Goal: Task Accomplishment & Management: Manage account settings

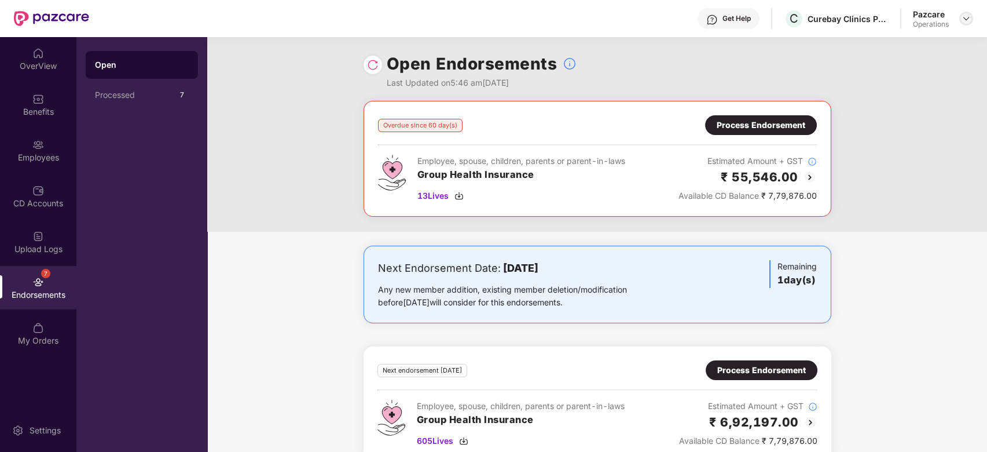
click at [969, 21] on img at bounding box center [966, 18] width 9 height 9
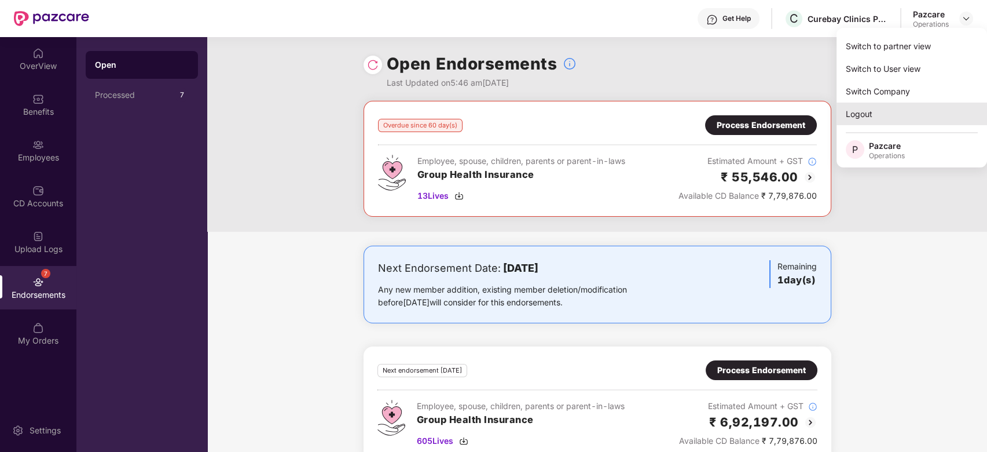
click at [856, 115] on div "Logout" at bounding box center [912, 114] width 151 height 23
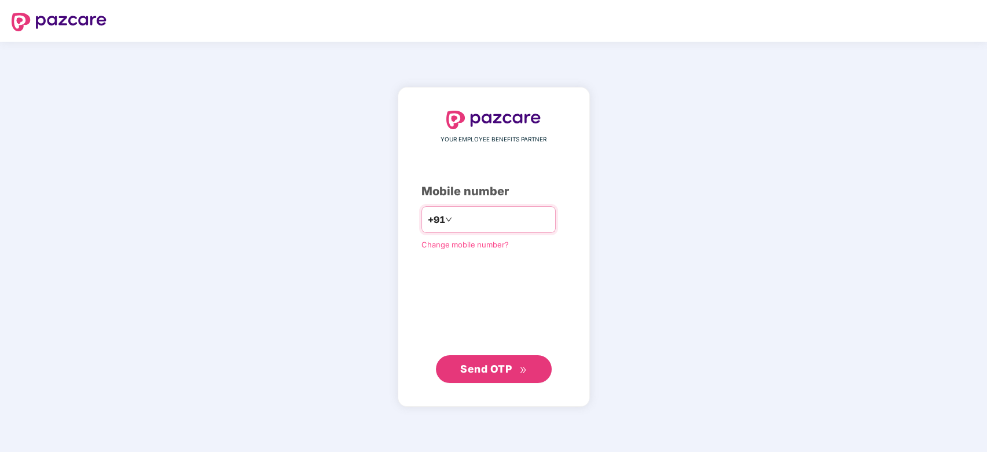
click at [489, 221] on input "number" at bounding box center [502, 219] width 95 height 19
type input "**********"
click at [496, 375] on span "Send OTP" at bounding box center [493, 369] width 67 height 16
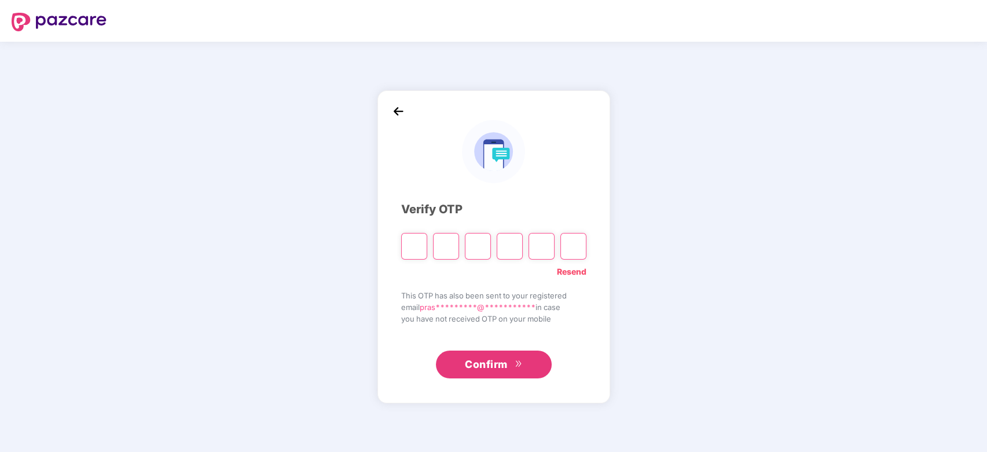
paste input "*"
type input "*"
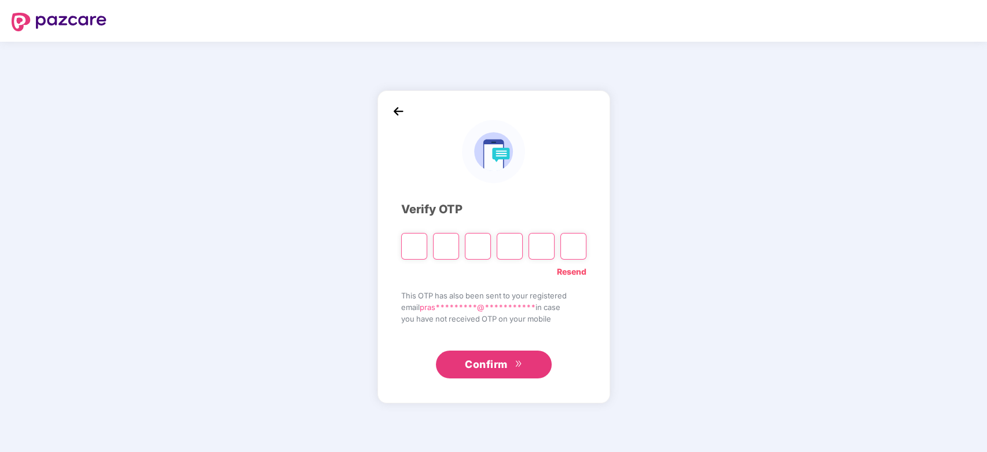
type input "*"
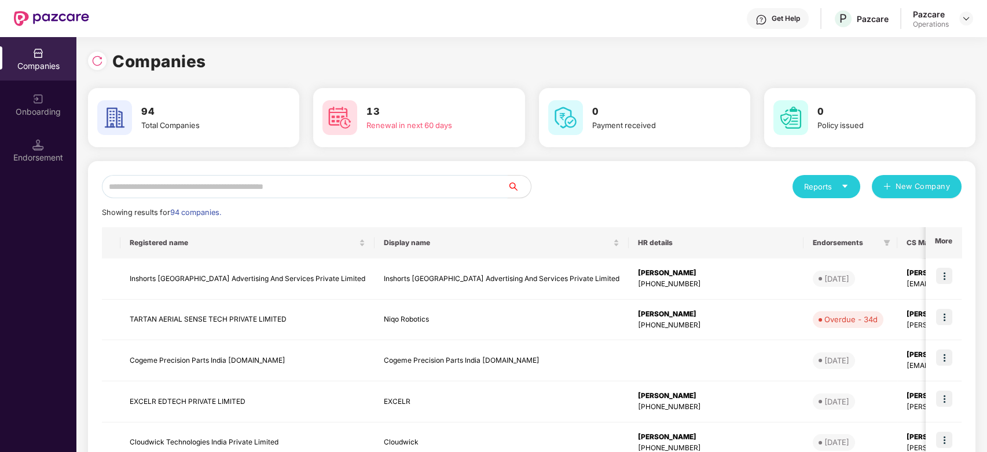
click at [338, 181] on input "text" at bounding box center [305, 186] width 406 height 23
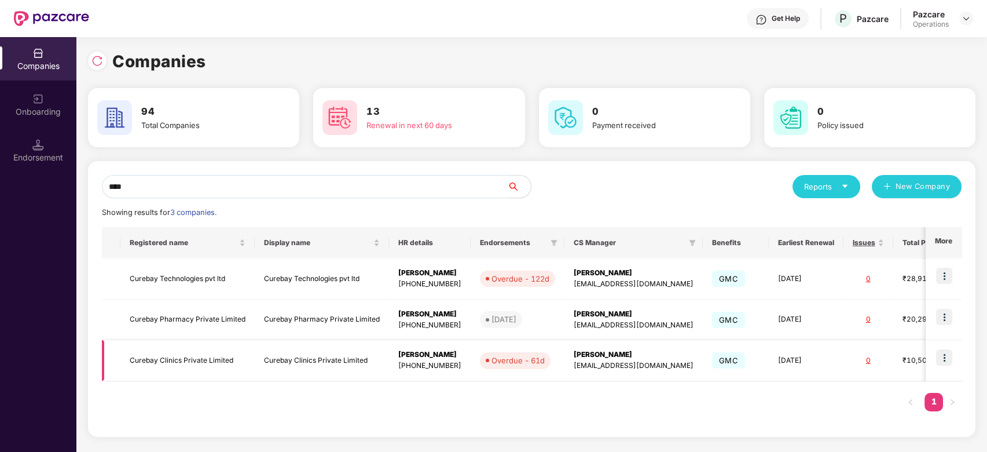
type input "****"
click at [945, 354] on img at bounding box center [944, 357] width 16 height 16
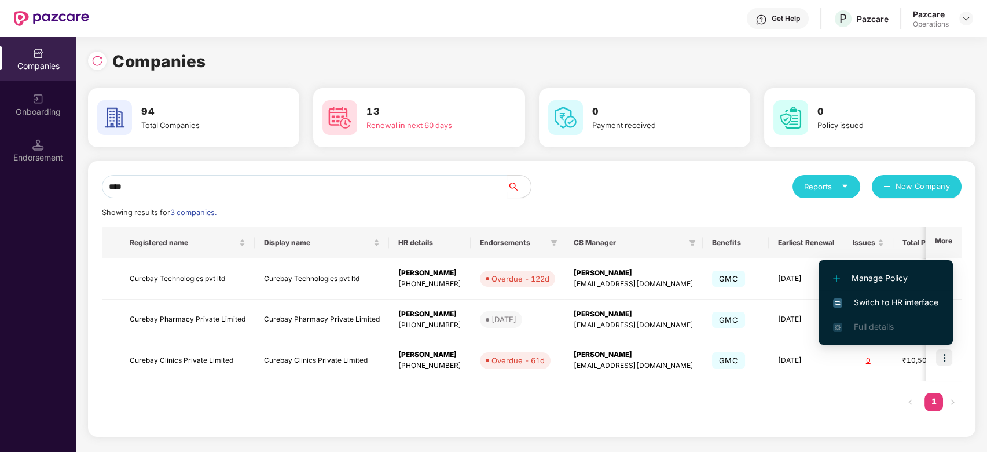
click at [867, 302] on span "Switch to HR interface" at bounding box center [885, 302] width 105 height 13
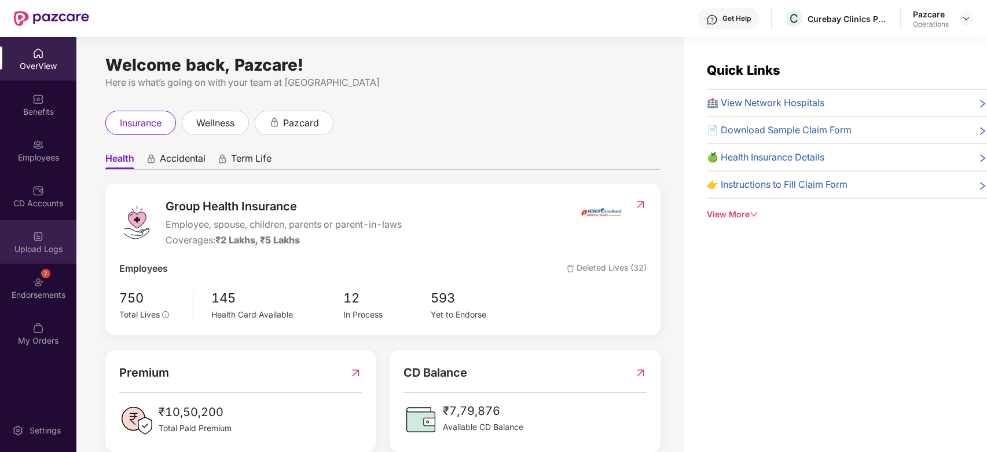
scroll to position [37, 0]
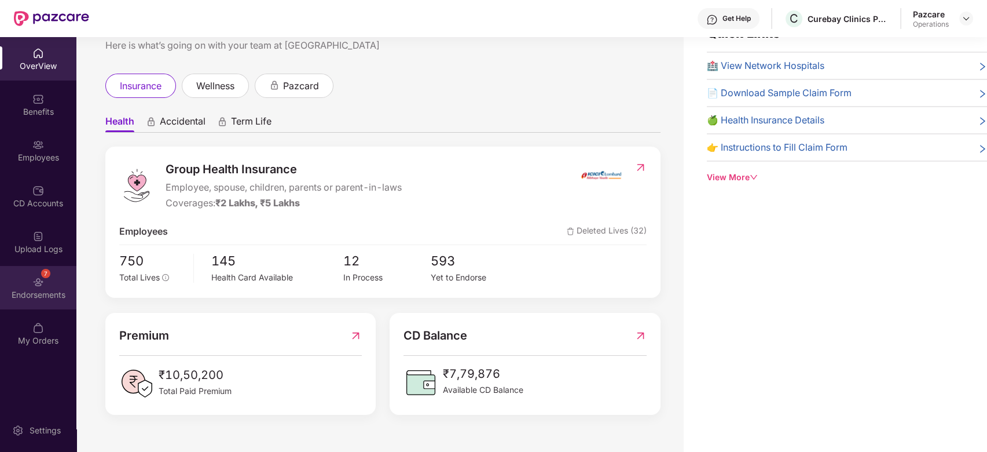
click at [32, 294] on div "Endorsements" at bounding box center [38, 295] width 76 height 12
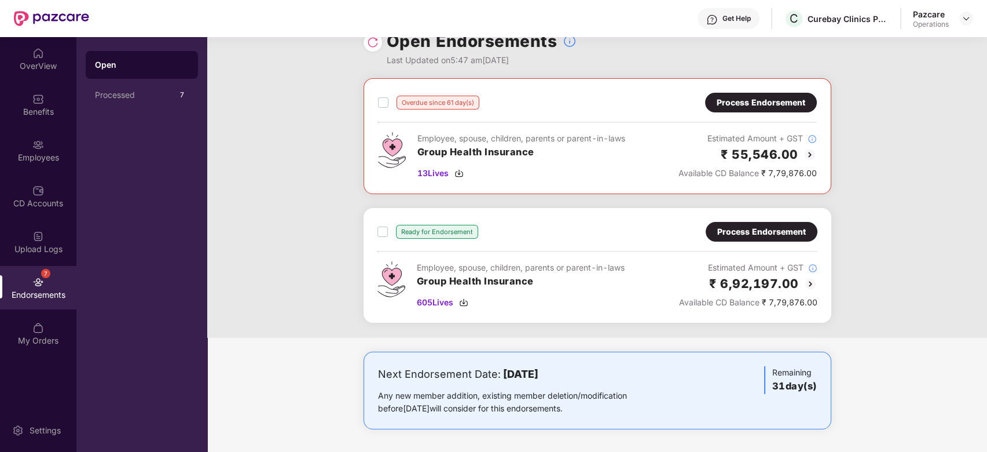
scroll to position [0, 0]
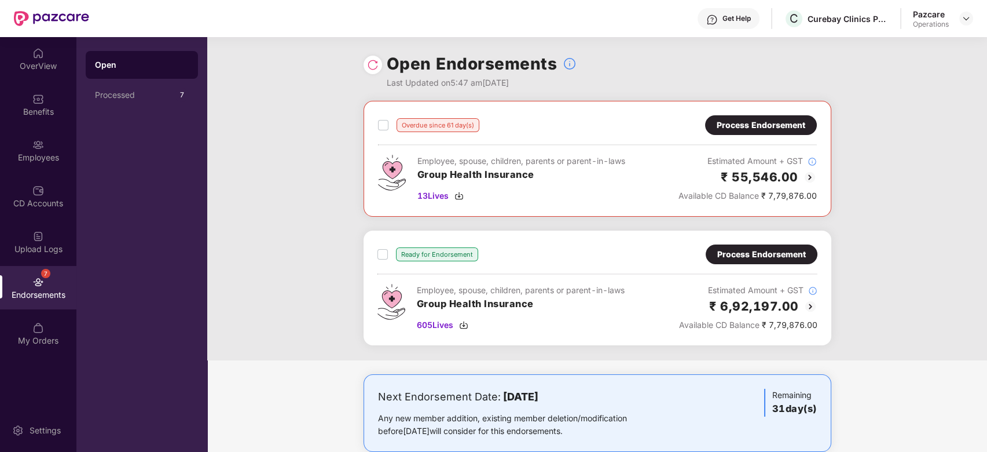
click at [371, 58] on div at bounding box center [373, 65] width 19 height 19
click at [435, 197] on span "13 Lives" at bounding box center [433, 195] width 31 height 13
click at [427, 322] on span "605 Lives" at bounding box center [435, 325] width 36 height 13
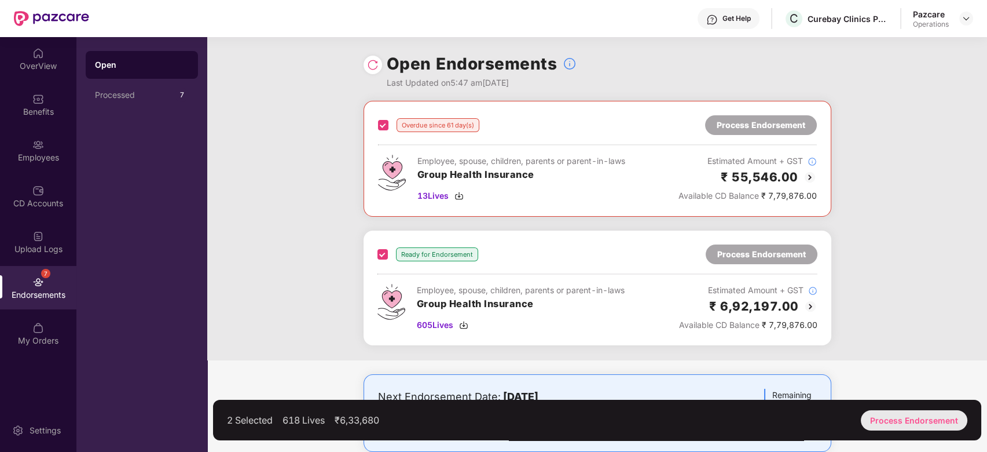
click at [909, 424] on div "Process Endorsement" at bounding box center [914, 420] width 107 height 20
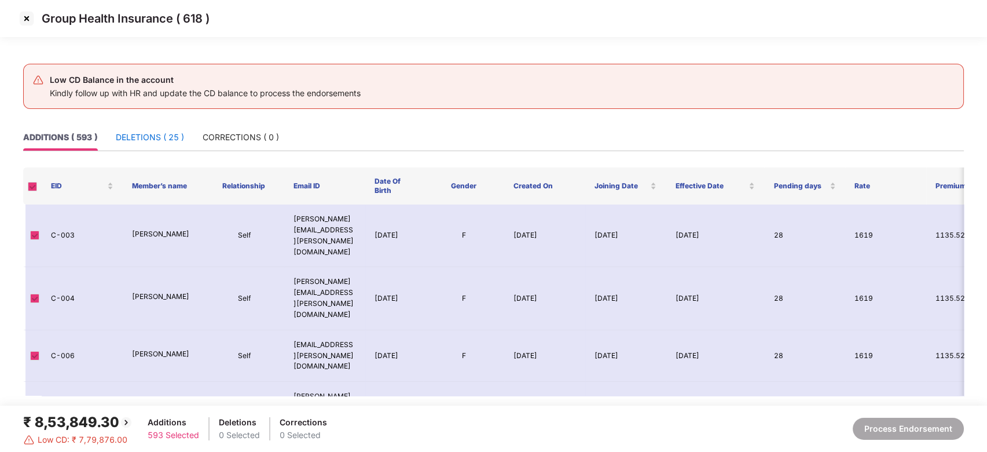
click at [152, 137] on div "DELETIONS ( 25 )" at bounding box center [150, 137] width 68 height 13
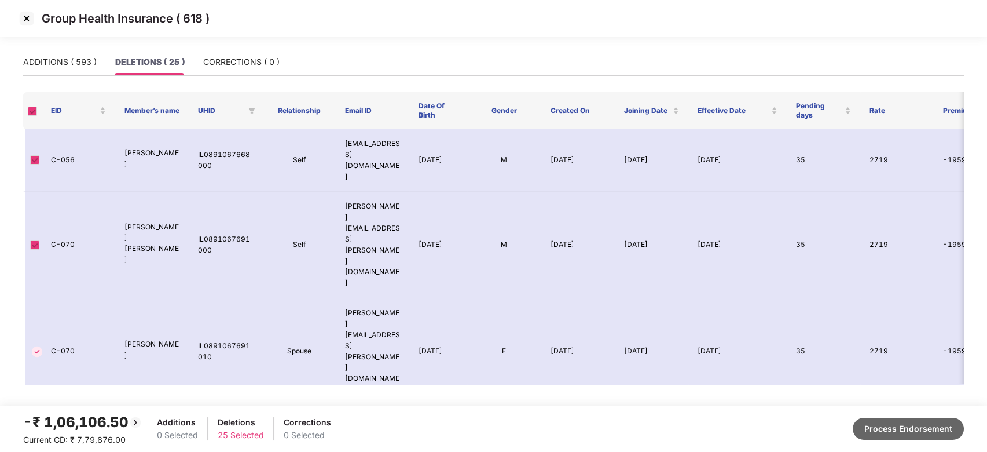
click at [884, 434] on button "Process Endorsement" at bounding box center [908, 429] width 111 height 22
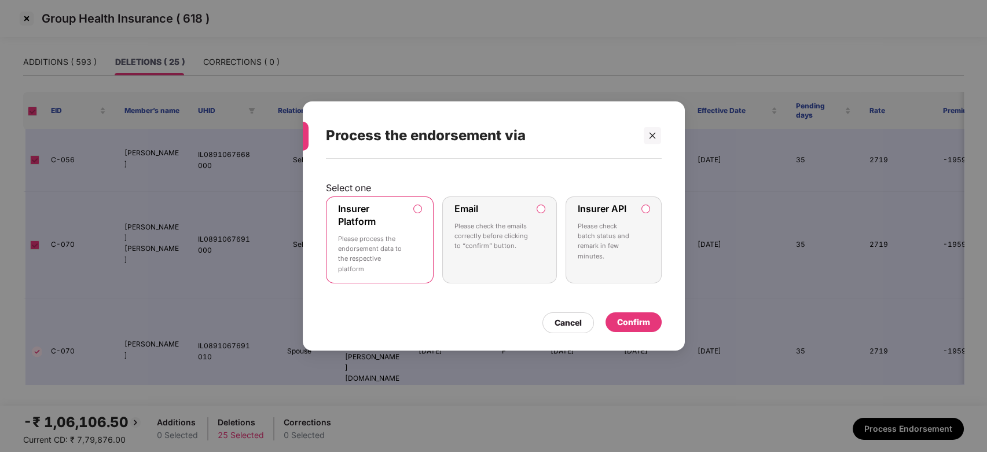
click at [630, 319] on div "Confirm" at bounding box center [633, 322] width 33 height 13
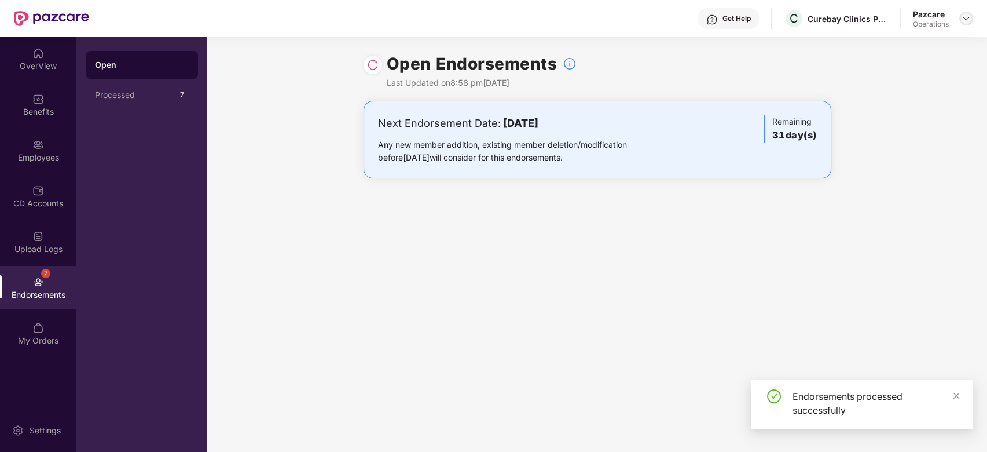
click at [967, 14] on img at bounding box center [966, 18] width 9 height 9
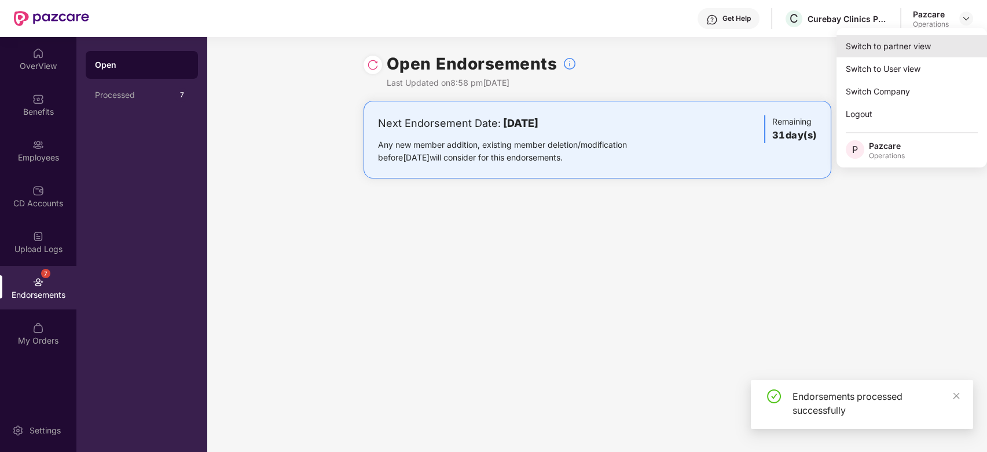
click at [876, 49] on div "Switch to partner view" at bounding box center [912, 46] width 151 height 23
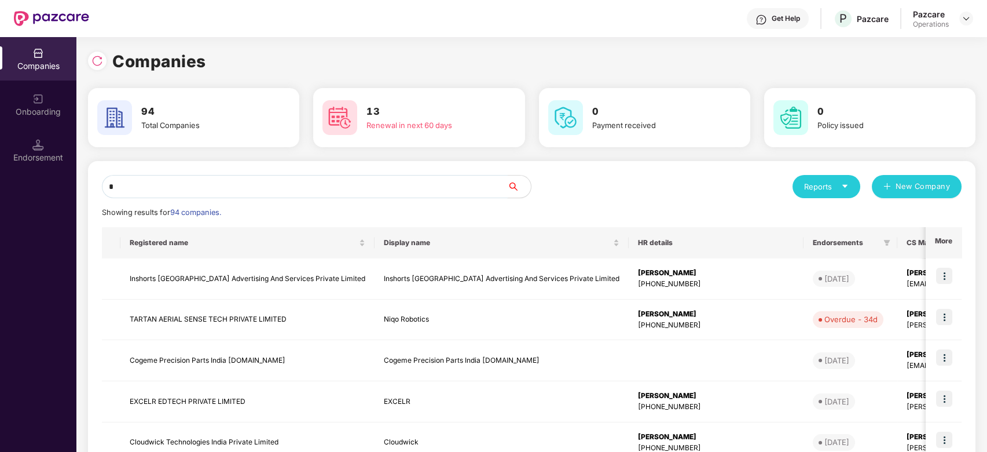
click at [262, 190] on input "*" at bounding box center [305, 186] width 406 height 23
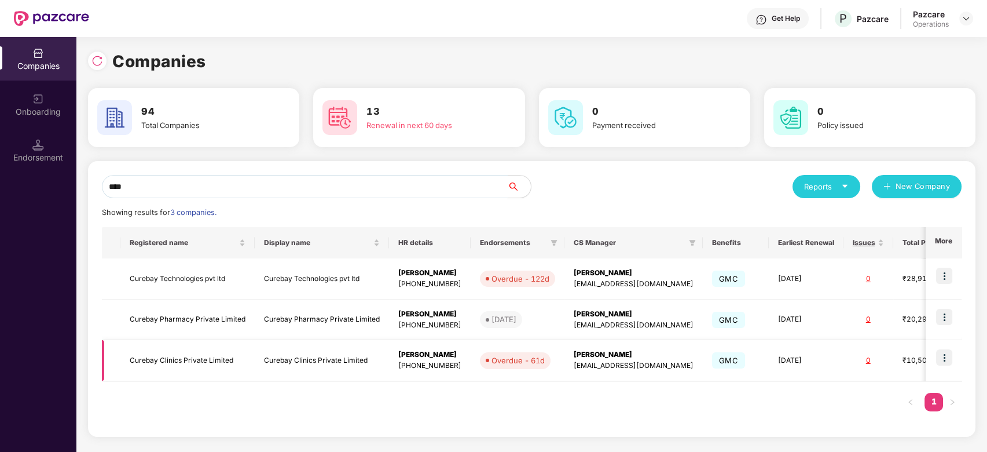
type input "****"
click at [943, 358] on img at bounding box center [944, 357] width 16 height 16
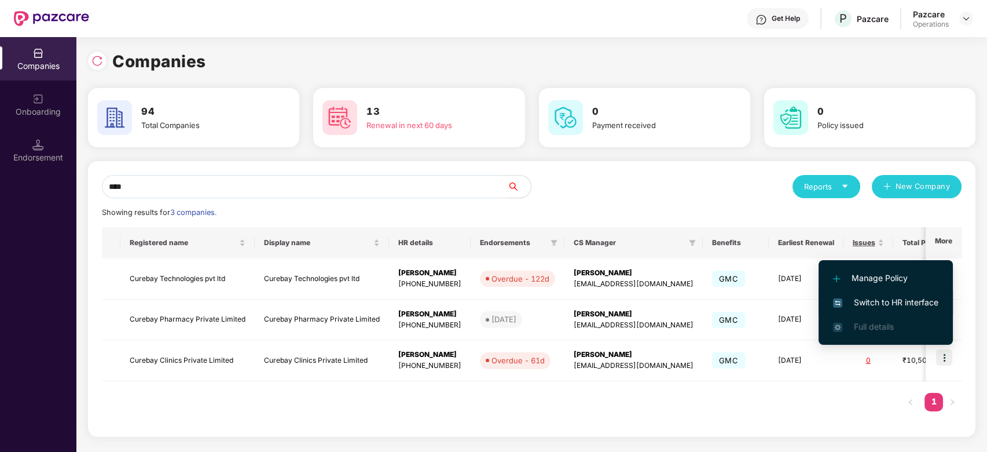
click at [871, 299] on span "Switch to HR interface" at bounding box center [885, 302] width 105 height 13
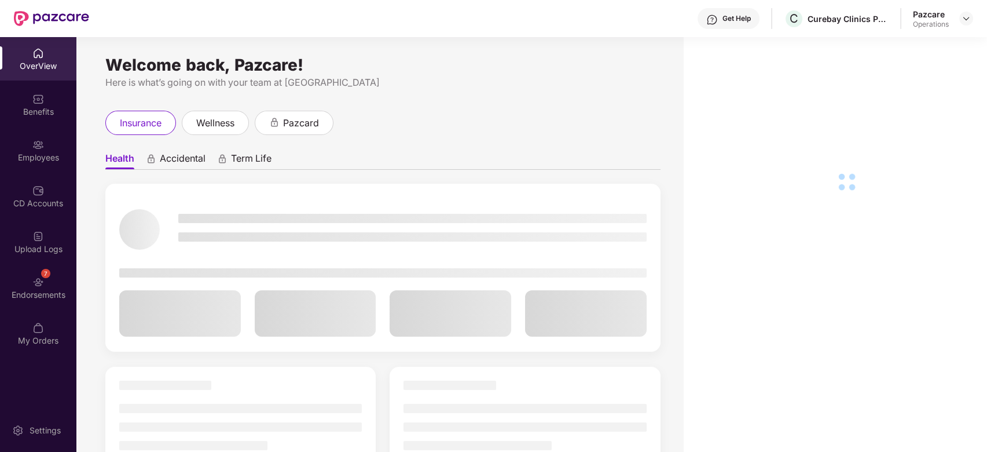
scroll to position [37, 0]
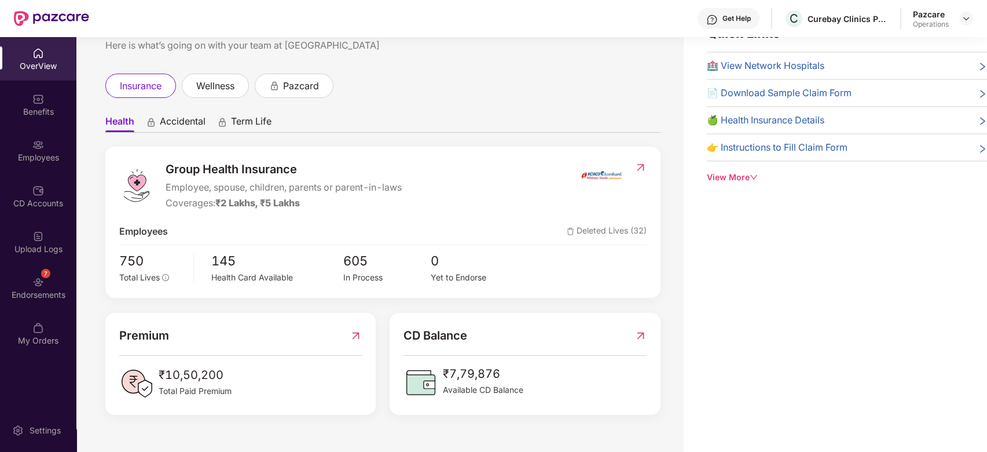
click at [29, 278] on div "7 Endorsements" at bounding box center [38, 287] width 76 height 43
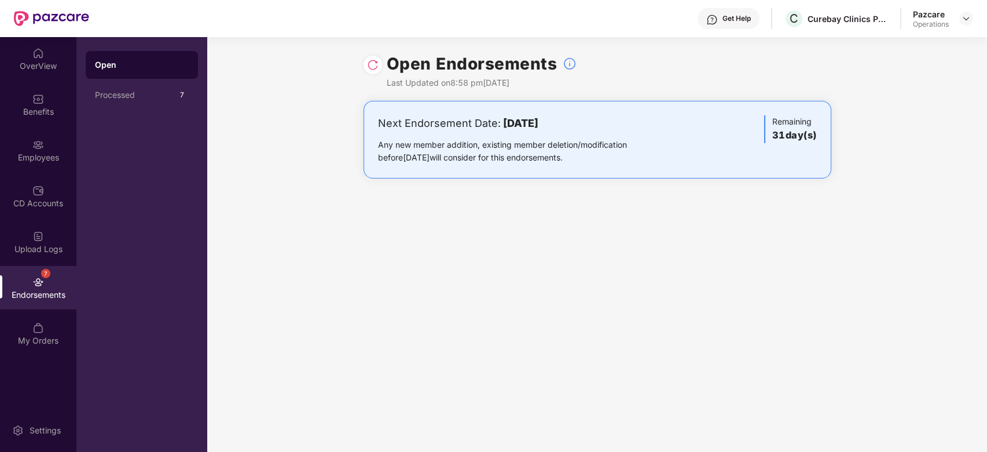
drag, startPoint x: 208, startPoint y: 34, endPoint x: 220, endPoint y: 34, distance: 12.2
click at [220, 34] on div "Get Help C Curebay Clinics Private Limited Pazcare Operations" at bounding box center [531, 18] width 884 height 37
click at [967, 19] on img at bounding box center [966, 18] width 9 height 9
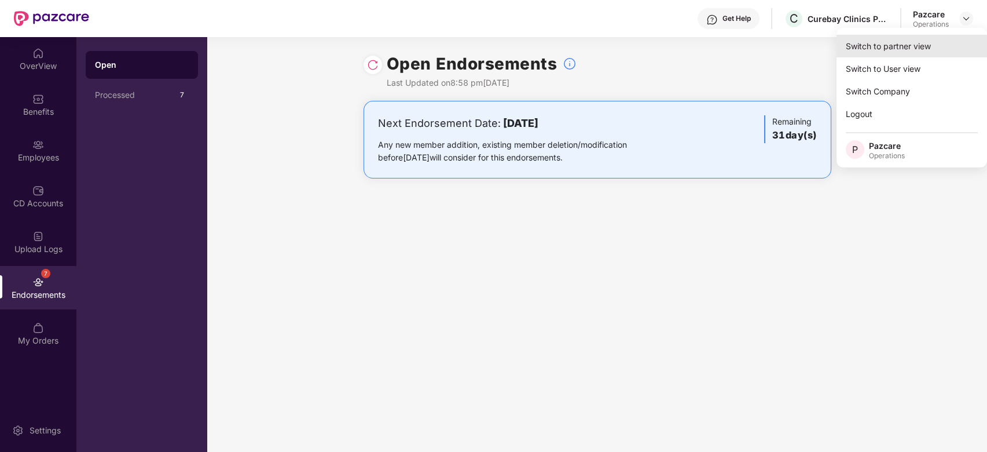
click at [886, 49] on div "Switch to partner view" at bounding box center [912, 46] width 151 height 23
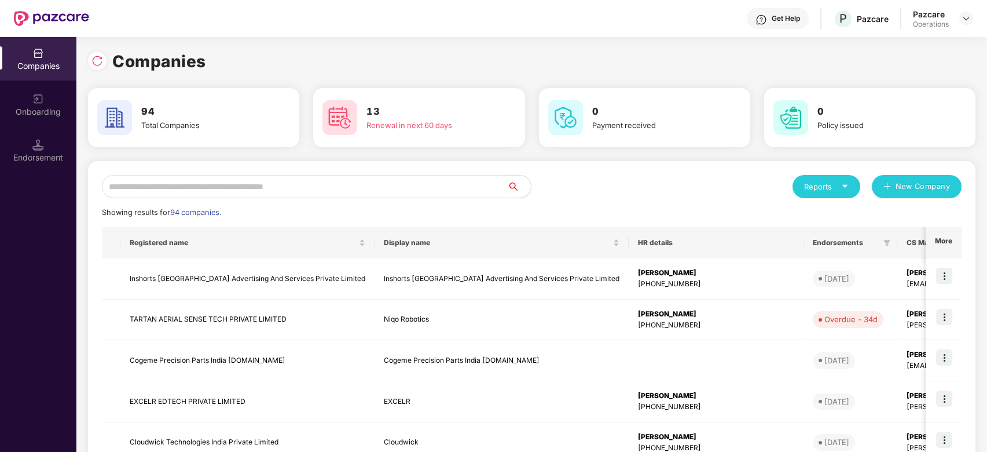
click at [389, 183] on input "text" at bounding box center [305, 186] width 406 height 23
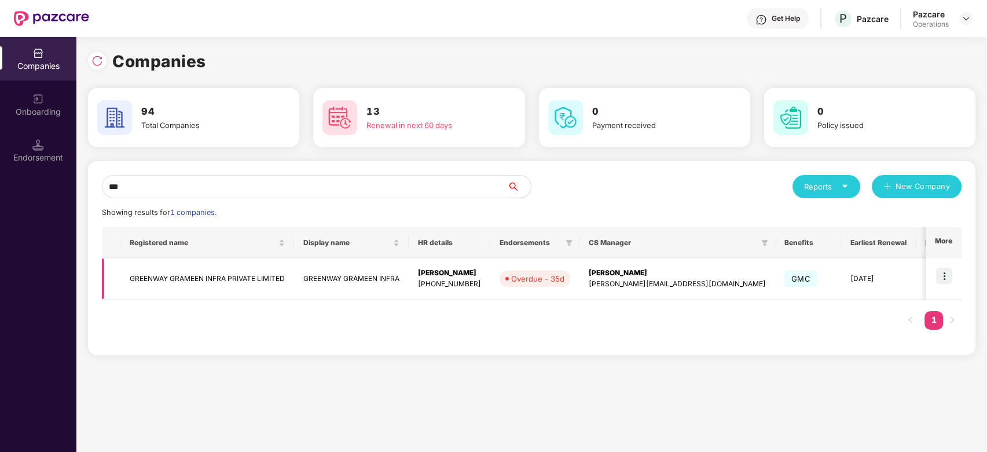
type input "***"
click at [945, 276] on img at bounding box center [944, 276] width 16 height 16
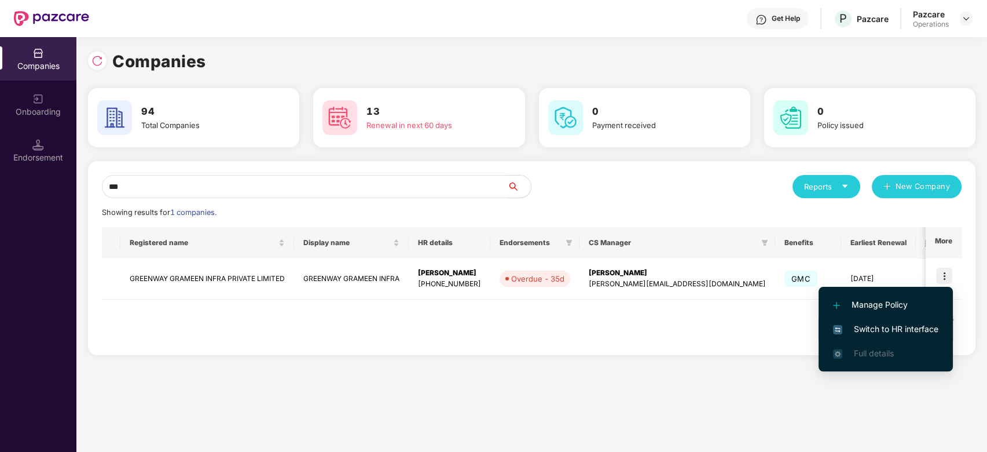
click at [869, 331] on span "Switch to HR interface" at bounding box center [885, 329] width 105 height 13
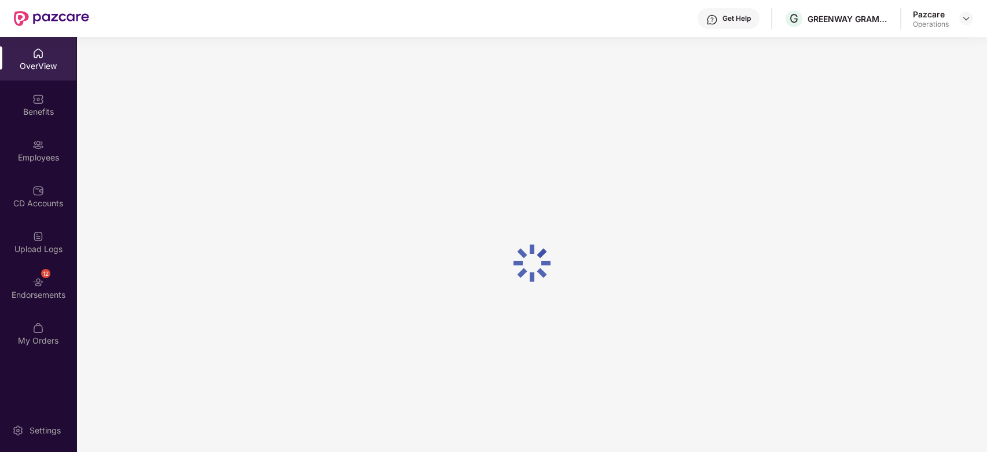
scroll to position [37, 0]
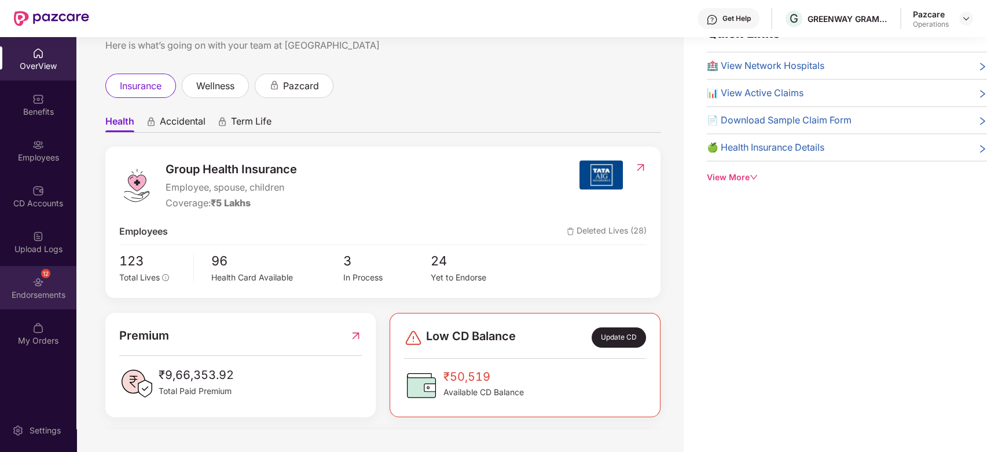
click at [19, 270] on div "12 Endorsements" at bounding box center [38, 287] width 76 height 43
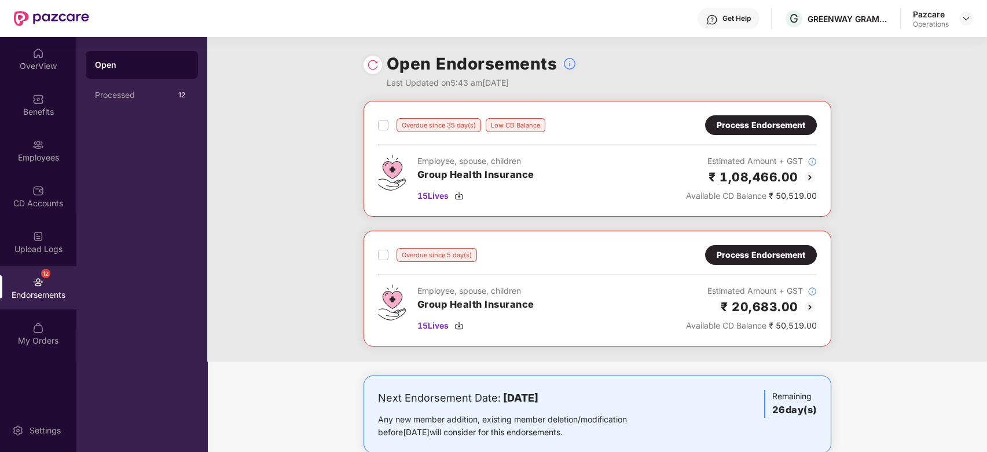
scroll to position [23, 0]
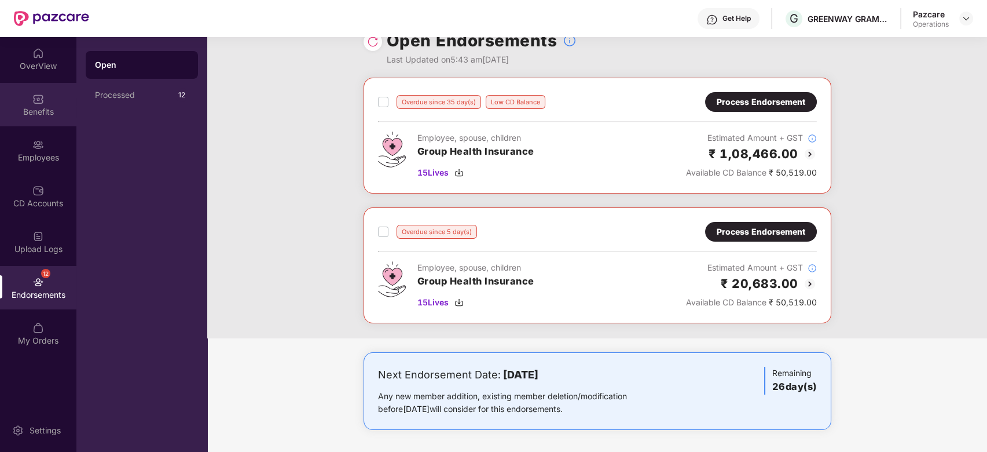
click at [28, 106] on div "Benefits" at bounding box center [38, 112] width 76 height 12
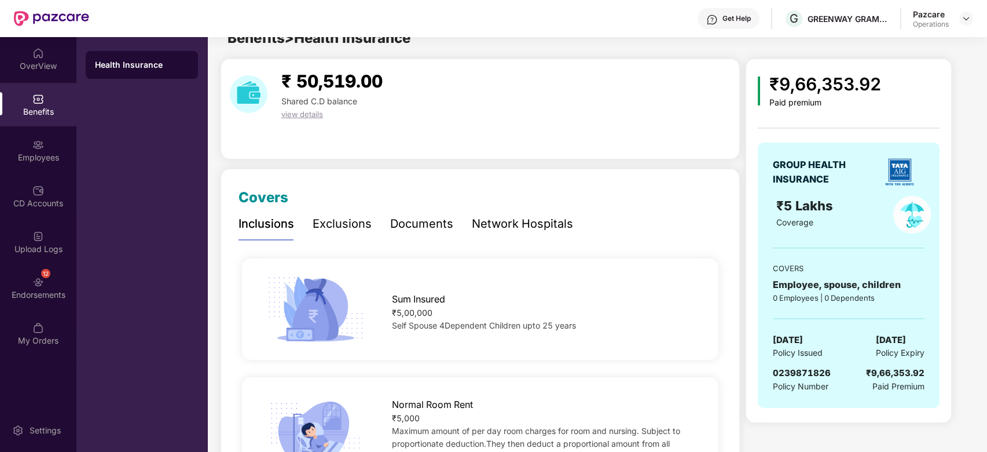
scroll to position [0, 0]
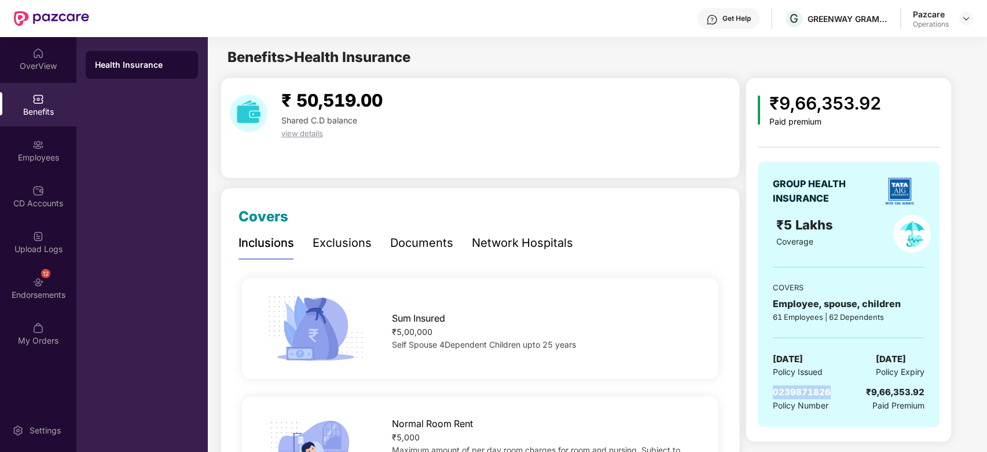
drag, startPoint x: 771, startPoint y: 391, endPoint x: 829, endPoint y: 390, distance: 57.9
click at [829, 390] on div "GROUP HEALTH INSURANCE ₹5 Lakhs Coverage COVERS Employee, spouse, children 61 E…" at bounding box center [849, 294] width 182 height 265
copy span "0239871826"
click at [25, 163] on div "Employees" at bounding box center [38, 150] width 76 height 43
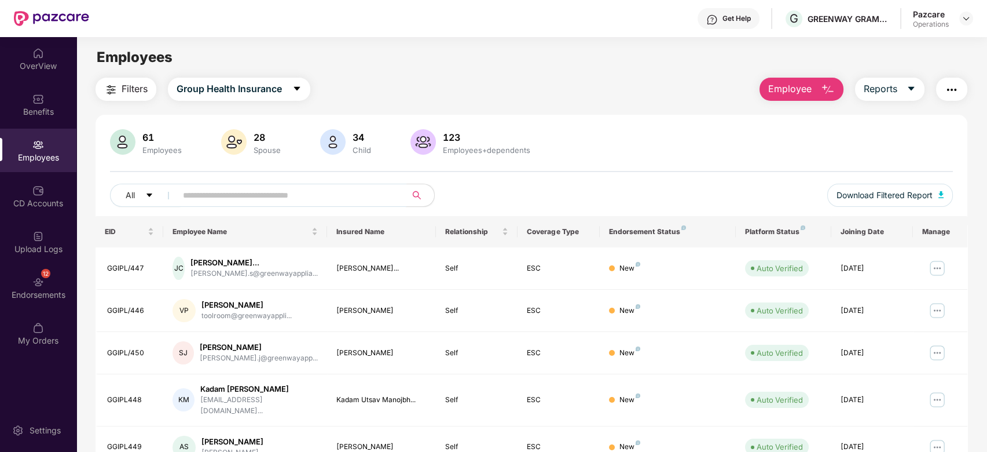
click at [286, 193] on input "text" at bounding box center [287, 194] width 208 height 17
paste input "**********"
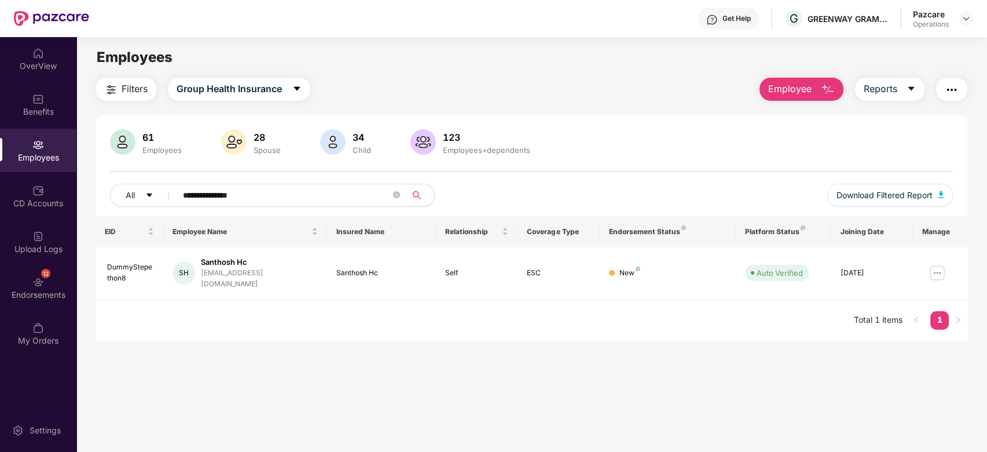
type input "**********"
click at [27, 275] on div "12 Endorsements" at bounding box center [38, 287] width 76 height 43
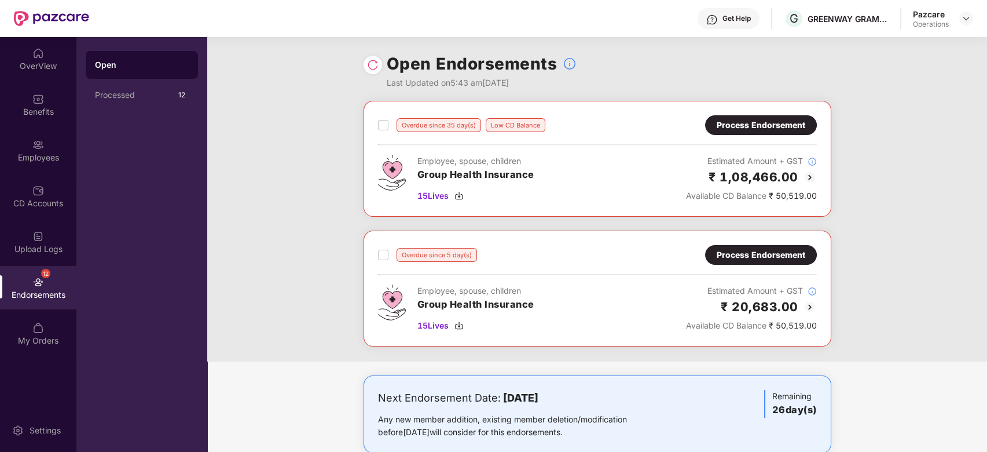
click at [759, 127] on div "Process Endorsement" at bounding box center [761, 125] width 89 height 13
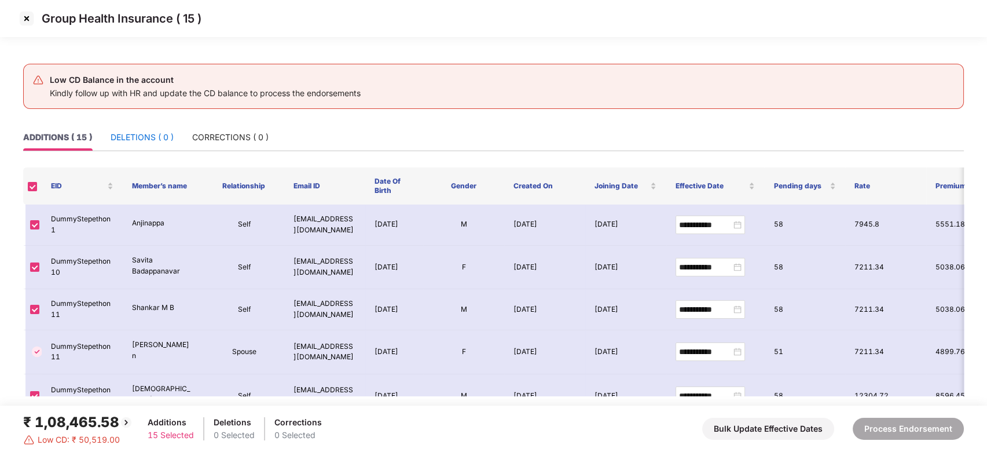
click at [134, 135] on div "DELETIONS ( 0 )" at bounding box center [142, 137] width 63 height 13
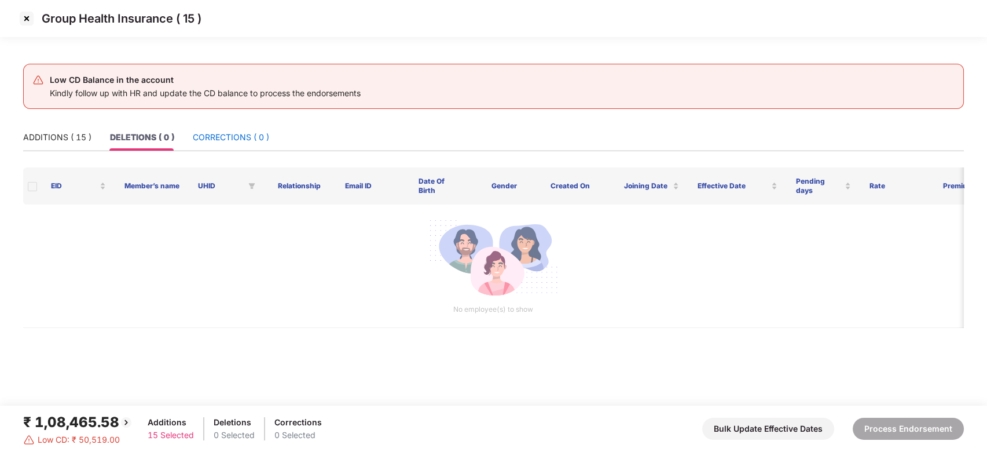
click at [232, 132] on div "CORRECTIONS ( 0 )" at bounding box center [231, 137] width 76 height 13
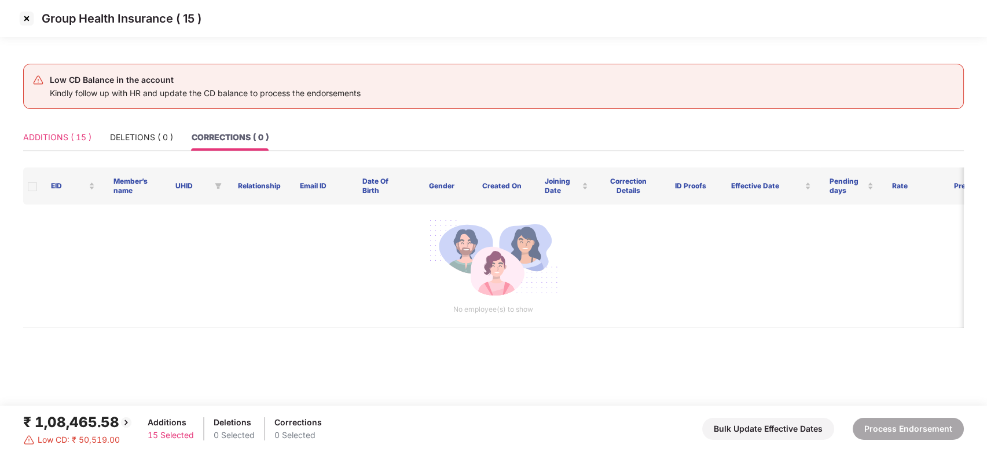
click at [61, 129] on div "ADDITIONS ( 15 )" at bounding box center [57, 137] width 68 height 27
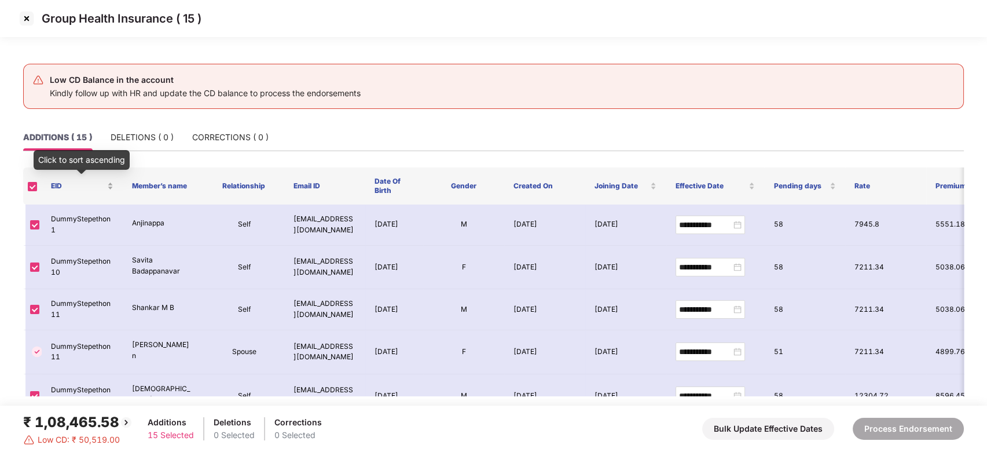
click at [109, 184] on div "EID" at bounding box center [82, 186] width 63 height 11
click at [110, 188] on div "EID" at bounding box center [82, 186] width 63 height 11
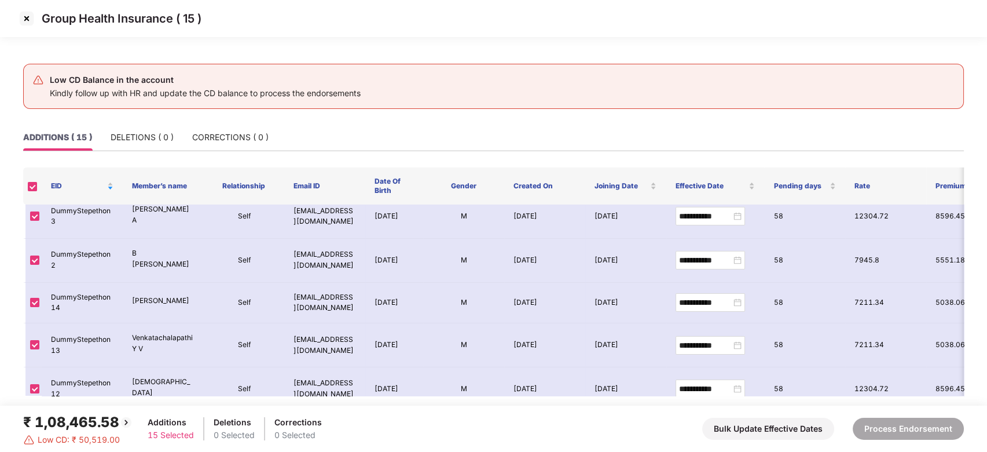
scroll to position [244, 0]
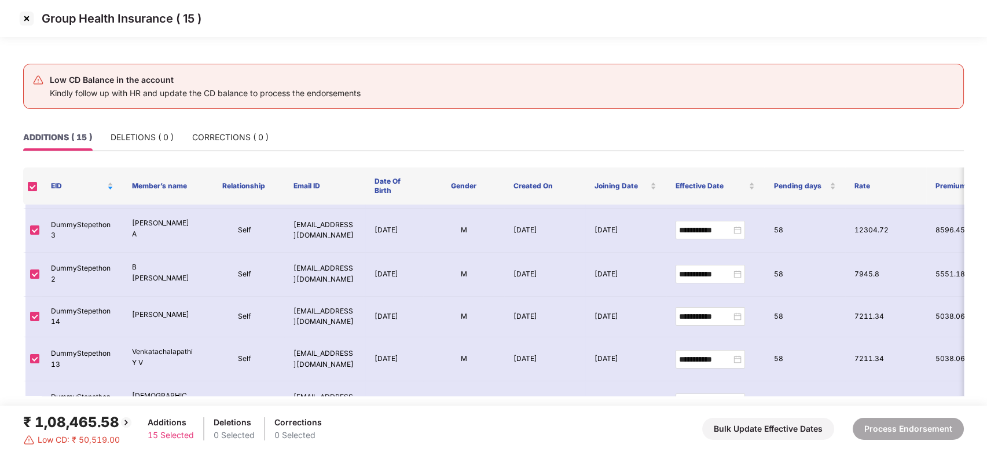
click at [23, 22] on img at bounding box center [26, 18] width 19 height 19
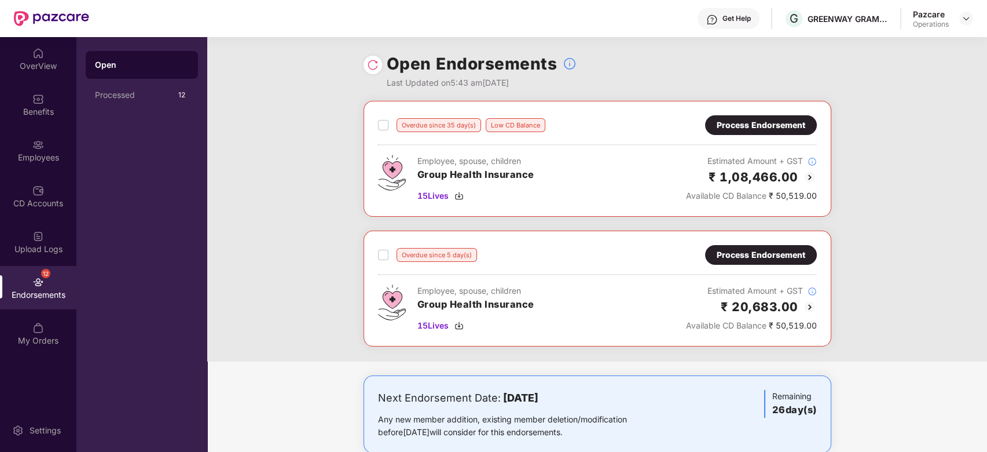
scroll to position [23, 0]
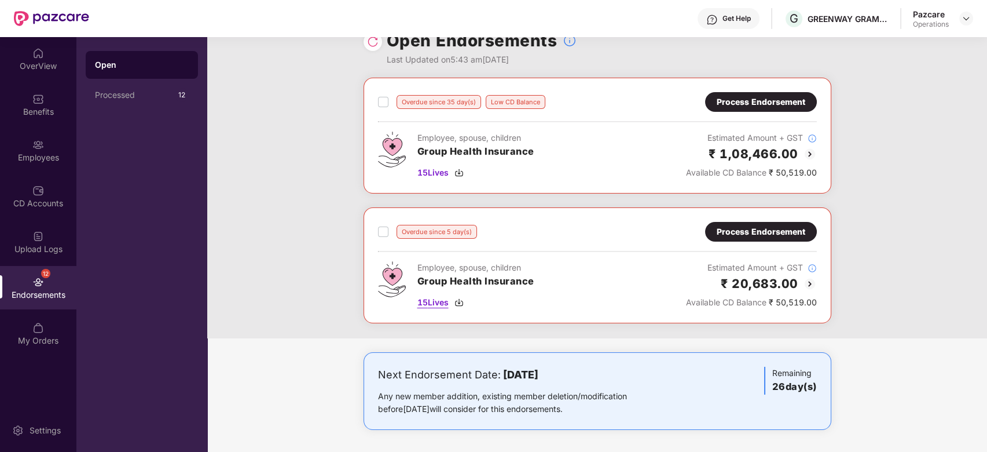
click at [433, 299] on span "15 Lives" at bounding box center [433, 302] width 31 height 13
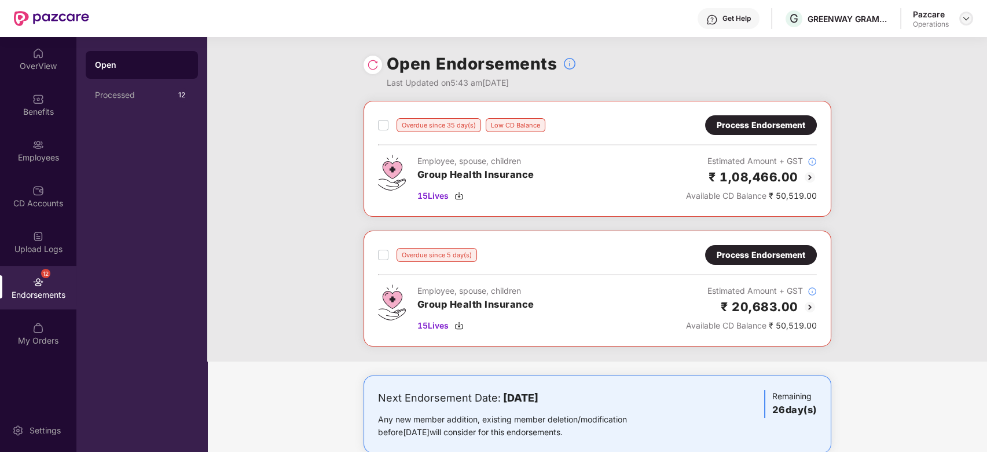
click at [967, 20] on img at bounding box center [966, 18] width 9 height 9
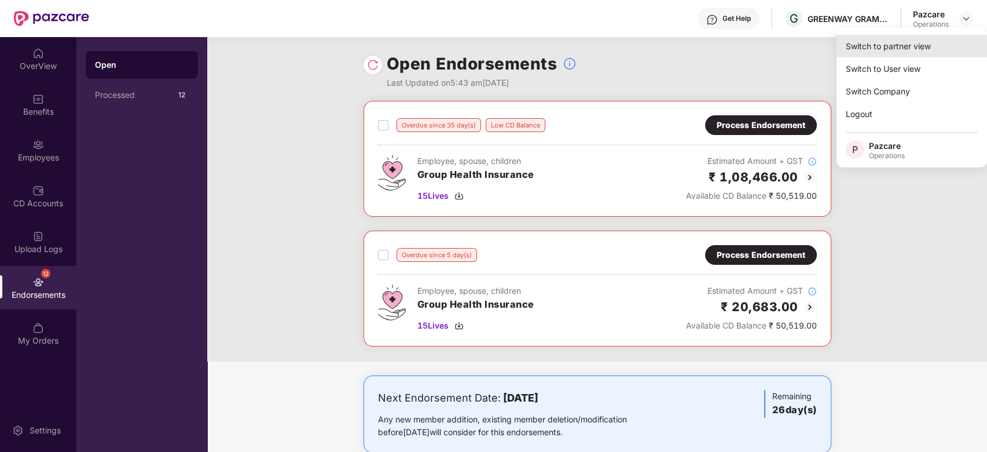
click at [876, 43] on div "Switch to partner view" at bounding box center [912, 46] width 151 height 23
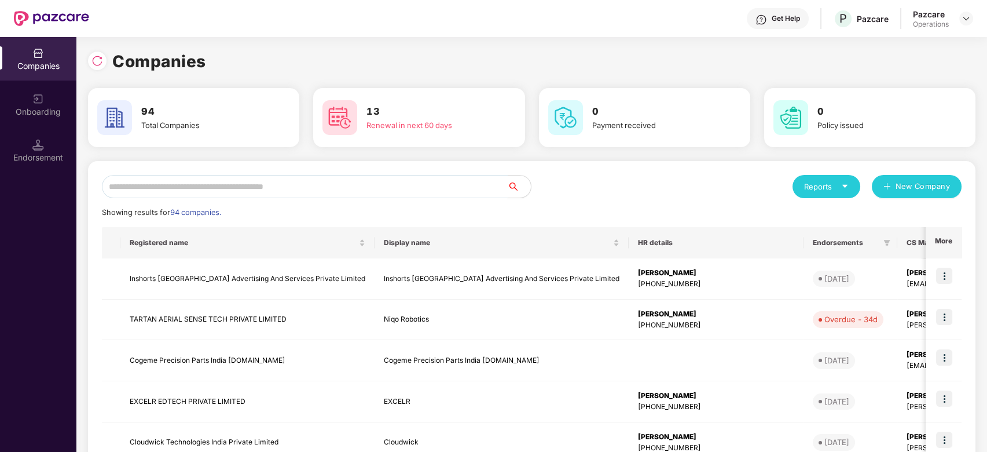
click at [390, 187] on input "text" at bounding box center [305, 186] width 406 height 23
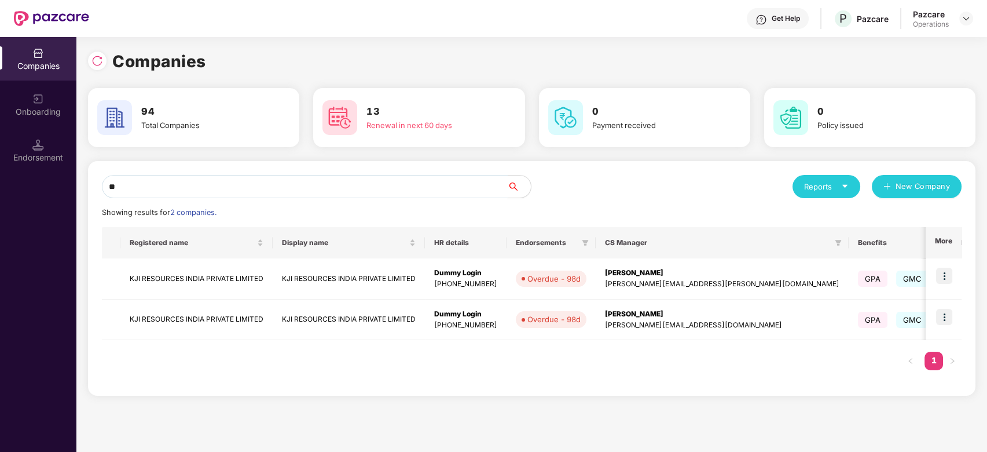
type input "*"
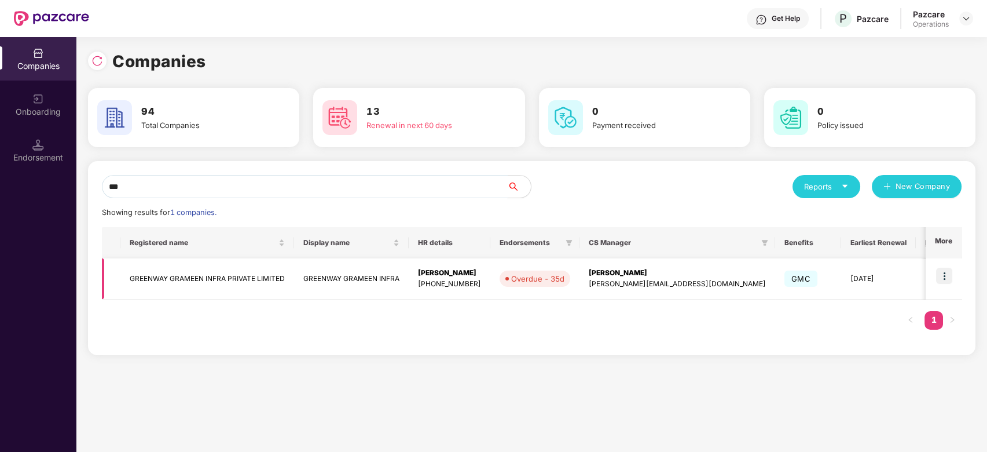
type input "***"
click at [947, 275] on img at bounding box center [944, 276] width 16 height 16
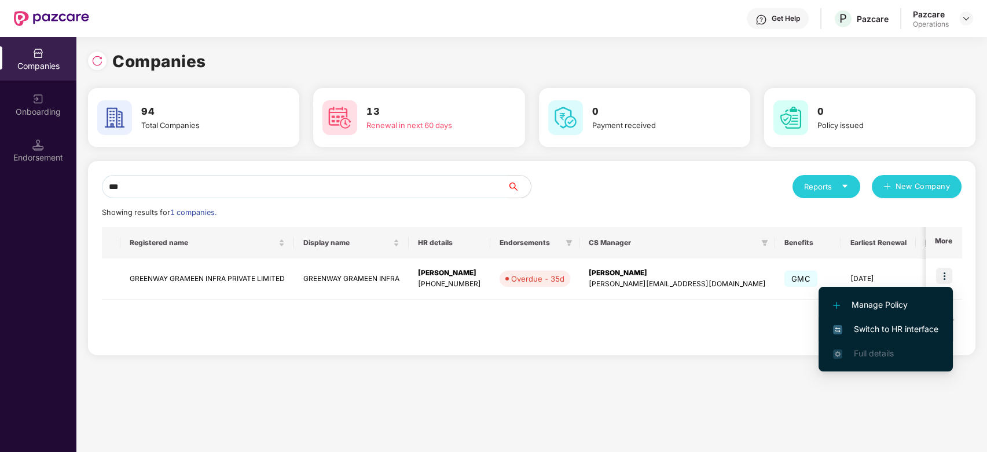
click at [870, 325] on span "Switch to HR interface" at bounding box center [885, 329] width 105 height 13
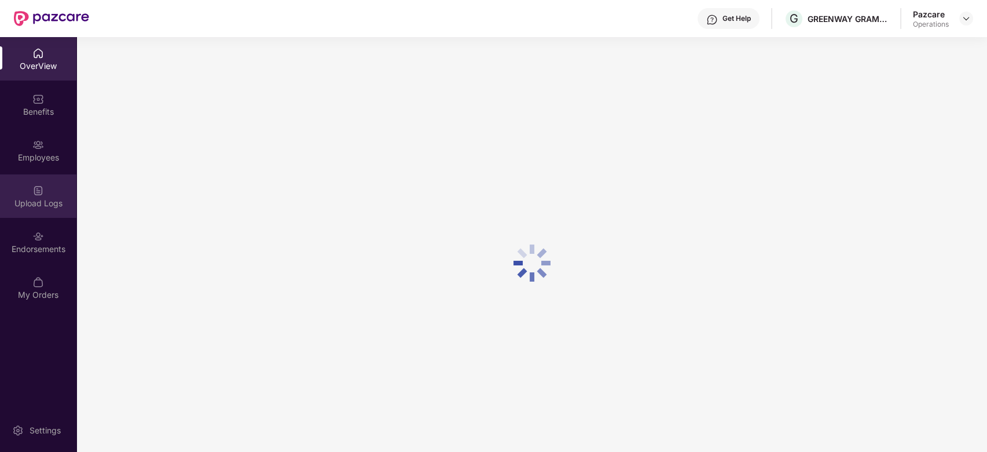
scroll to position [37, 0]
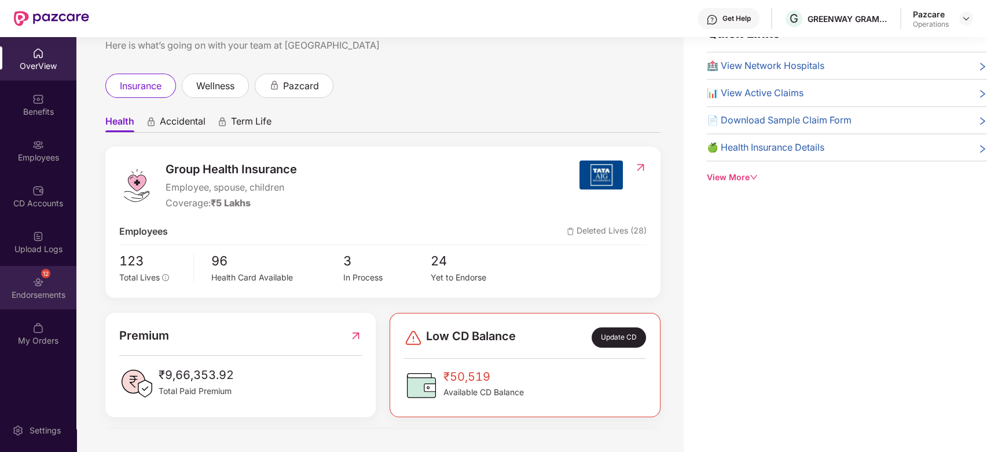
click at [24, 280] on div "12 Endorsements" at bounding box center [38, 287] width 76 height 43
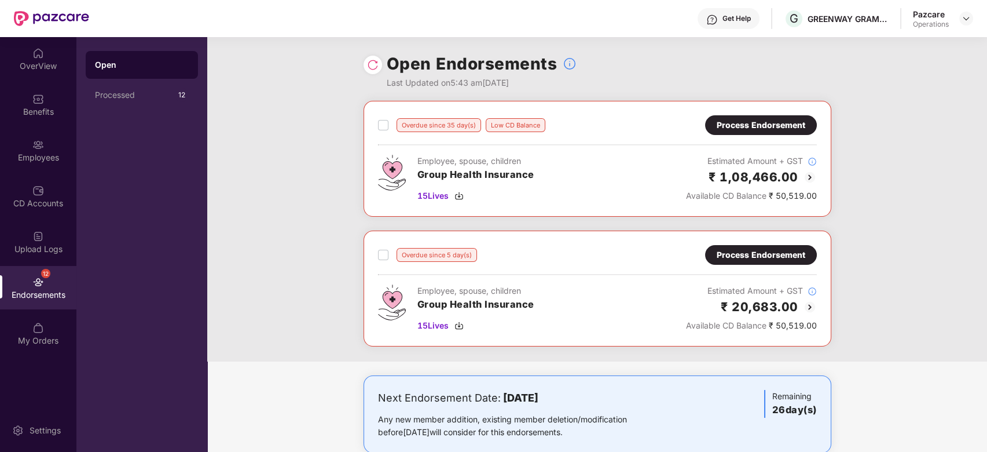
click at [741, 250] on div "Process Endorsement" at bounding box center [761, 254] width 89 height 13
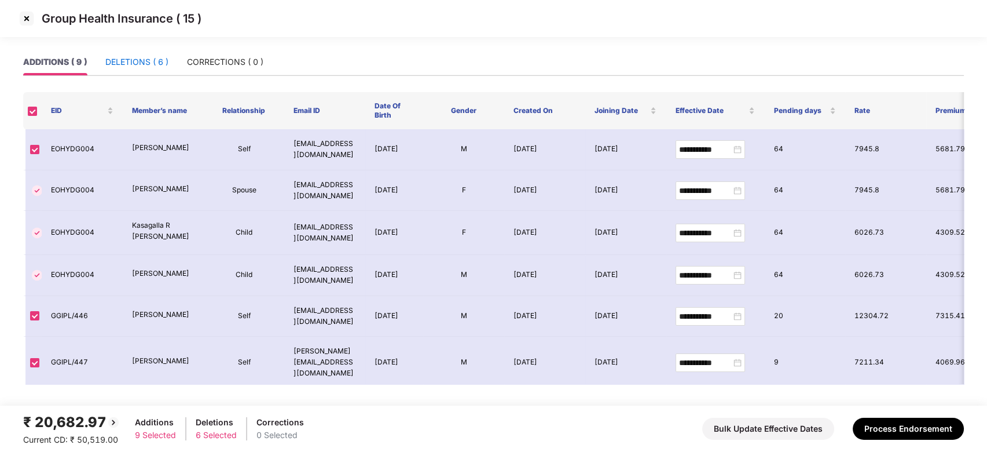
click at [130, 61] on div "DELETIONS ( 6 )" at bounding box center [136, 62] width 63 height 13
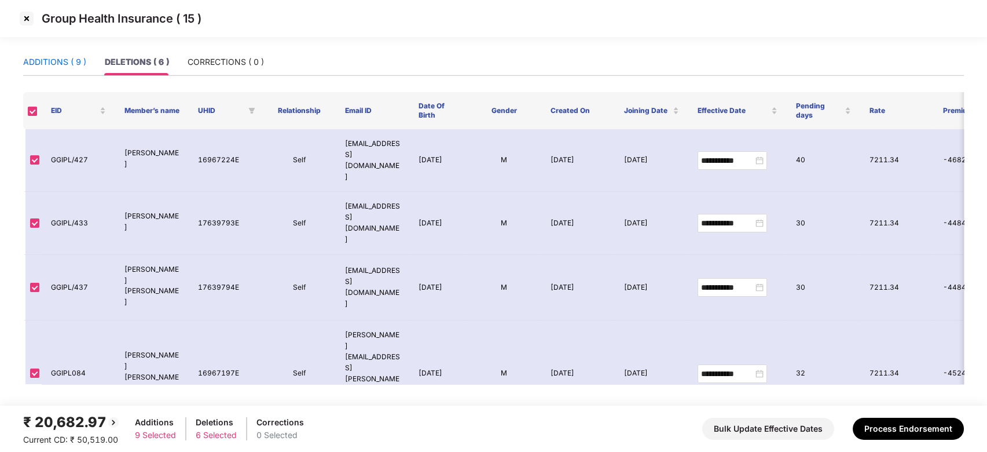
click at [57, 56] on div "ADDITIONS ( 9 )" at bounding box center [54, 62] width 63 height 13
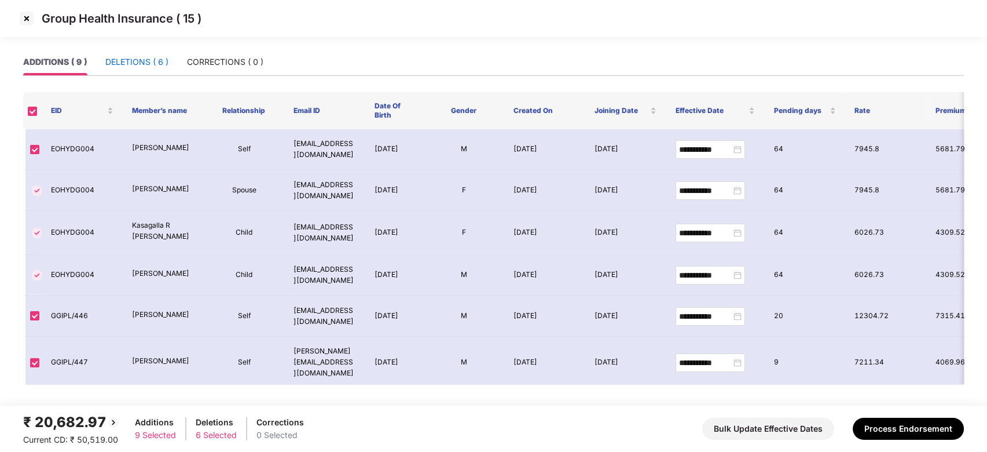
click at [129, 57] on div "DELETIONS ( 6 )" at bounding box center [136, 62] width 63 height 13
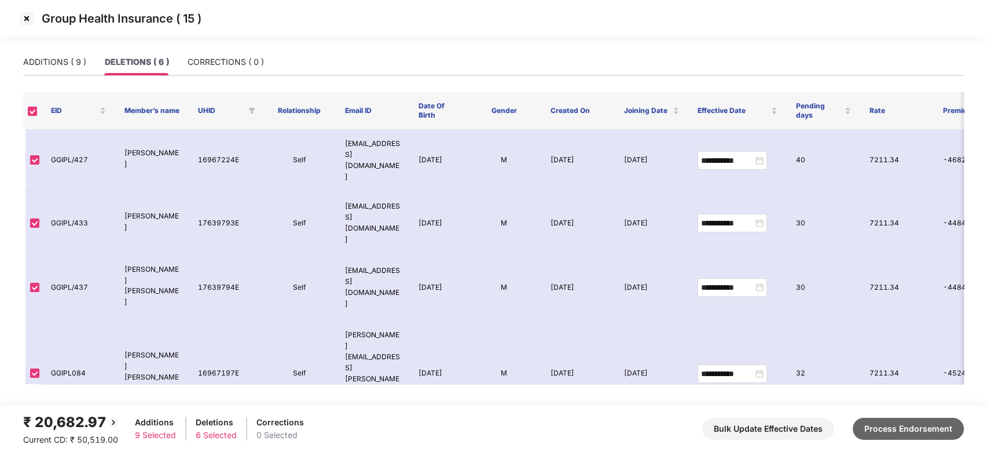
click at [875, 422] on button "Process Endorsement" at bounding box center [908, 429] width 111 height 22
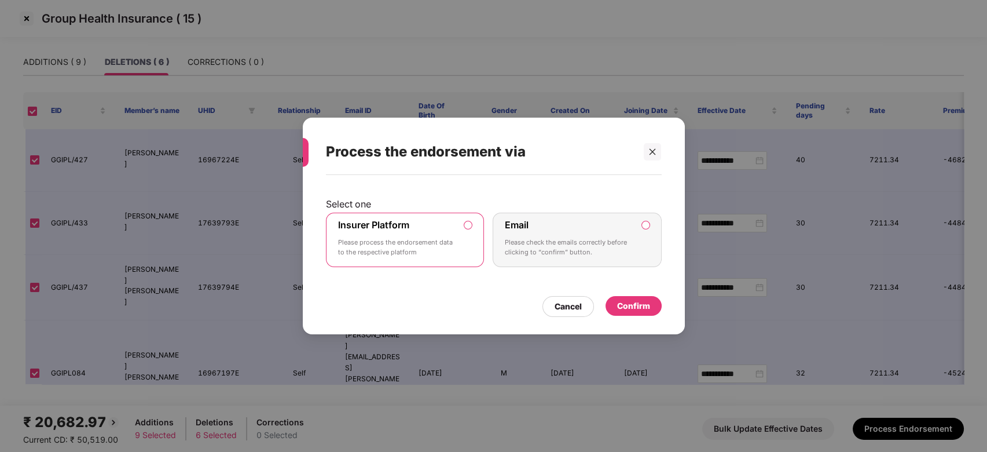
click at [648, 309] on div "Confirm" at bounding box center [633, 305] width 33 height 13
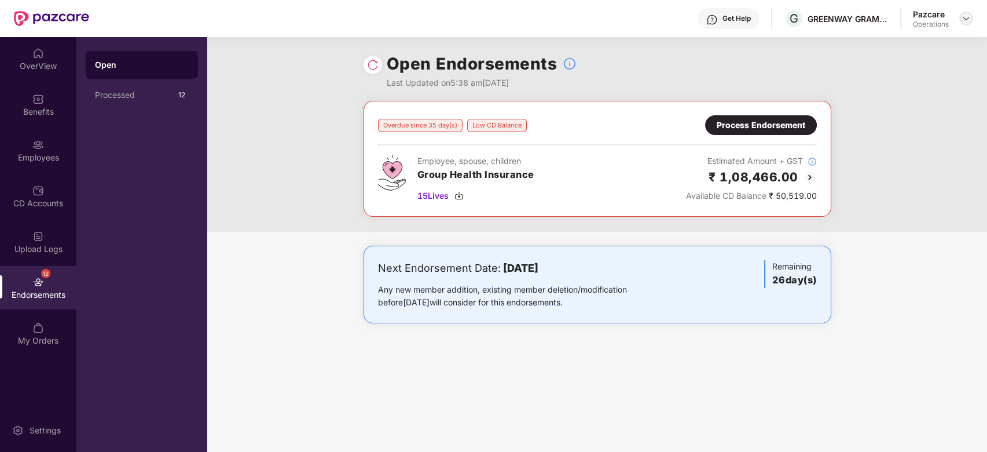
click at [965, 23] on img at bounding box center [966, 18] width 9 height 9
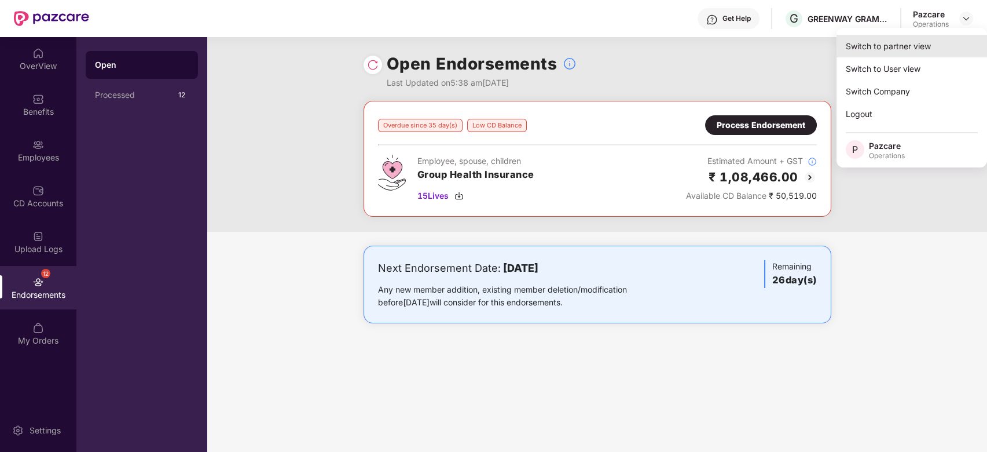
click at [887, 43] on div "Switch to partner view" at bounding box center [912, 46] width 151 height 23
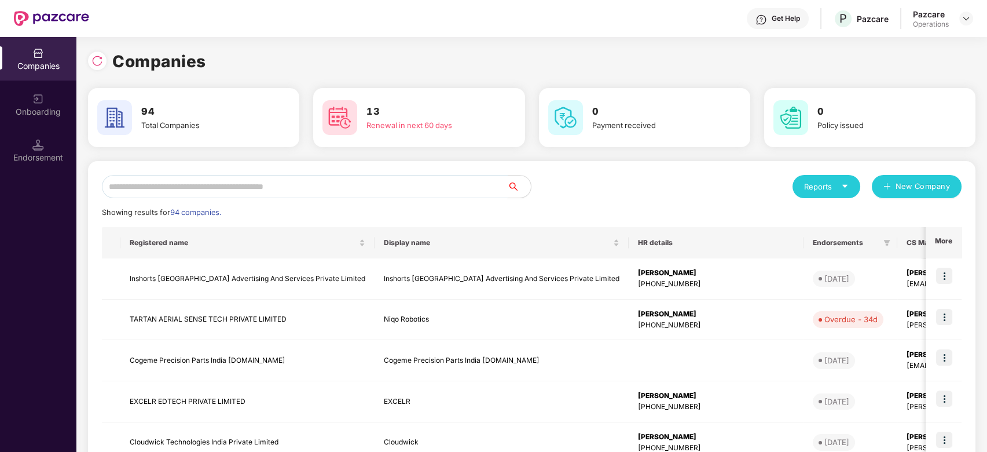
click at [419, 188] on input "text" at bounding box center [305, 186] width 406 height 23
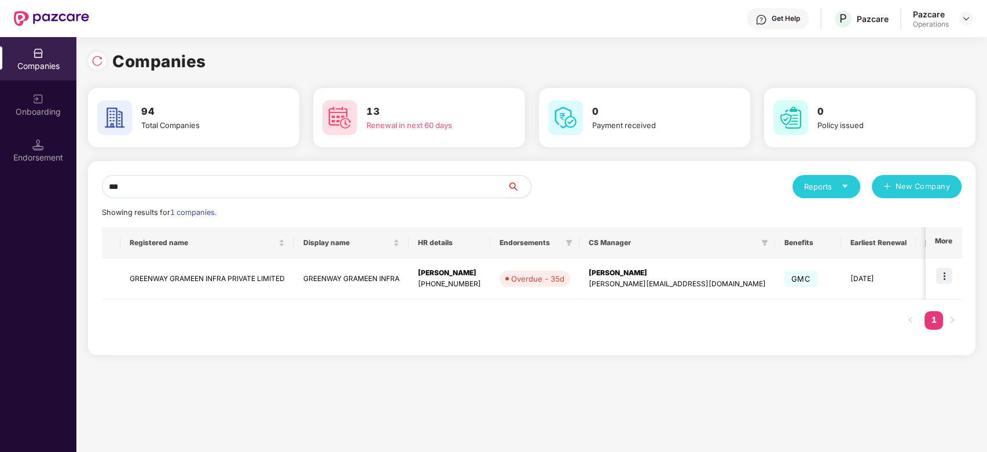
type input "***"
click at [952, 271] on img at bounding box center [944, 276] width 16 height 16
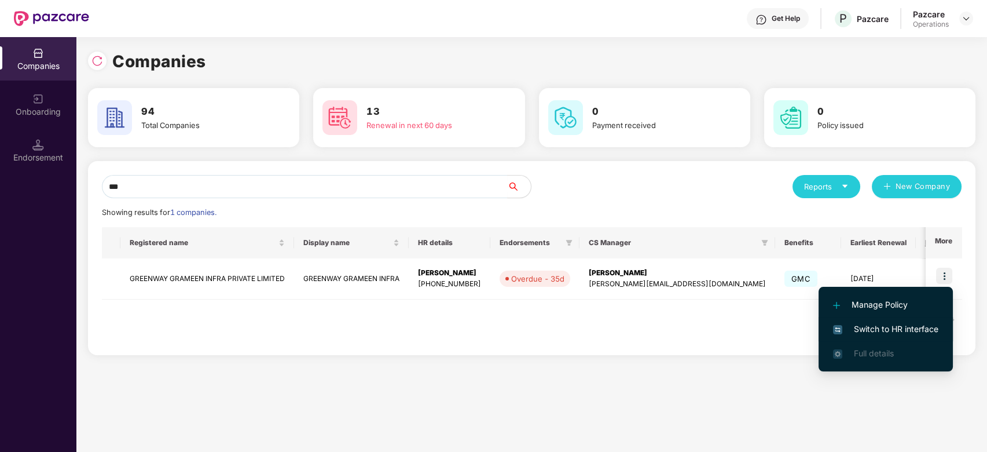
click at [869, 323] on span "Switch to HR interface" at bounding box center [885, 329] width 105 height 13
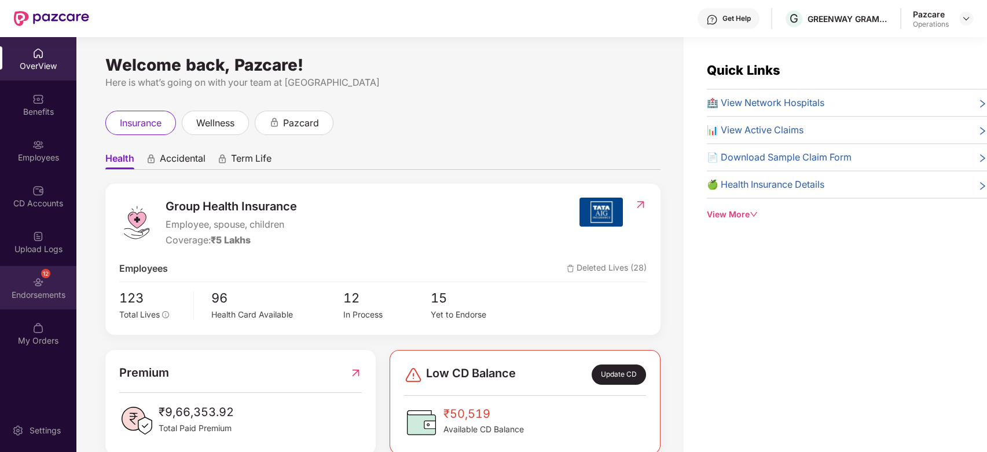
click at [24, 280] on div "12 Endorsements" at bounding box center [38, 287] width 76 height 43
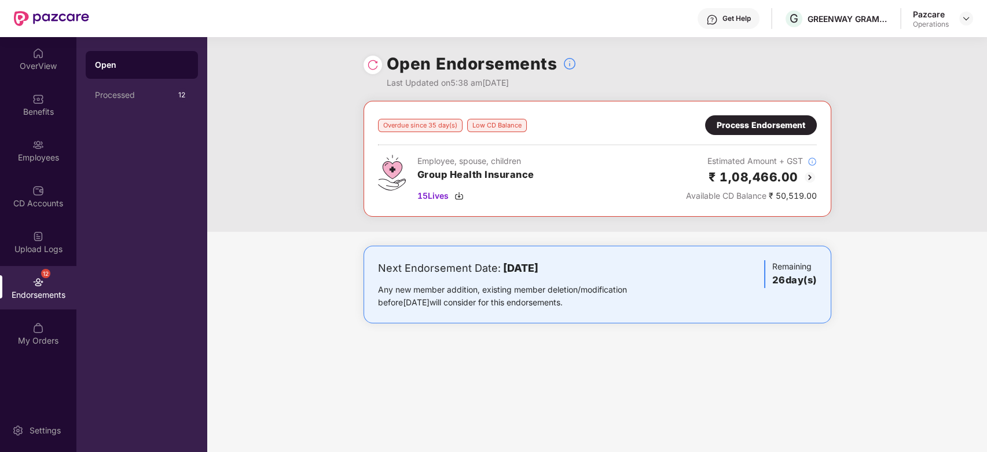
click at [747, 127] on div "Process Endorsement" at bounding box center [761, 125] width 89 height 13
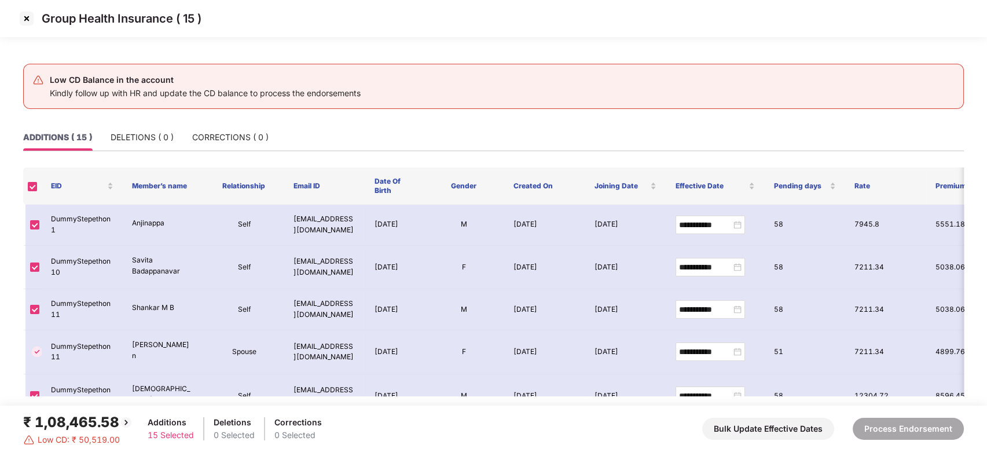
click at [24, 20] on img at bounding box center [26, 18] width 19 height 19
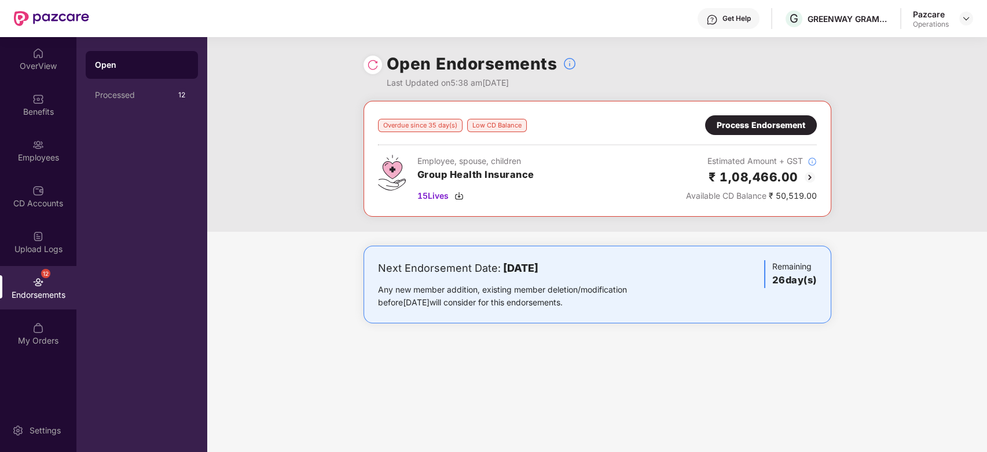
click at [971, 12] on div at bounding box center [967, 19] width 14 height 14
click at [970, 14] on img at bounding box center [966, 18] width 9 height 9
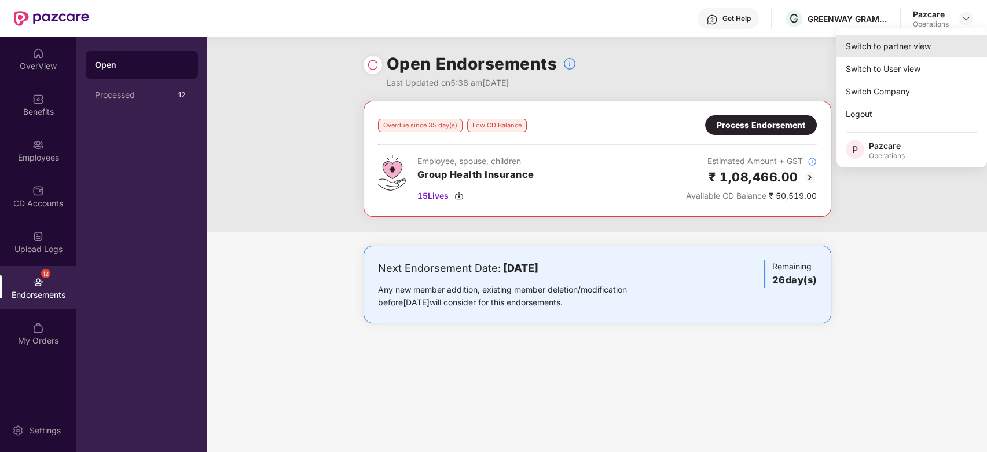
click at [912, 43] on div "Switch to partner view" at bounding box center [912, 46] width 151 height 23
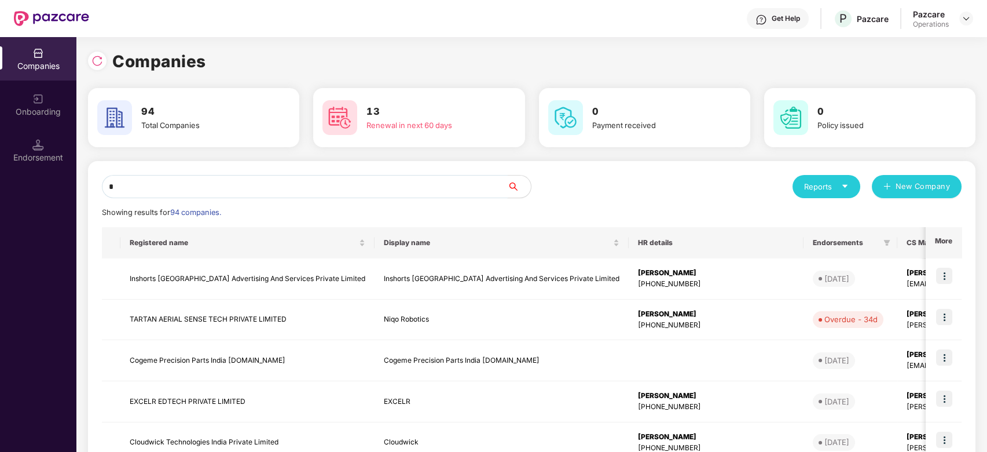
click at [301, 183] on input "*" at bounding box center [305, 186] width 406 height 23
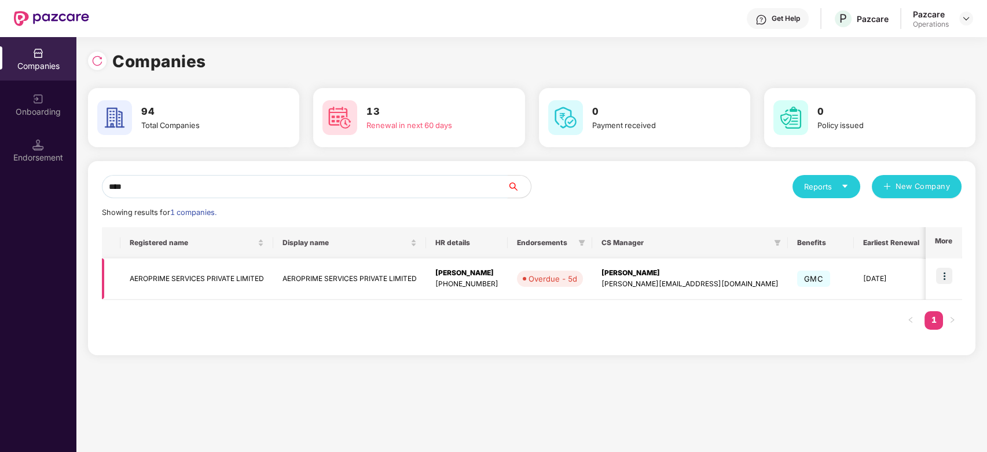
type input "****"
click at [942, 273] on img at bounding box center [944, 276] width 16 height 16
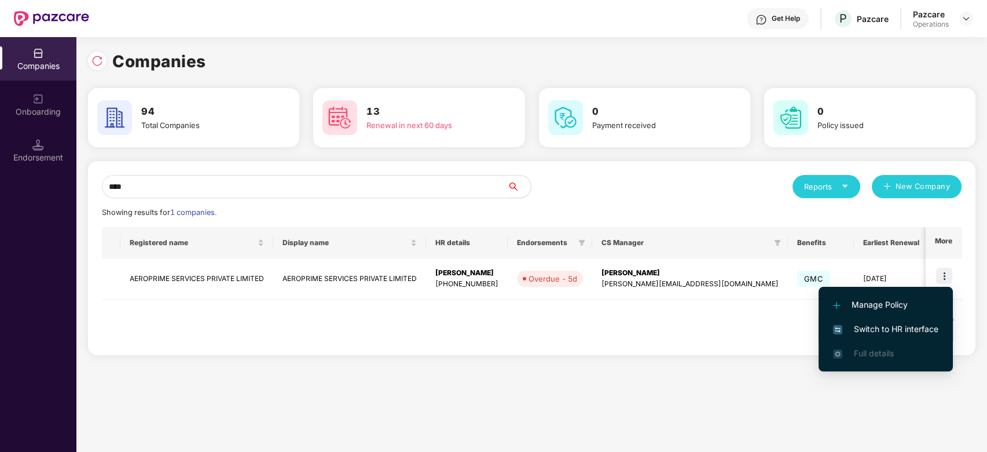
click at [868, 328] on span "Switch to HR interface" at bounding box center [885, 329] width 105 height 13
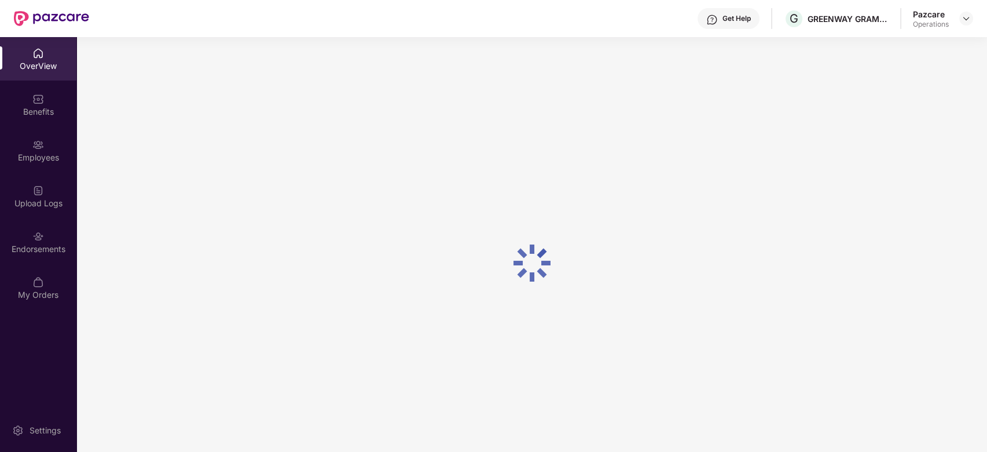
scroll to position [37, 0]
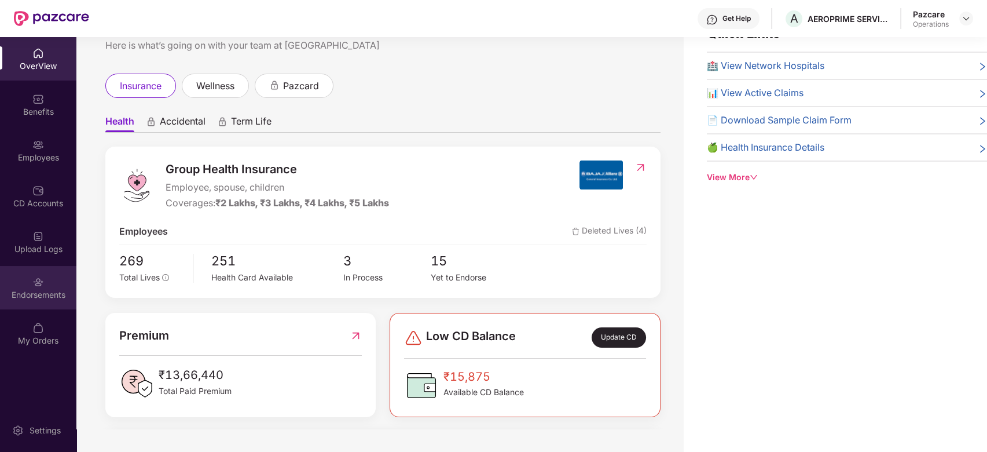
click at [34, 283] on img at bounding box center [38, 282] width 12 height 12
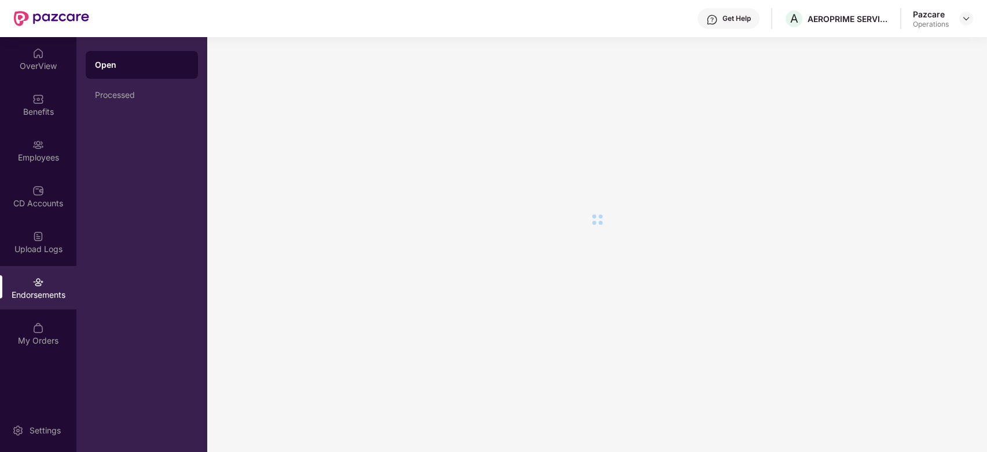
scroll to position [0, 0]
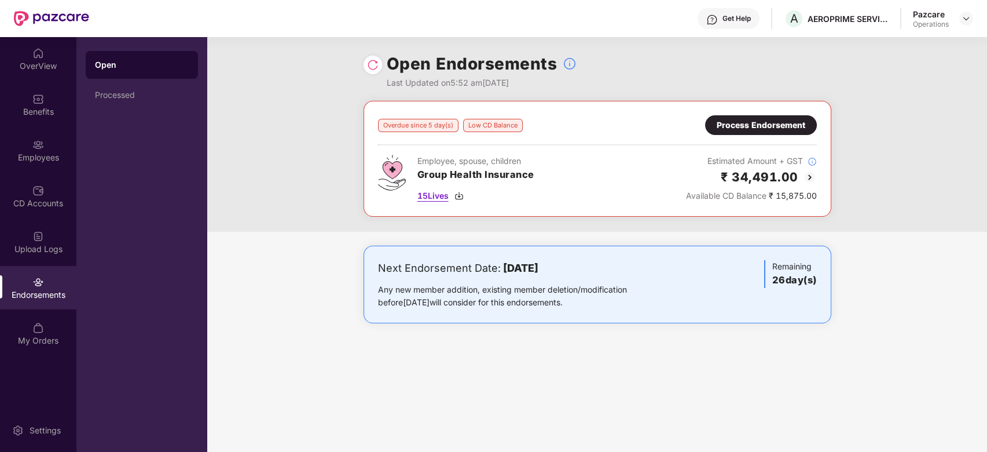
click at [435, 193] on span "15 Lives" at bounding box center [433, 195] width 31 height 13
click at [752, 118] on div "Process Endorsement" at bounding box center [761, 125] width 112 height 20
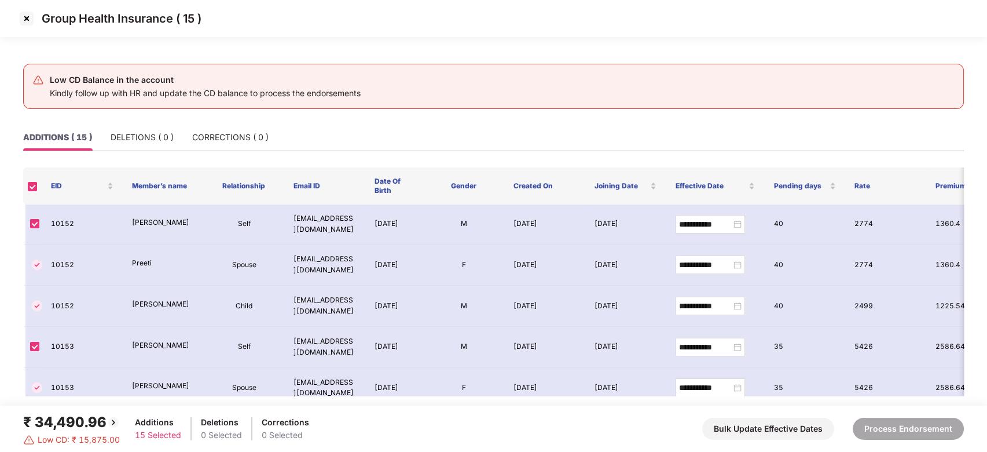
scroll to position [175, 0]
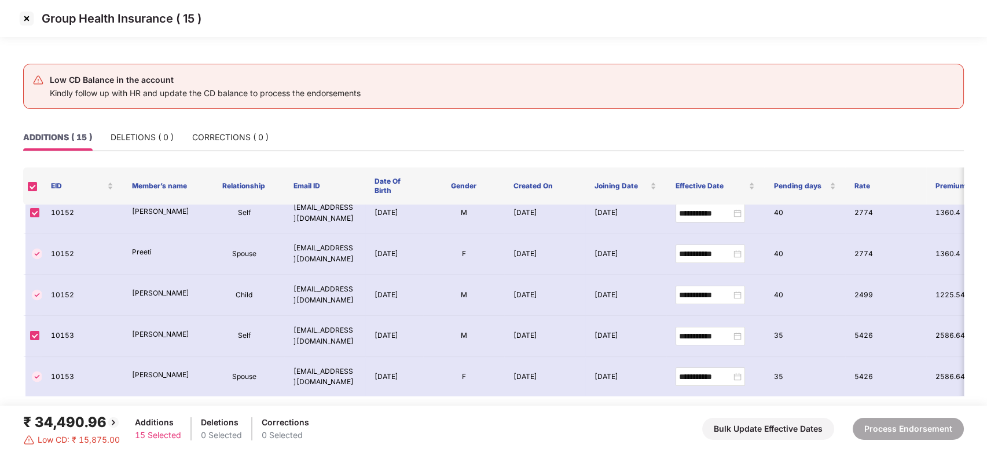
click at [24, 22] on img at bounding box center [26, 18] width 19 height 19
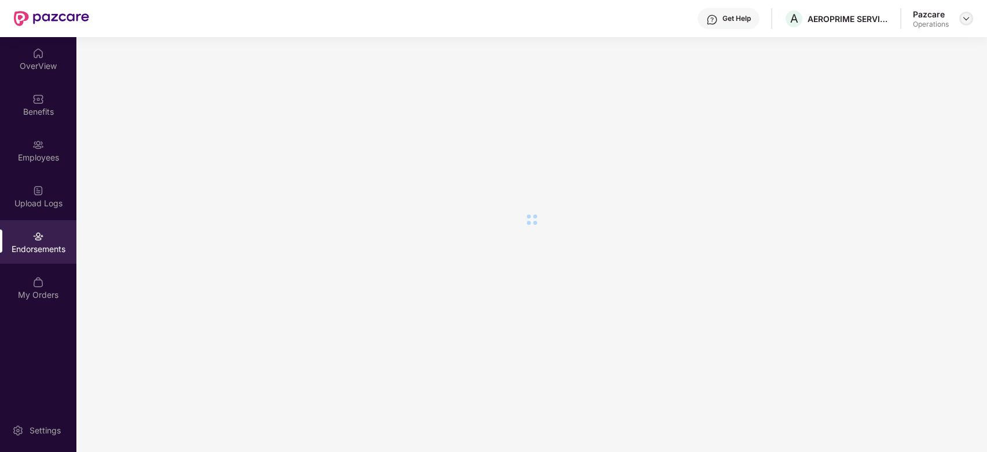
click at [968, 20] on img at bounding box center [966, 18] width 9 height 9
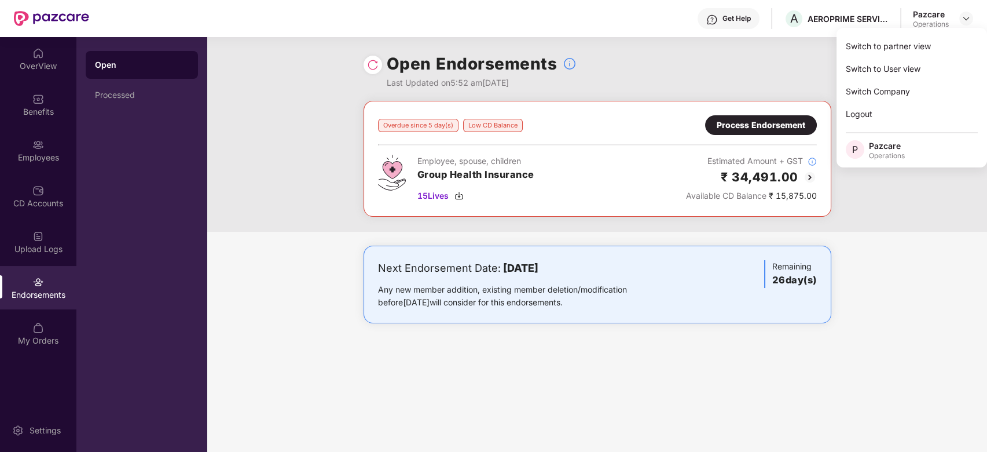
click at [887, 48] on div "Switch to partner view" at bounding box center [912, 46] width 151 height 23
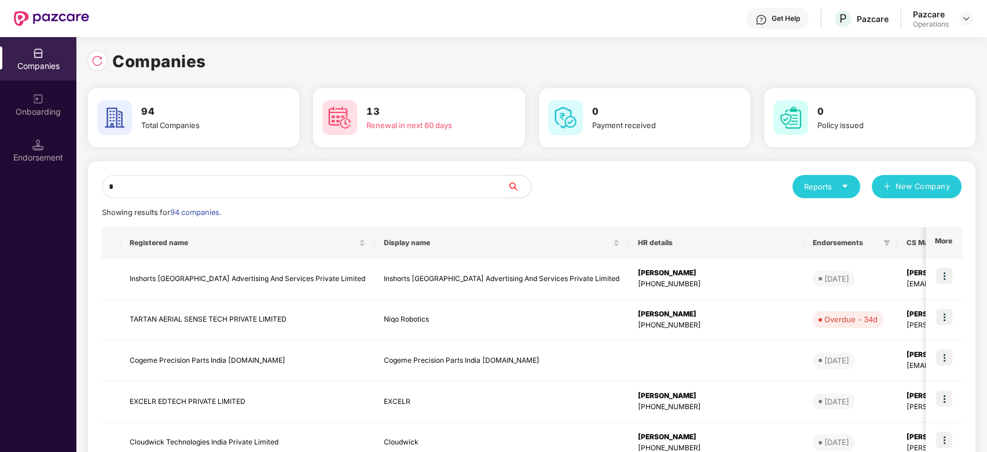
click at [409, 185] on input "*" at bounding box center [305, 186] width 406 height 23
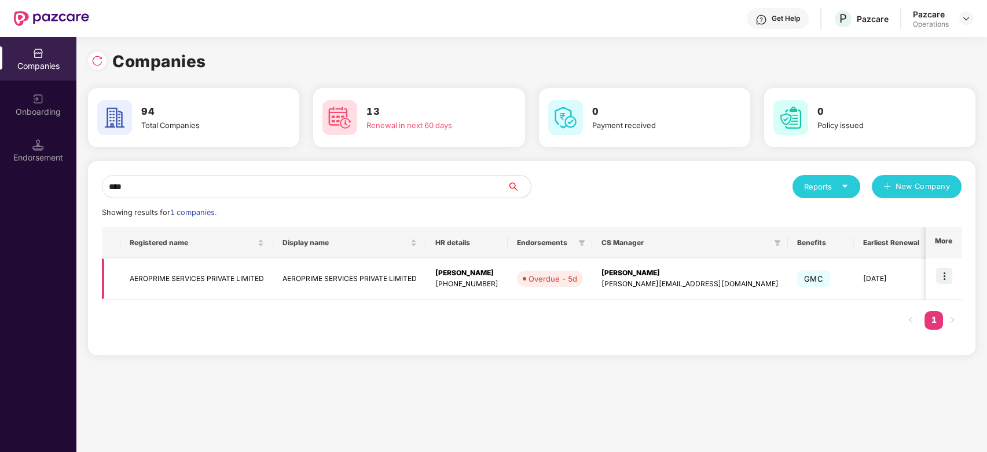
type input "****"
click at [229, 270] on td "AEROPRIME SERVICES PRIVATE LIMITED" at bounding box center [196, 278] width 153 height 41
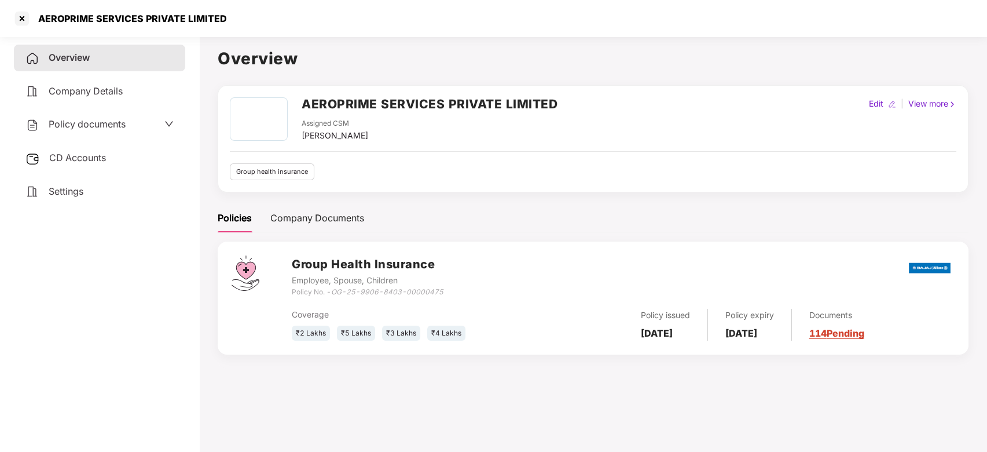
click at [93, 155] on span "CD Accounts" at bounding box center [77, 158] width 57 height 12
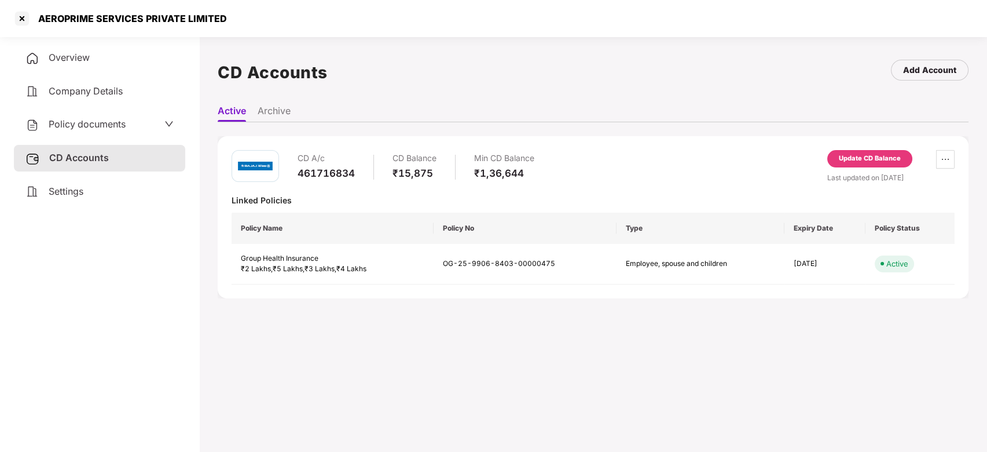
click at [854, 163] on div "Update CD Balance" at bounding box center [870, 158] width 62 height 10
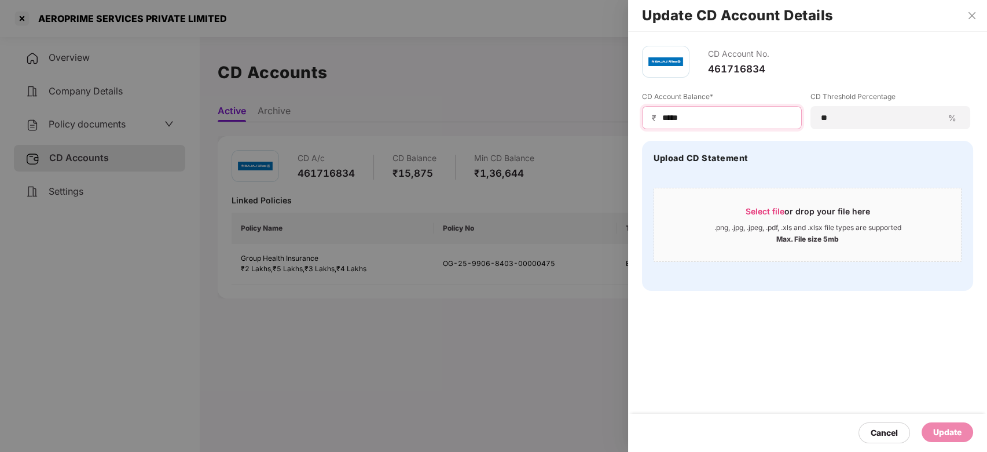
click at [665, 118] on input "*****" at bounding box center [726, 118] width 131 height 12
type input "*****"
click at [941, 428] on div "Update" at bounding box center [948, 432] width 28 height 13
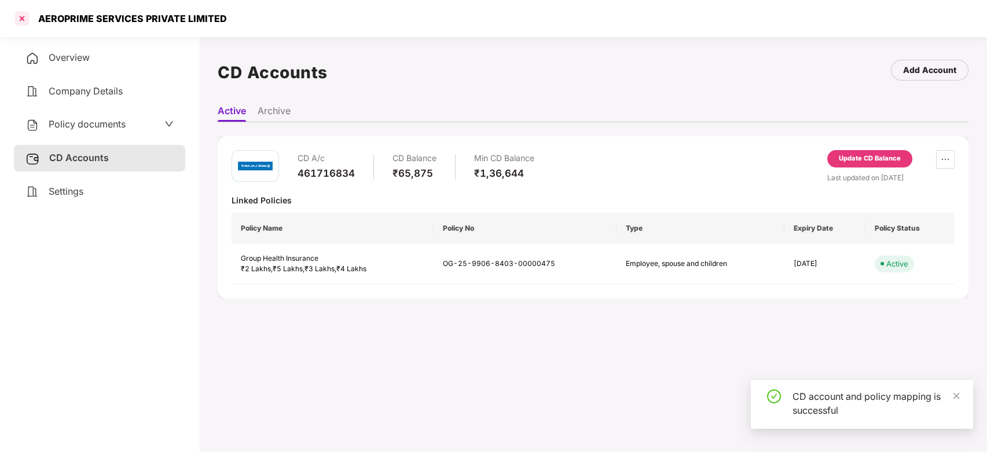
click at [19, 19] on div at bounding box center [22, 18] width 19 height 19
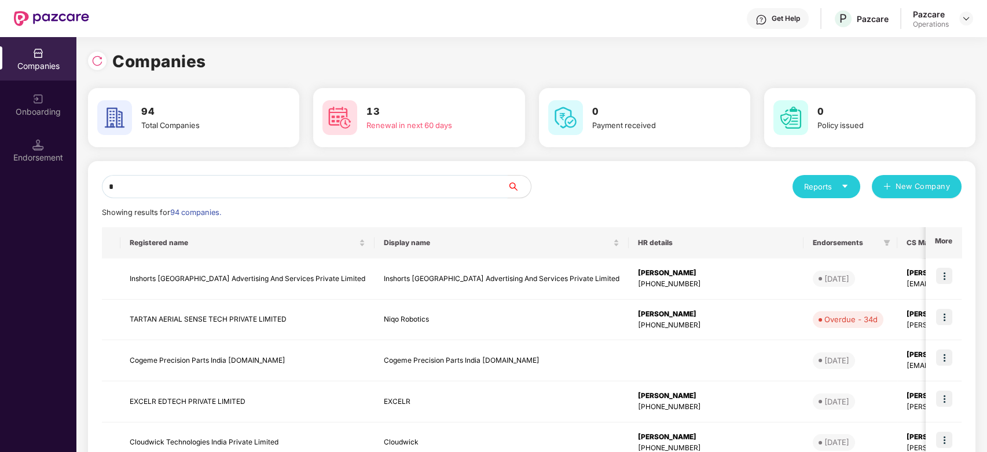
click at [313, 189] on input "*" at bounding box center [305, 186] width 406 height 23
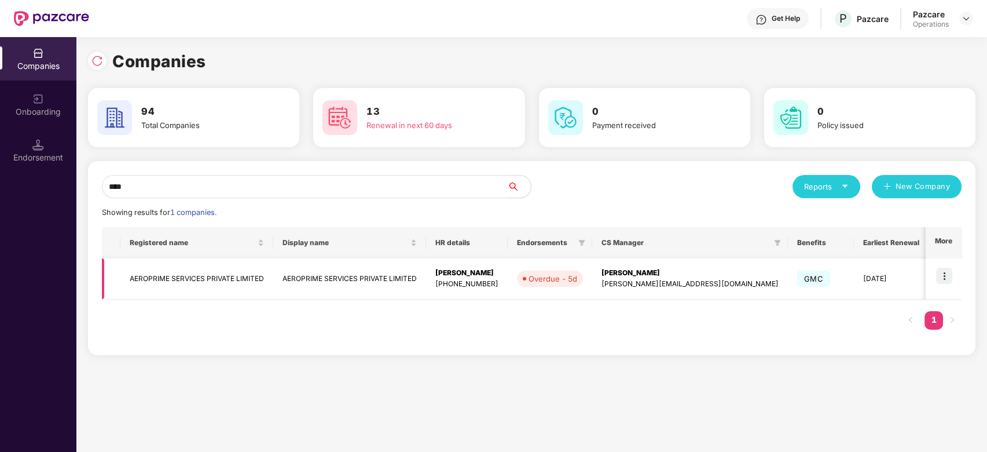
type input "****"
click at [944, 273] on img at bounding box center [944, 276] width 16 height 16
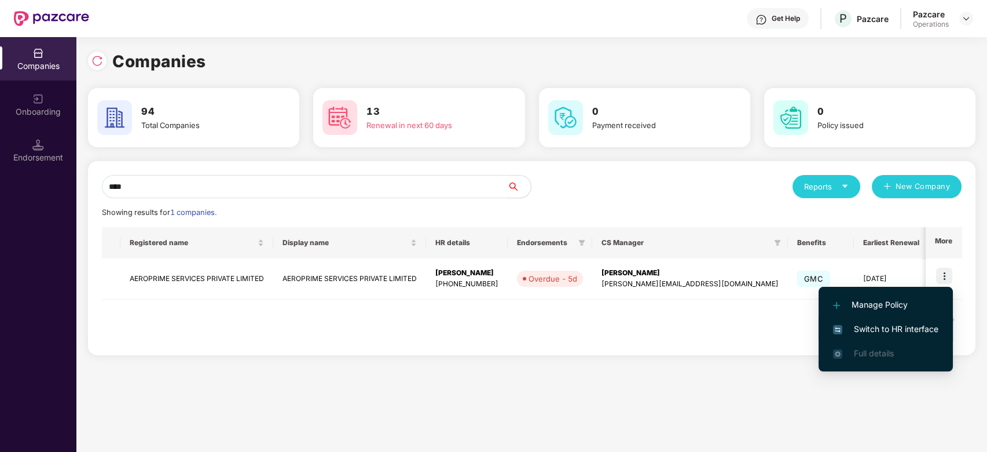
click at [874, 333] on span "Switch to HR interface" at bounding box center [885, 329] width 105 height 13
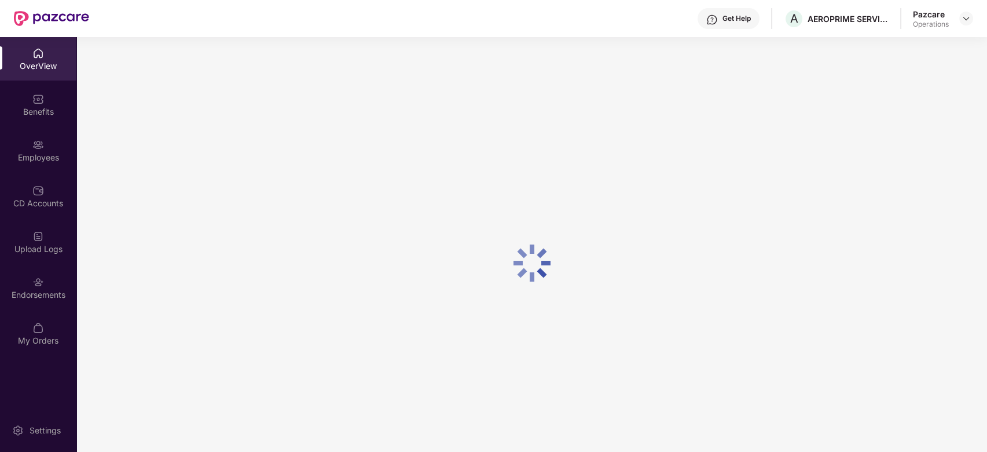
scroll to position [37, 0]
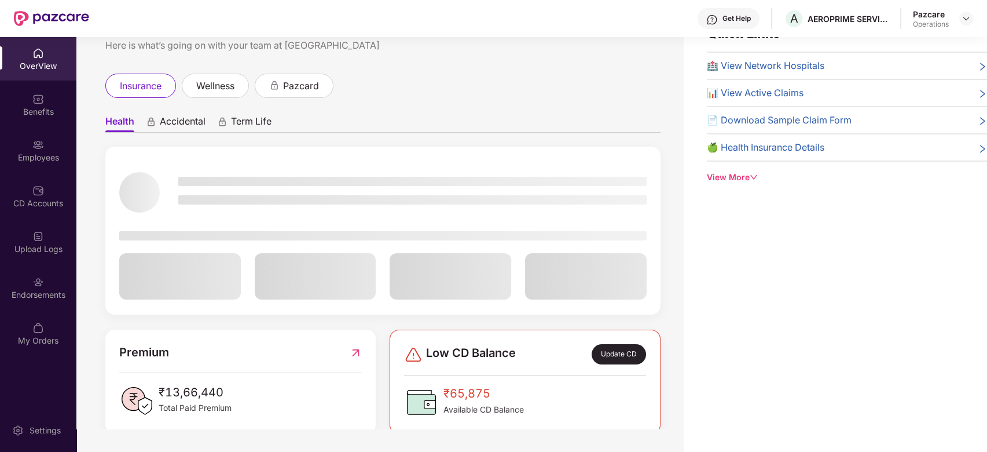
click at [28, 272] on div "Endorsements" at bounding box center [38, 287] width 76 height 43
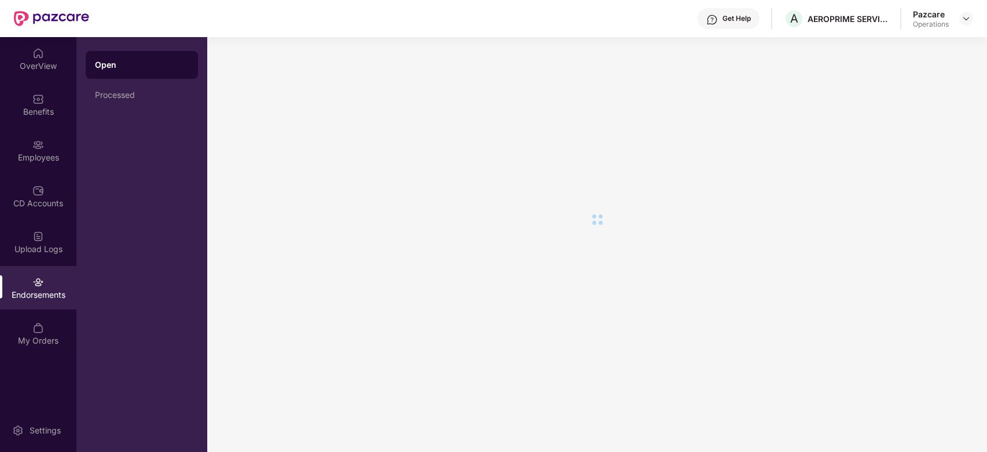
scroll to position [0, 0]
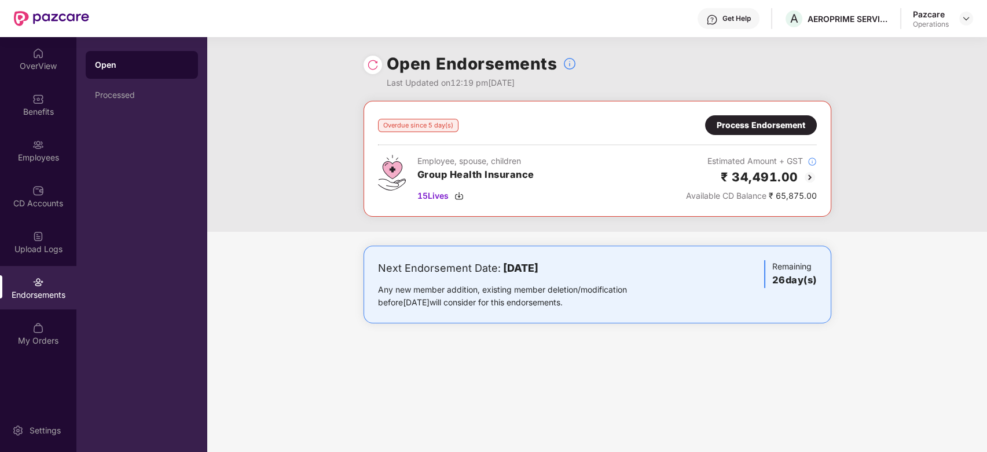
click at [735, 131] on div "Process Endorsement" at bounding box center [761, 125] width 112 height 20
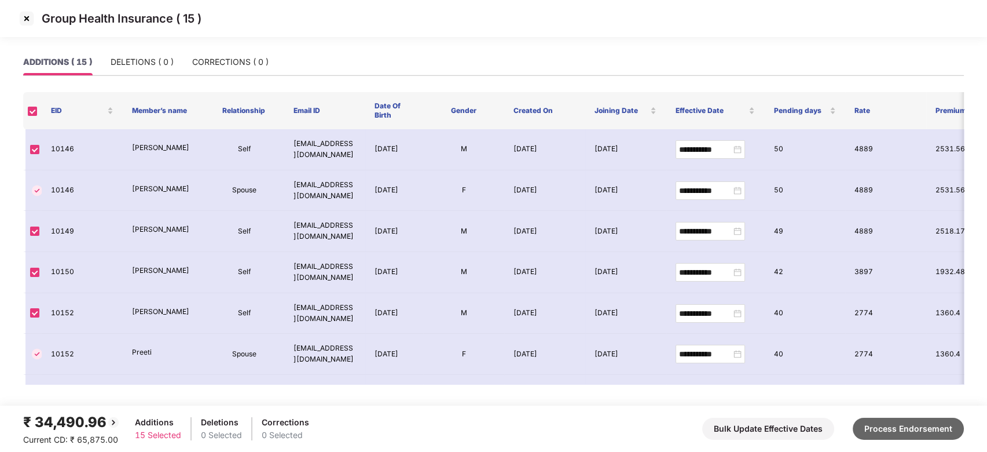
click at [901, 424] on button "Process Endorsement" at bounding box center [908, 429] width 111 height 22
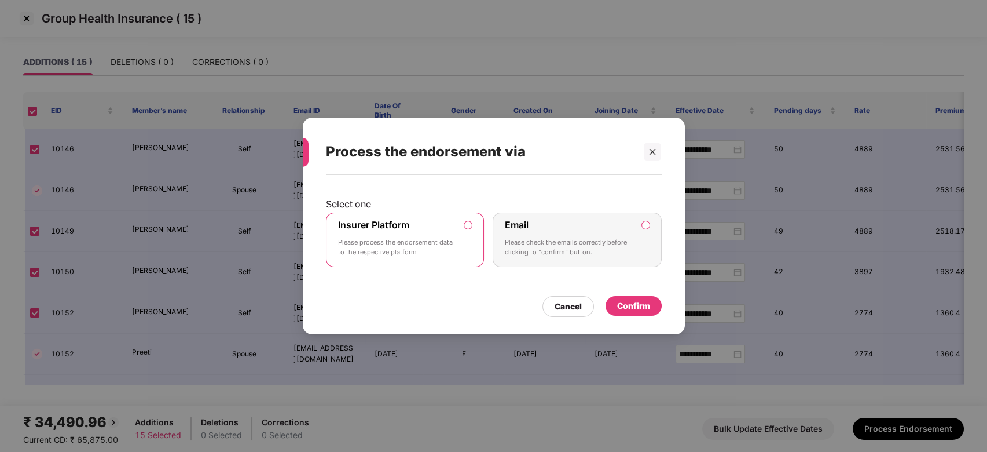
click at [630, 299] on div "Confirm" at bounding box center [633, 305] width 33 height 13
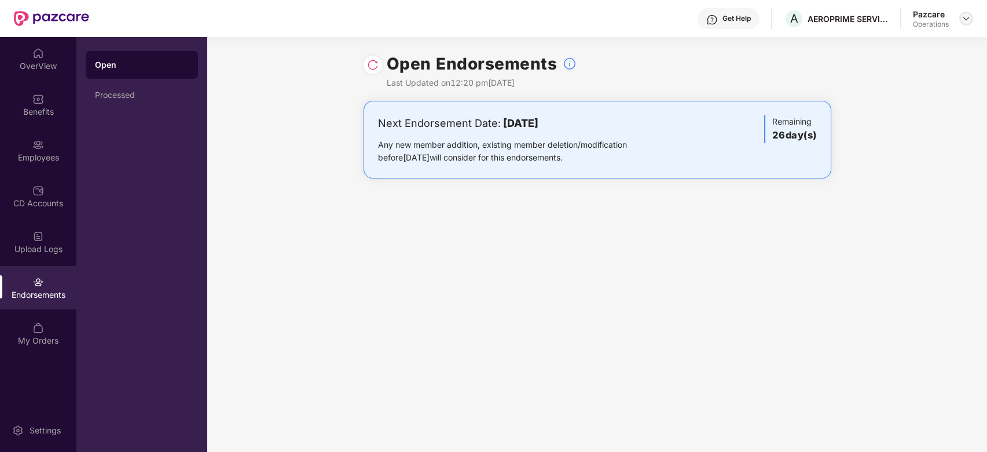
click at [962, 20] on img at bounding box center [966, 18] width 9 height 9
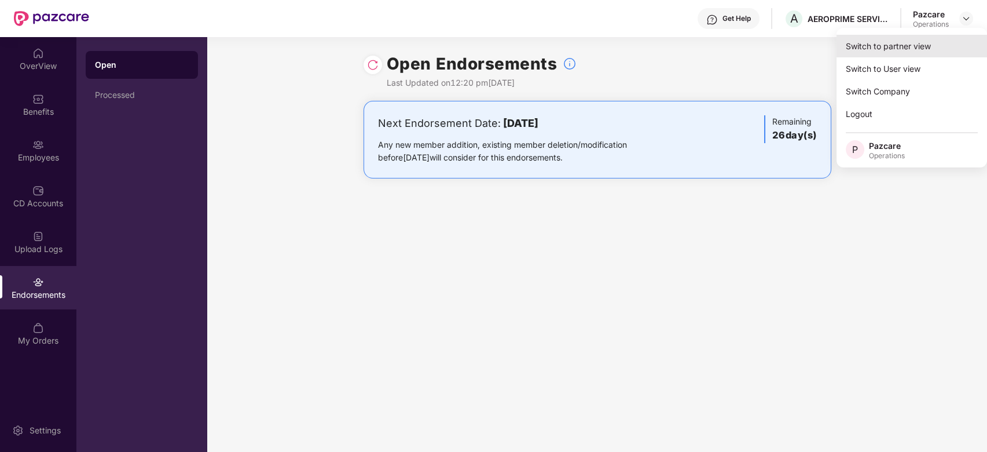
click at [918, 46] on div "Switch to partner view" at bounding box center [912, 46] width 151 height 23
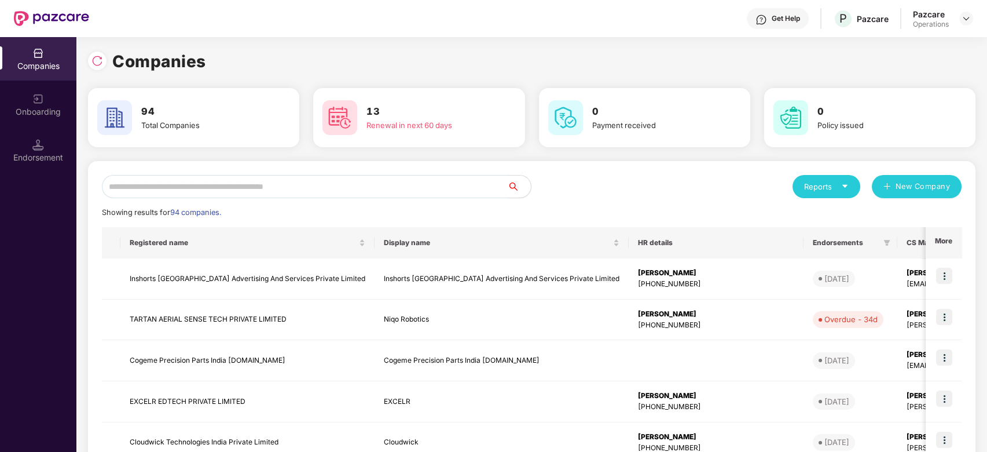
click at [433, 184] on input "text" at bounding box center [305, 186] width 406 height 23
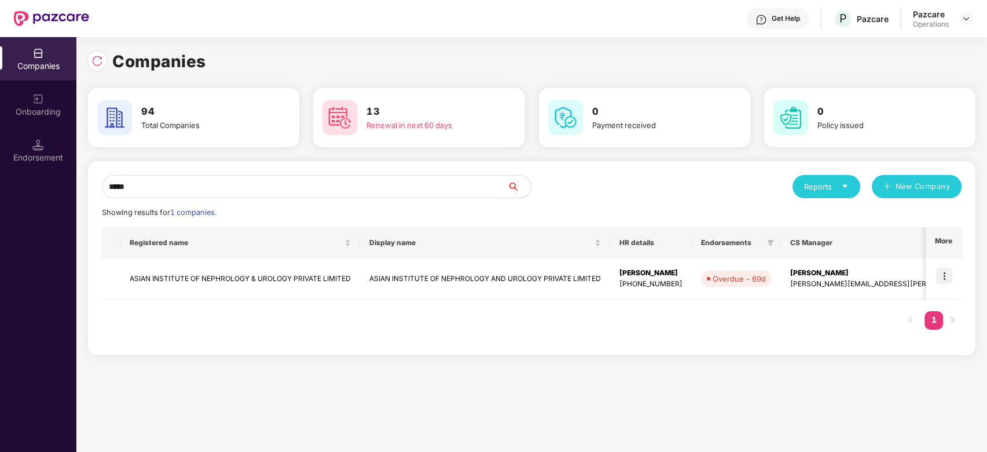
type input "*****"
click at [945, 275] on img at bounding box center [944, 276] width 16 height 16
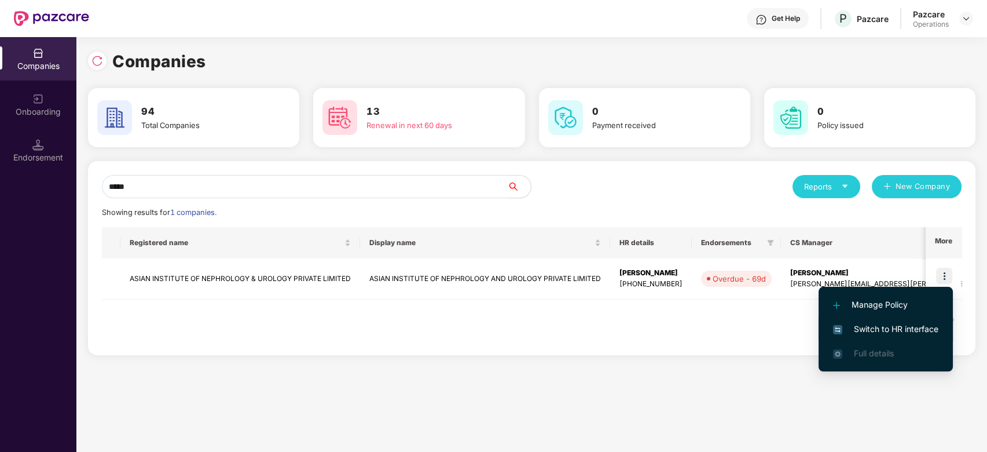
click at [894, 327] on span "Switch to HR interface" at bounding box center [885, 329] width 105 height 13
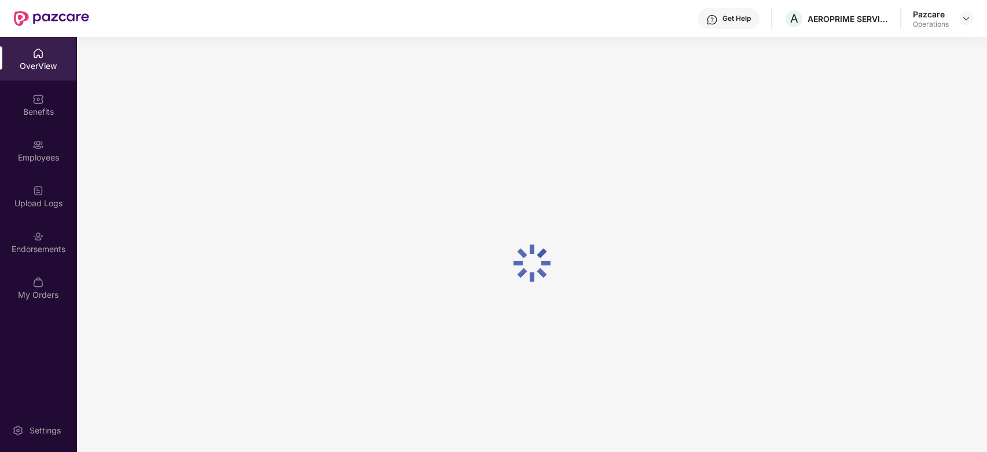
scroll to position [37, 0]
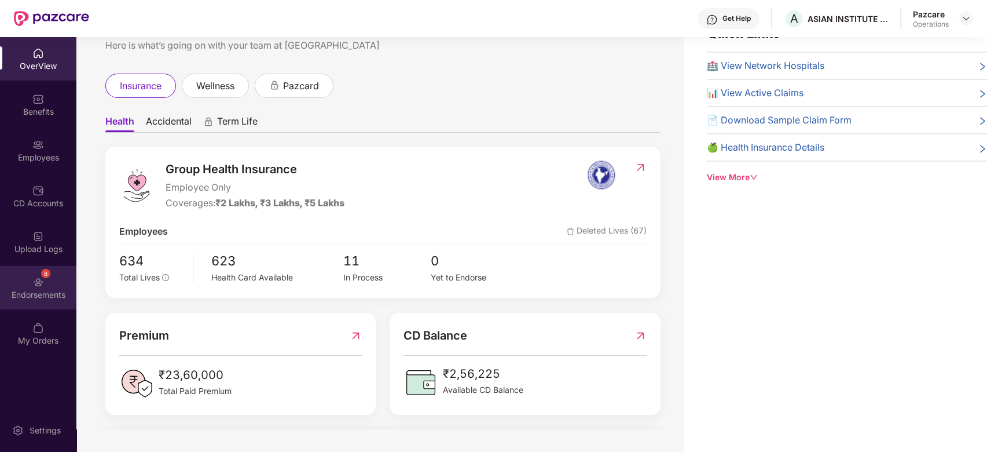
click at [25, 273] on div "8 Endorsements" at bounding box center [38, 287] width 76 height 43
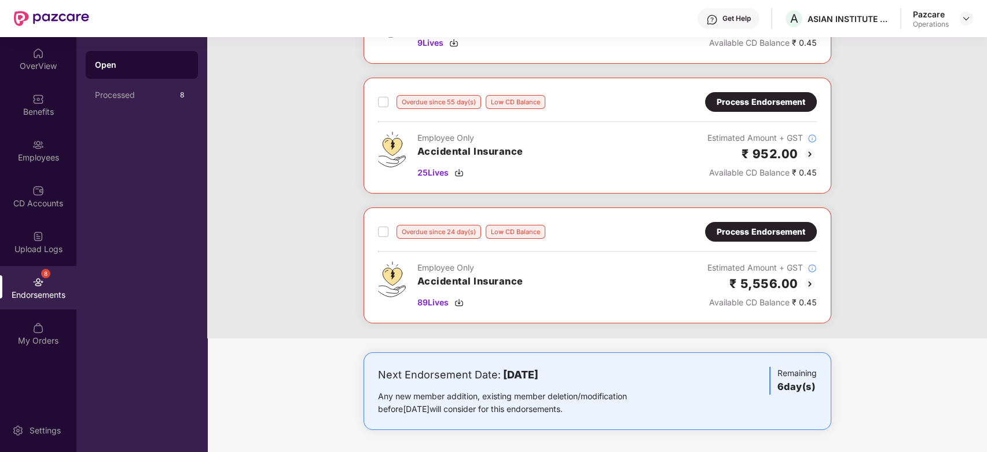
scroll to position [0, 0]
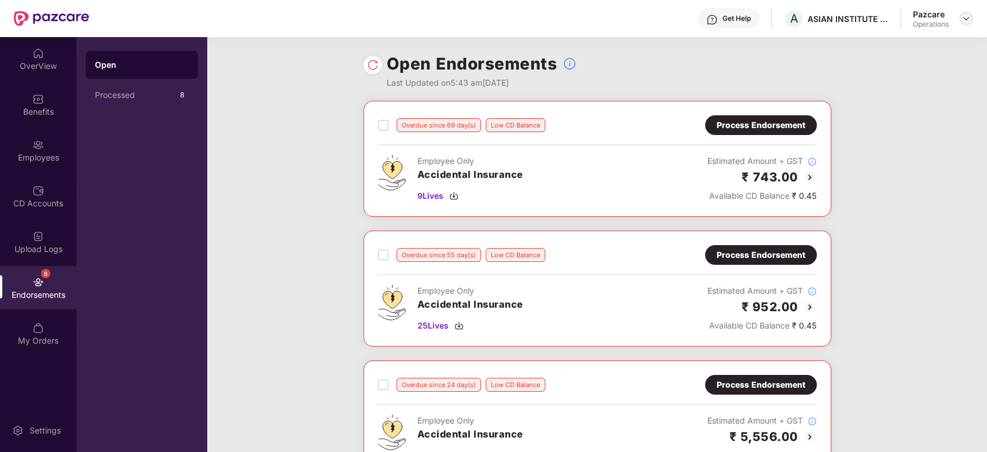
click at [965, 20] on img at bounding box center [966, 18] width 9 height 9
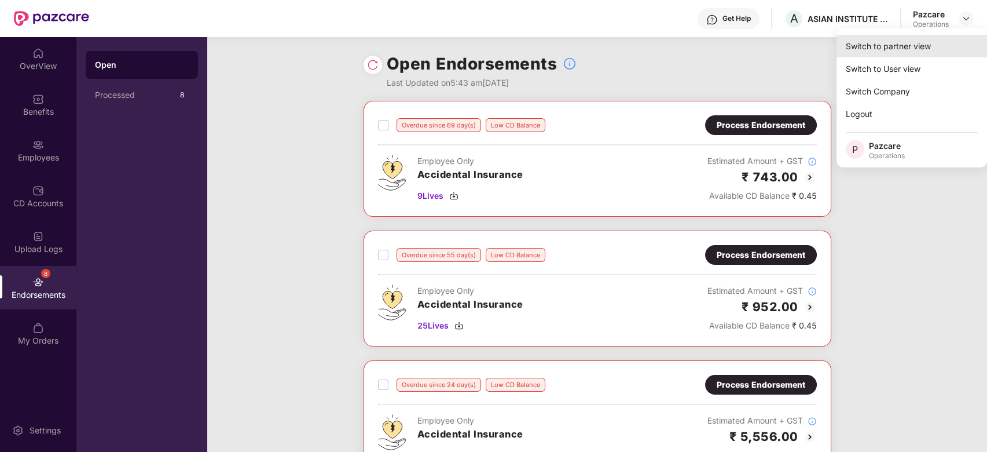
click at [880, 44] on div "Switch to partner view" at bounding box center [912, 46] width 151 height 23
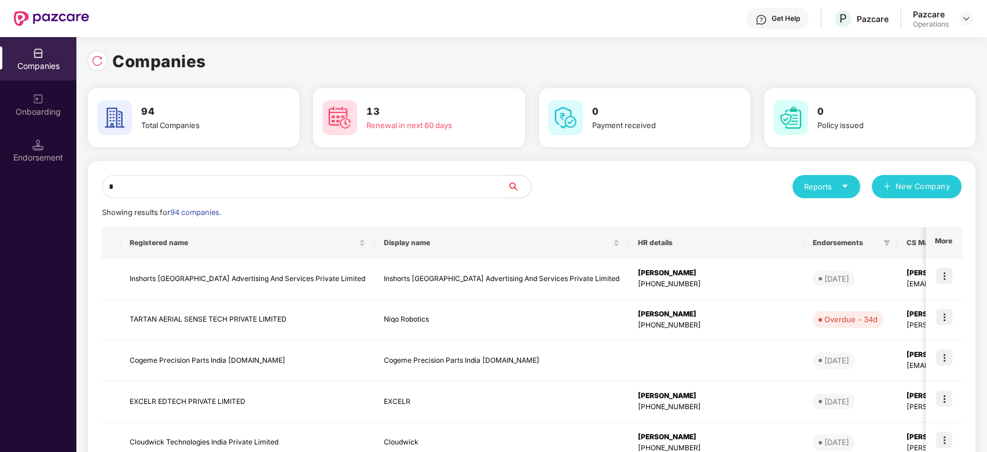
click at [358, 189] on input "*" at bounding box center [305, 186] width 406 height 23
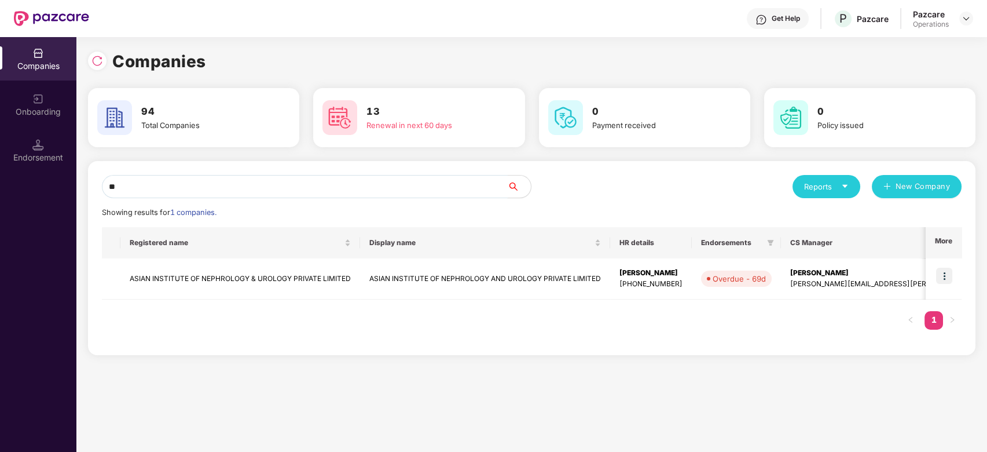
type input "*"
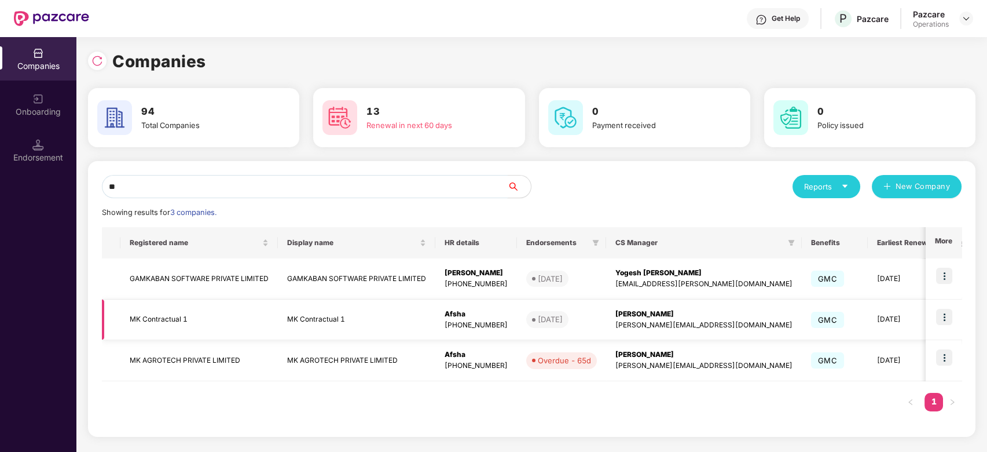
type input "**"
click at [951, 316] on img at bounding box center [944, 317] width 16 height 16
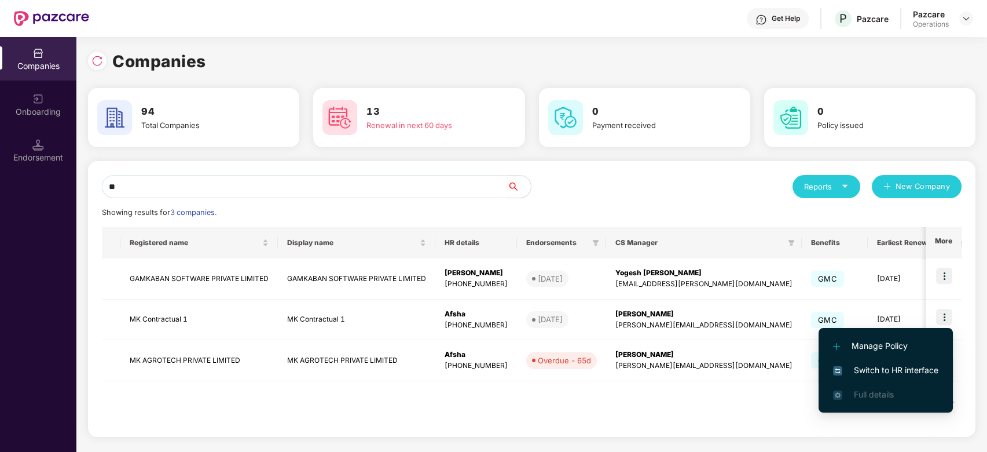
click at [885, 370] on span "Switch to HR interface" at bounding box center [885, 370] width 105 height 13
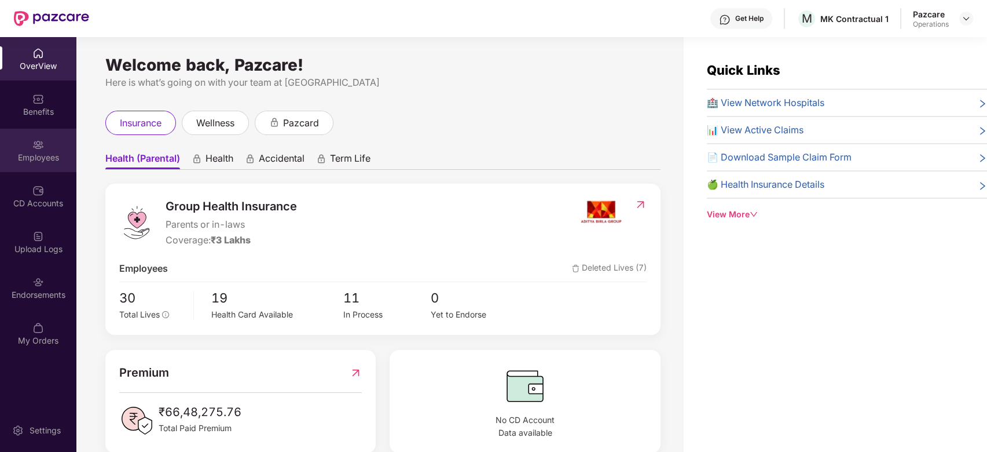
click at [19, 159] on div "Employees" at bounding box center [38, 158] width 76 height 12
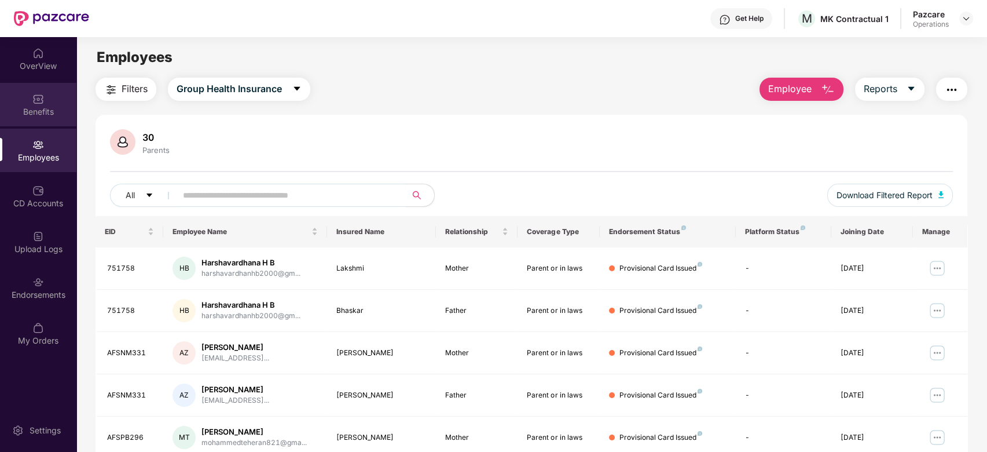
click at [25, 100] on div "Benefits" at bounding box center [38, 104] width 76 height 43
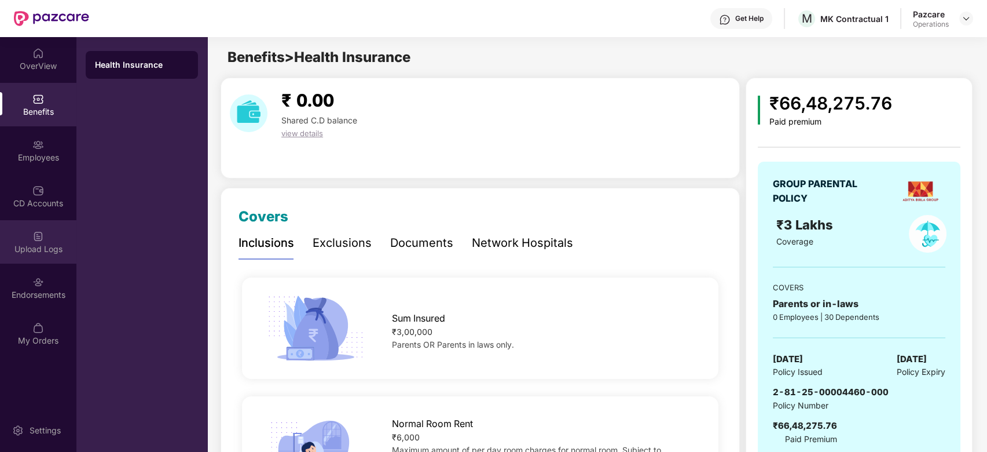
click at [23, 235] on div "Upload Logs" at bounding box center [38, 241] width 76 height 43
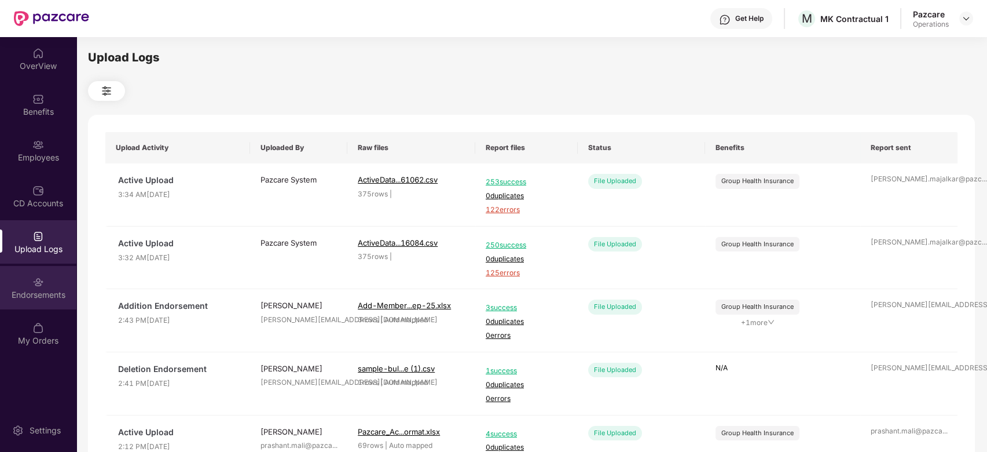
click at [30, 272] on div "Endorsements" at bounding box center [38, 287] width 76 height 43
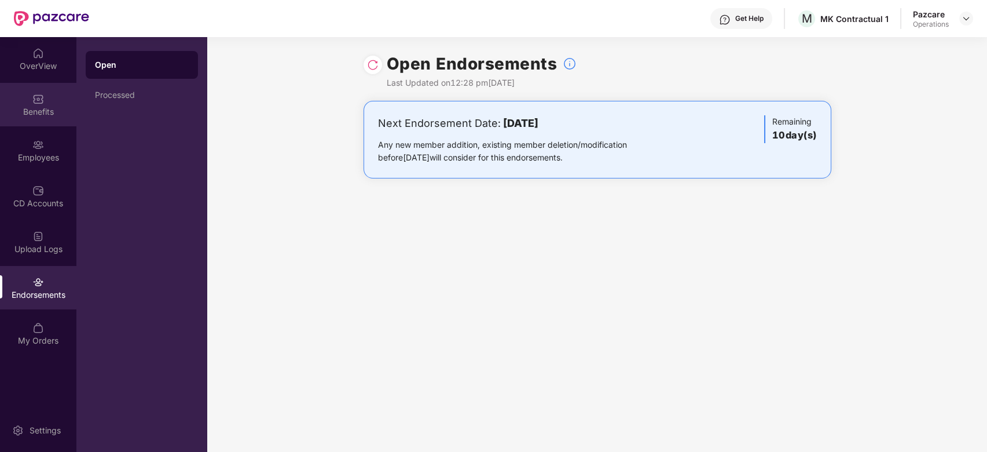
click at [28, 125] on div "Benefits" at bounding box center [38, 104] width 76 height 43
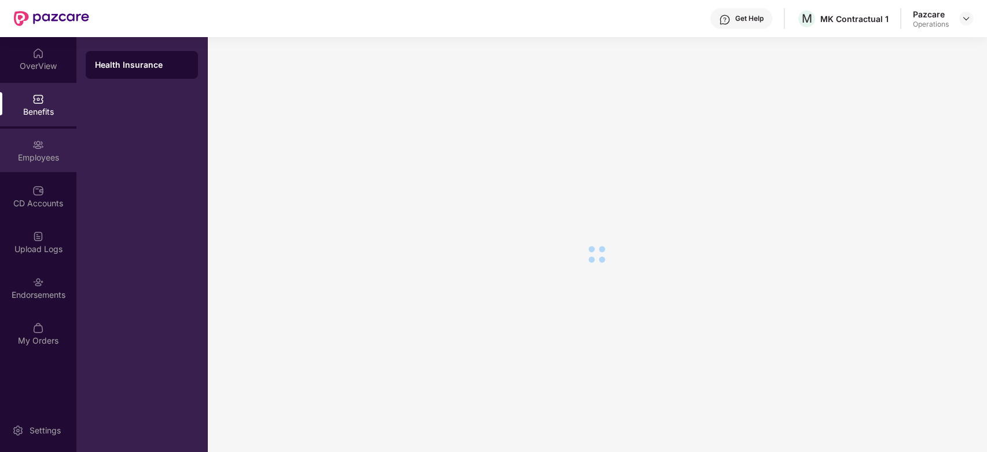
click at [25, 141] on div "Employees" at bounding box center [38, 150] width 76 height 43
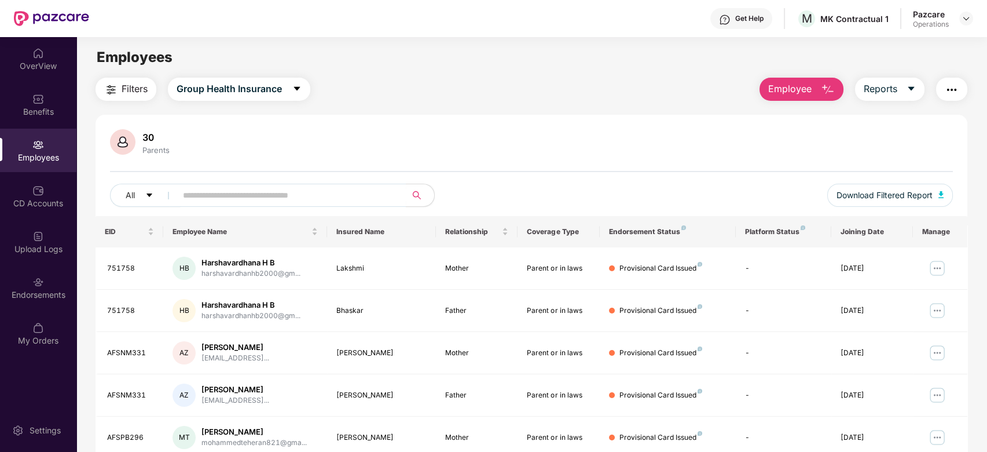
click at [122, 90] on span "Filters" at bounding box center [135, 89] width 26 height 14
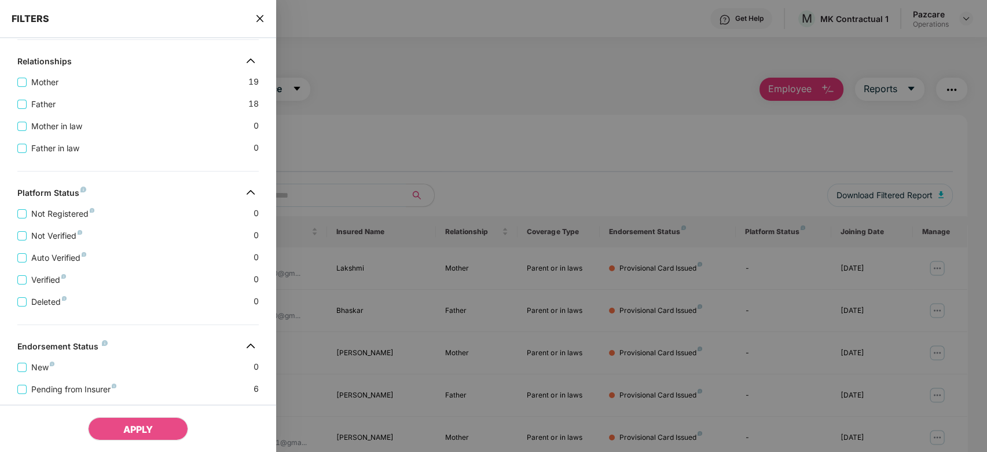
scroll to position [310, 0]
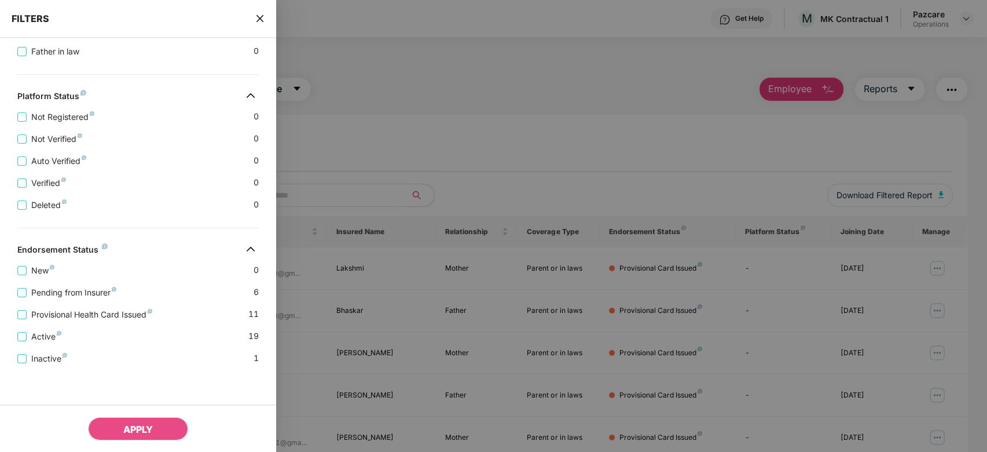
click at [261, 20] on icon "close" at bounding box center [259, 18] width 9 height 9
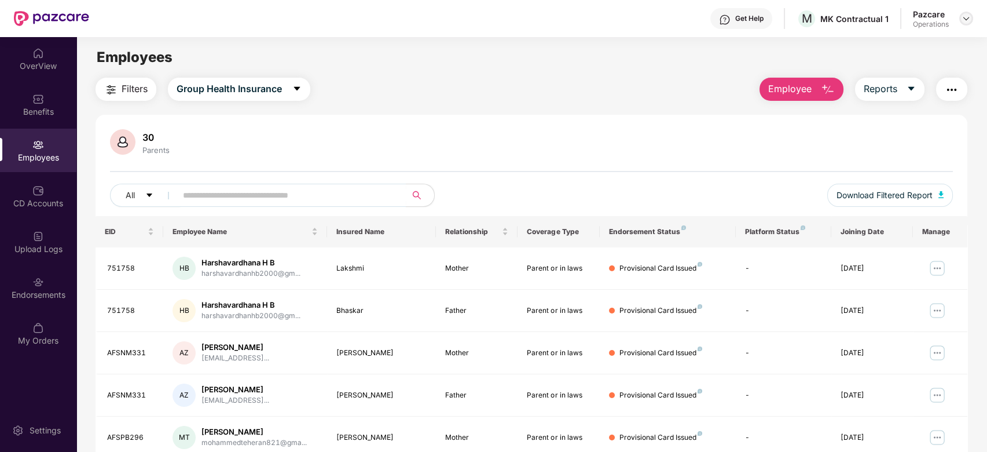
click at [966, 20] on img at bounding box center [966, 18] width 9 height 9
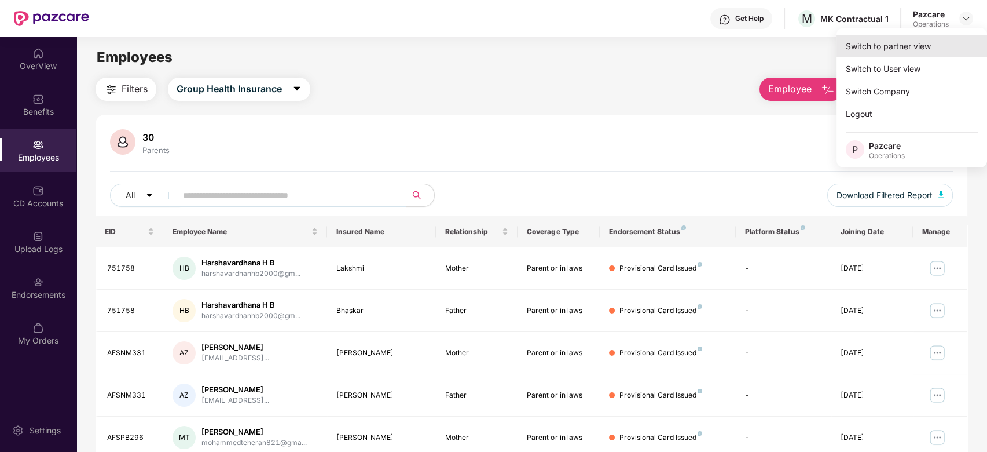
click at [887, 49] on div "Switch to partner view" at bounding box center [912, 46] width 151 height 23
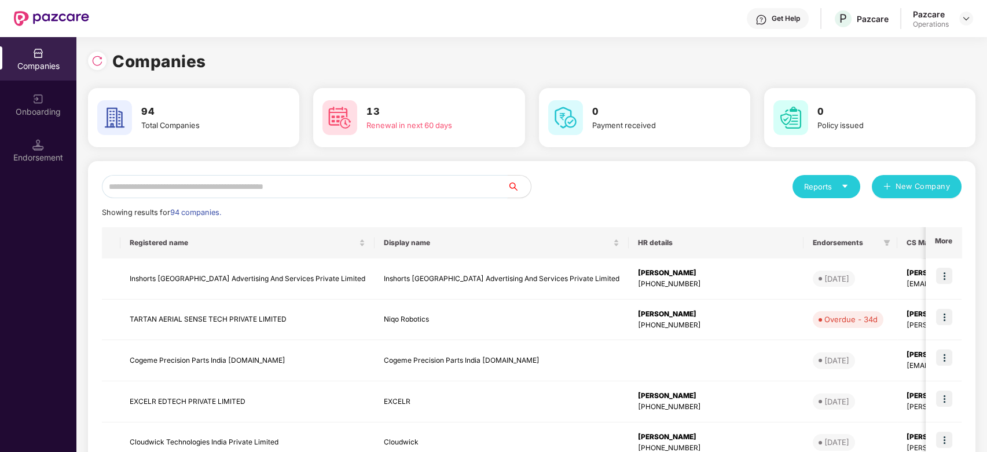
click at [231, 188] on input "text" at bounding box center [305, 186] width 406 height 23
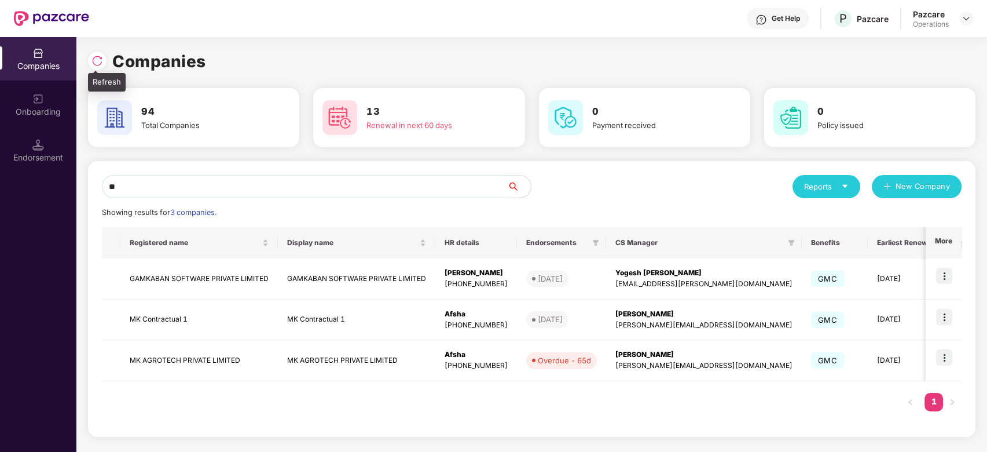
click at [98, 63] on img at bounding box center [98, 61] width 12 height 12
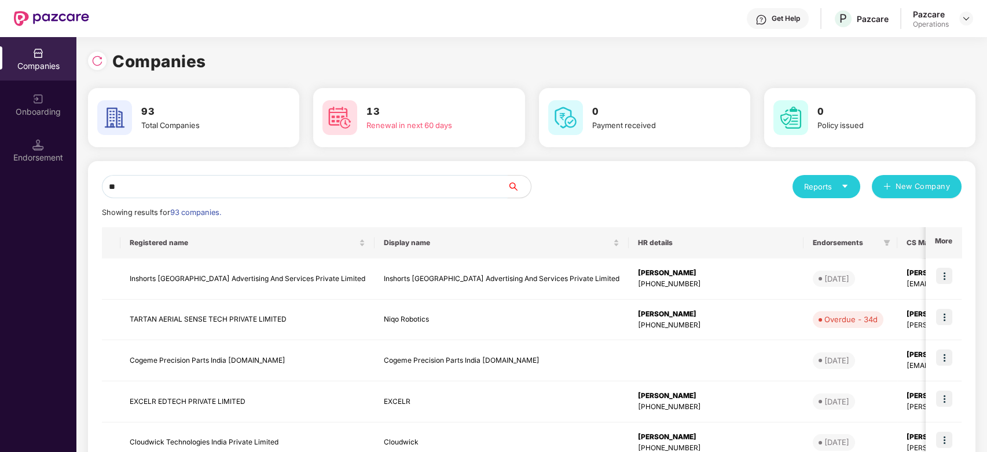
click at [222, 185] on input "**" at bounding box center [305, 186] width 406 height 23
type input "*"
type input "**"
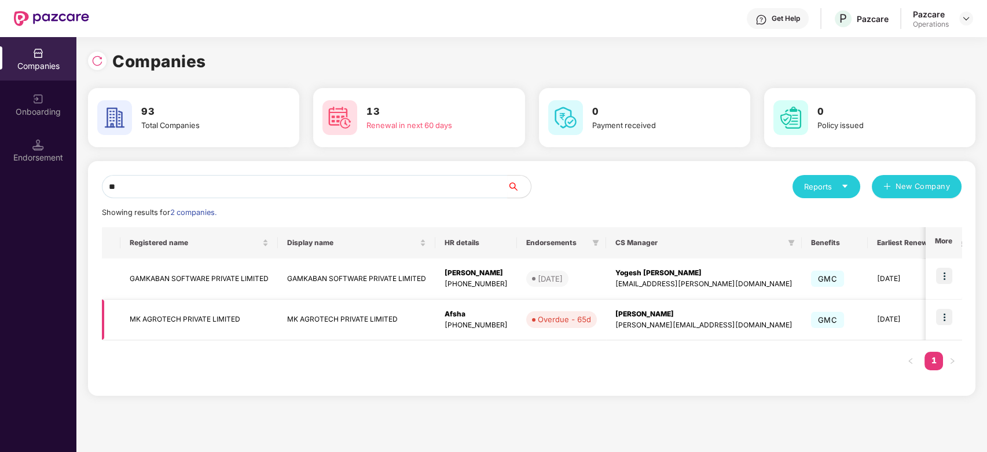
click at [949, 316] on img at bounding box center [944, 317] width 16 height 16
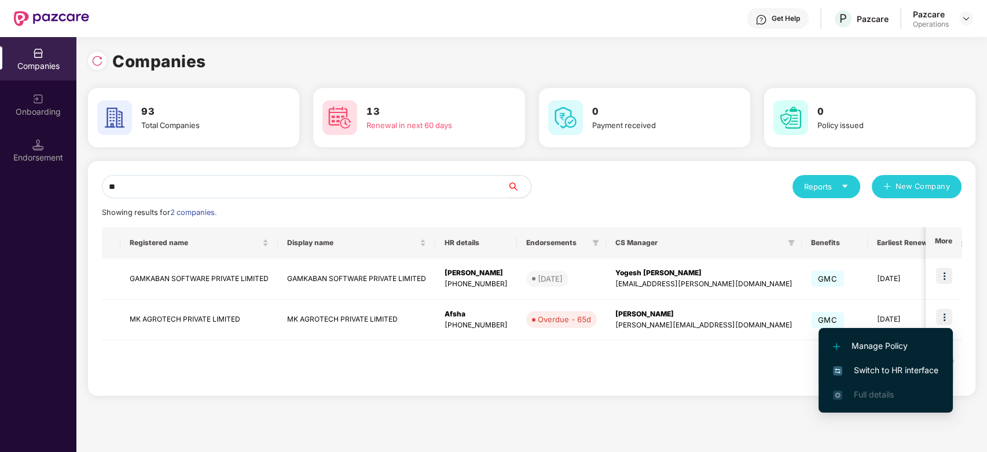
click at [880, 371] on span "Switch to HR interface" at bounding box center [885, 370] width 105 height 13
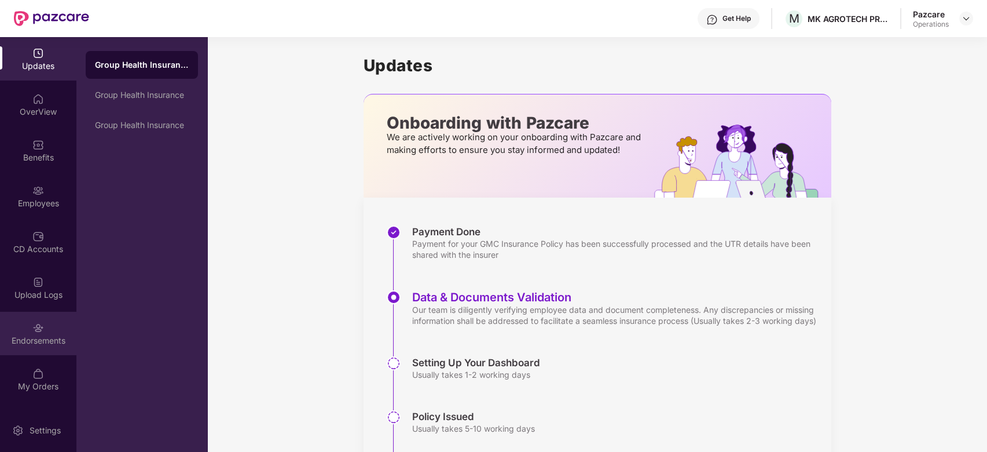
click at [23, 343] on div "Endorsements" at bounding box center [38, 341] width 76 height 12
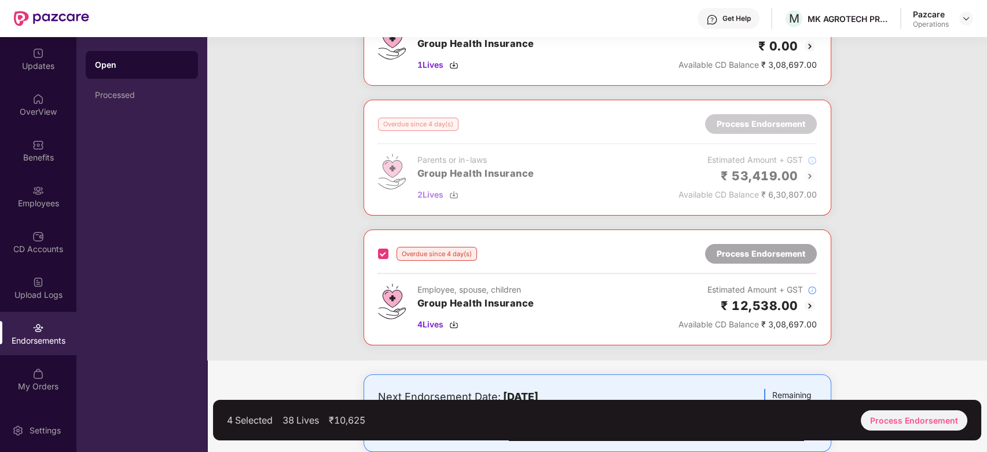
scroll to position [268, 0]
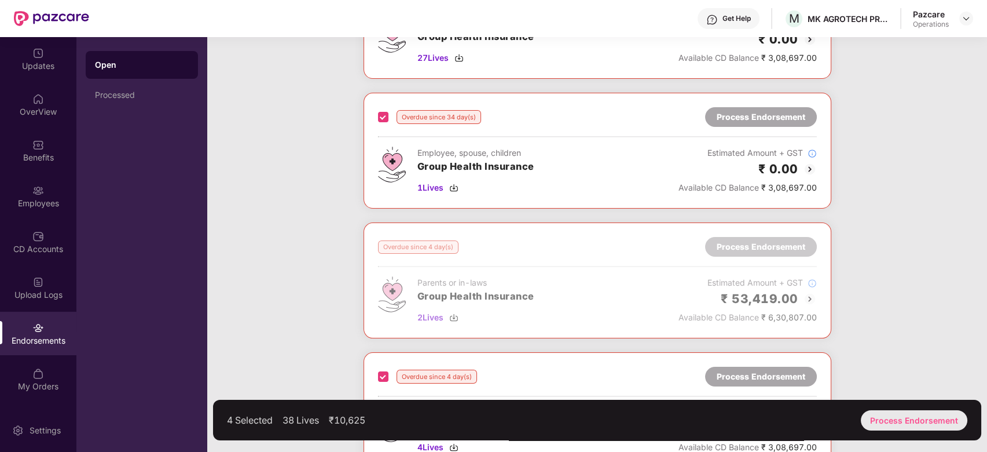
click at [926, 424] on div "Process Endorsement" at bounding box center [914, 420] width 107 height 20
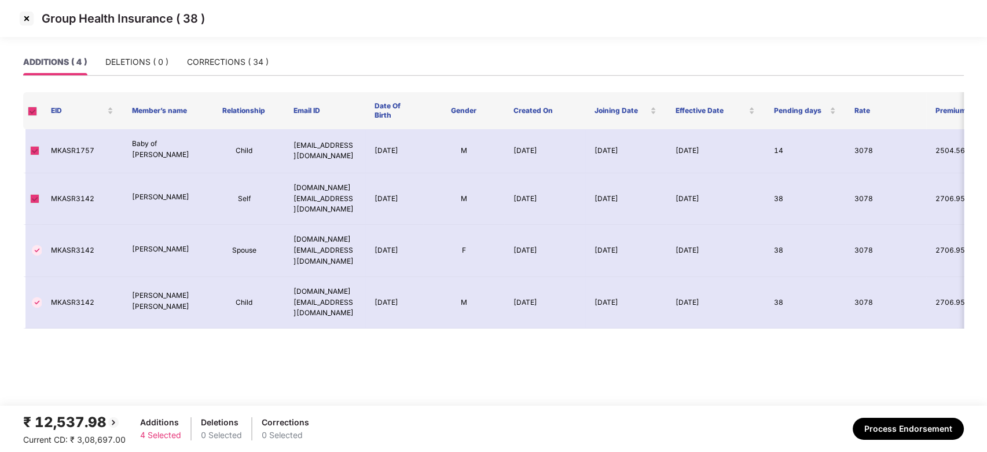
click at [27, 19] on img at bounding box center [26, 18] width 19 height 19
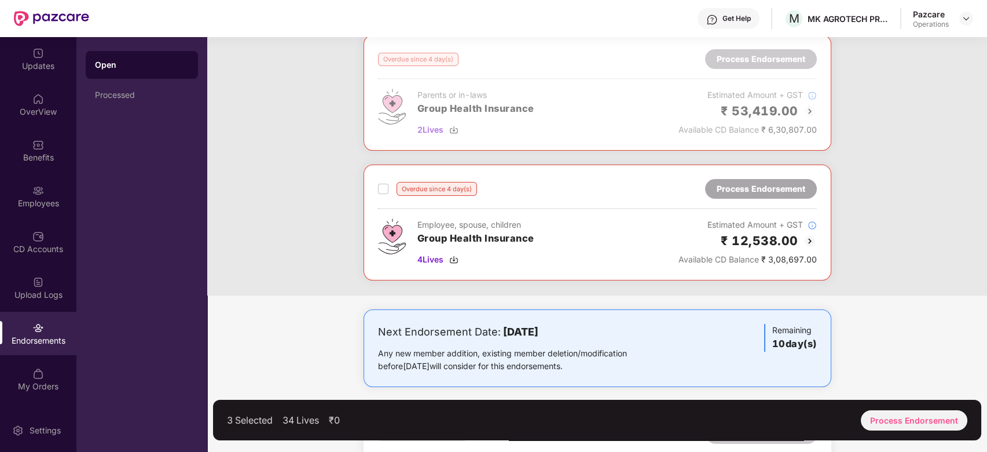
scroll to position [395, 0]
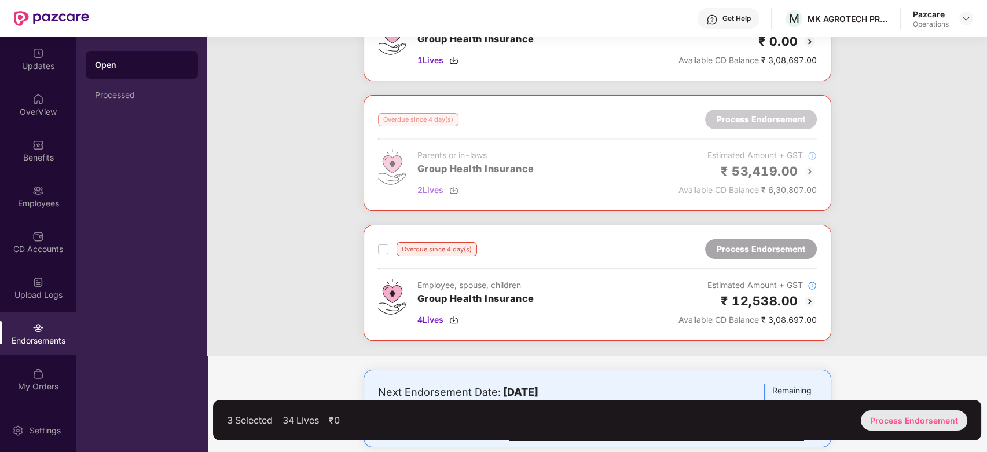
click at [920, 429] on div "Process Endorsement" at bounding box center [914, 420] width 107 height 20
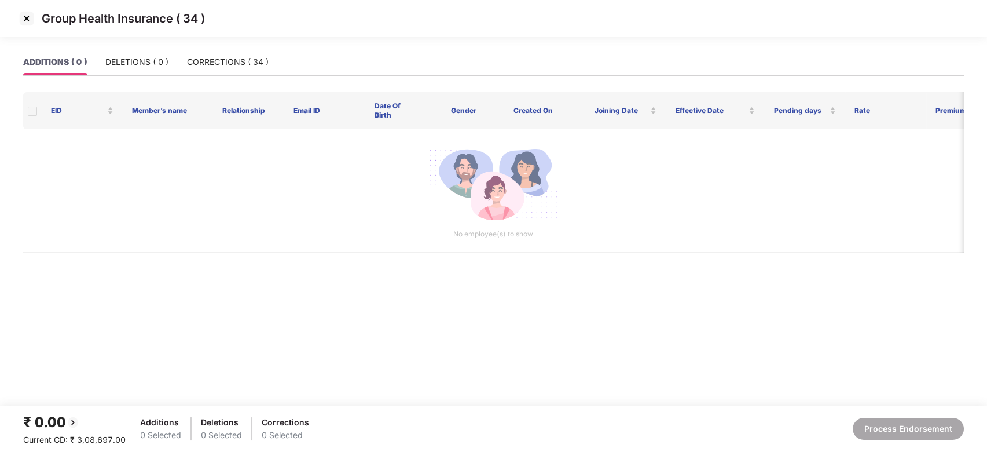
click at [27, 23] on img at bounding box center [26, 18] width 19 height 19
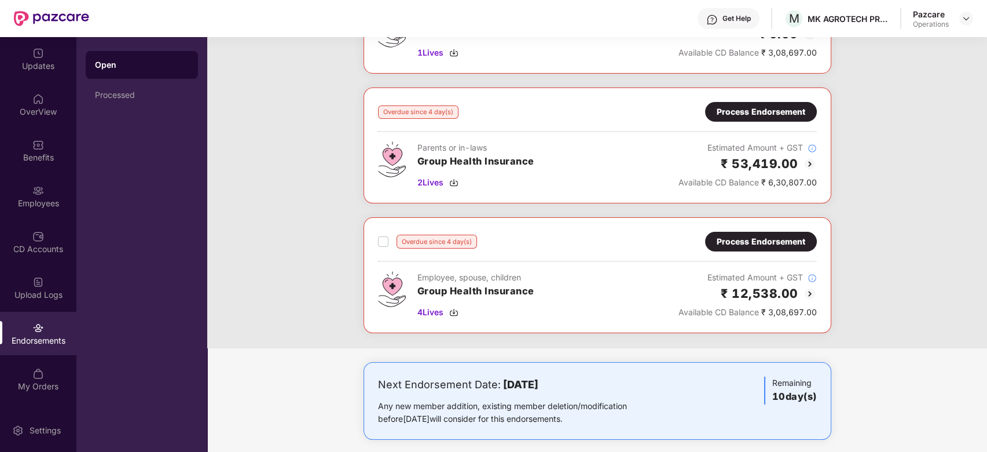
scroll to position [412, 0]
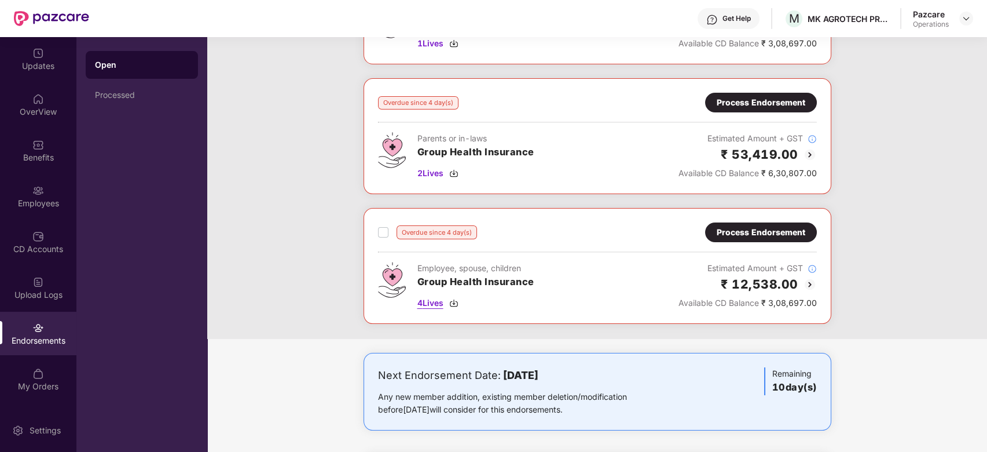
click at [429, 299] on span "4 Lives" at bounding box center [431, 303] width 26 height 13
click at [731, 228] on div "Process Endorsement" at bounding box center [761, 232] width 89 height 13
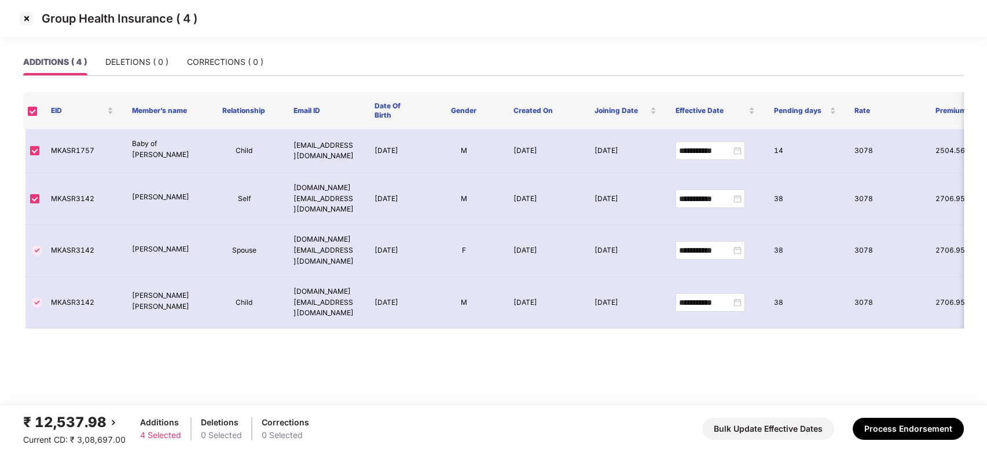
click at [26, 17] on img at bounding box center [26, 18] width 19 height 19
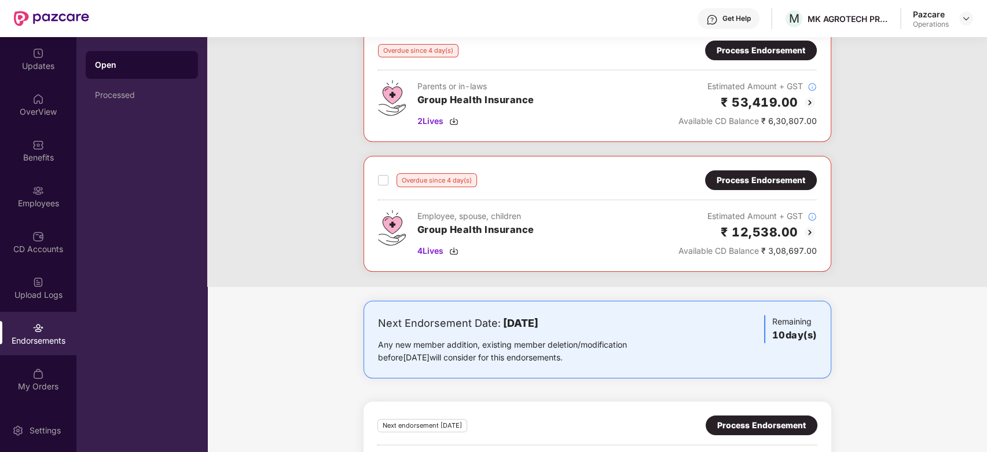
scroll to position [520, 0]
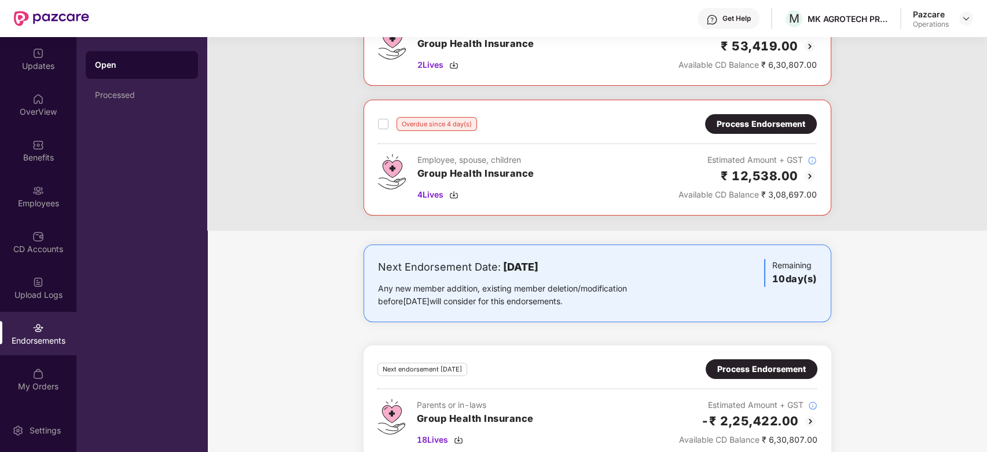
click at [755, 114] on div "Process Endorsement" at bounding box center [761, 124] width 112 height 20
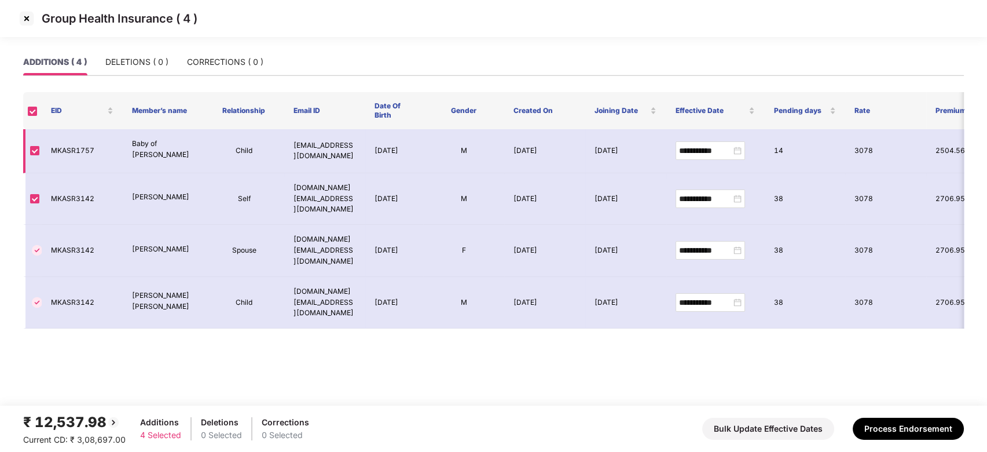
click at [308, 144] on td "[EMAIL_ADDRESS][DOMAIN_NAME]" at bounding box center [324, 151] width 81 height 44
drag, startPoint x: 292, startPoint y: 145, endPoint x: 352, endPoint y: 153, distance: 59.6
click at [352, 153] on td "[EMAIL_ADDRESS][DOMAIN_NAME]" at bounding box center [324, 151] width 81 height 44
copy td "[EMAIL_ADDRESS][DOMAIN_NAME]"
drag, startPoint x: 295, startPoint y: 191, endPoint x: 308, endPoint y: 200, distance: 15.3
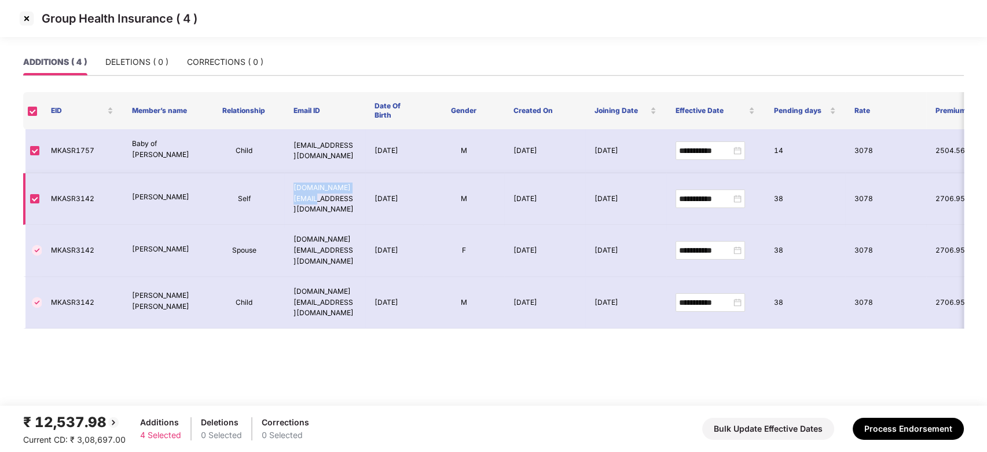
click at [308, 200] on td "[DOMAIN_NAME][EMAIL_ADDRESS][DOMAIN_NAME]" at bounding box center [324, 199] width 81 height 52
copy td "[DOMAIN_NAME][EMAIL_ADDRESS][DOMAIN_NAME]"
click at [25, 17] on img at bounding box center [26, 18] width 19 height 19
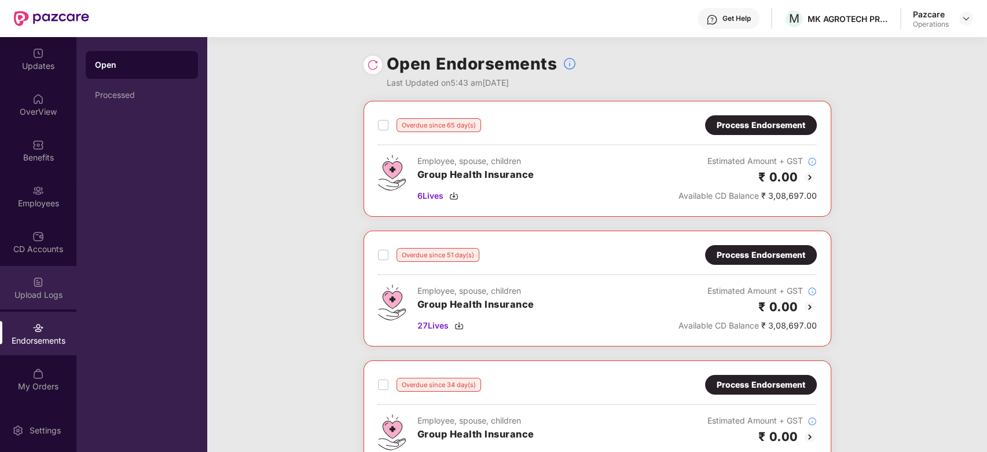
click at [36, 272] on div "Upload Logs" at bounding box center [38, 287] width 76 height 43
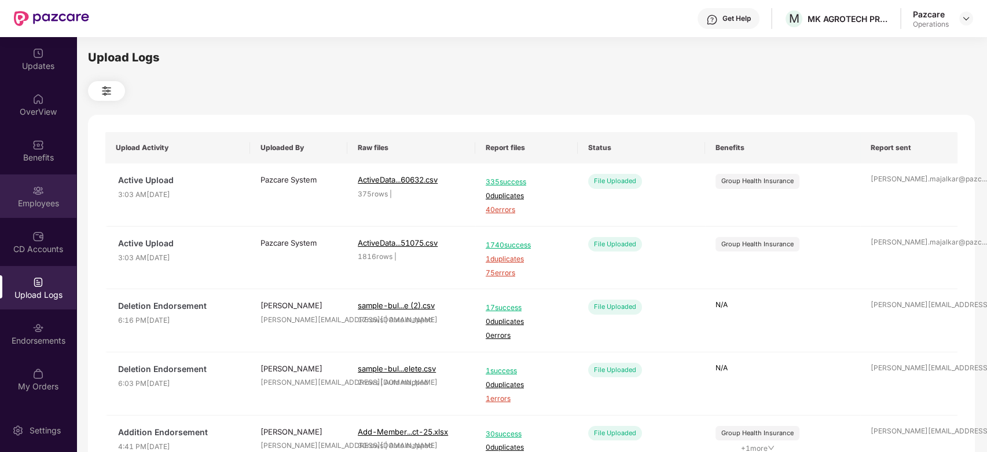
click at [30, 204] on div "Employees" at bounding box center [38, 203] width 76 height 12
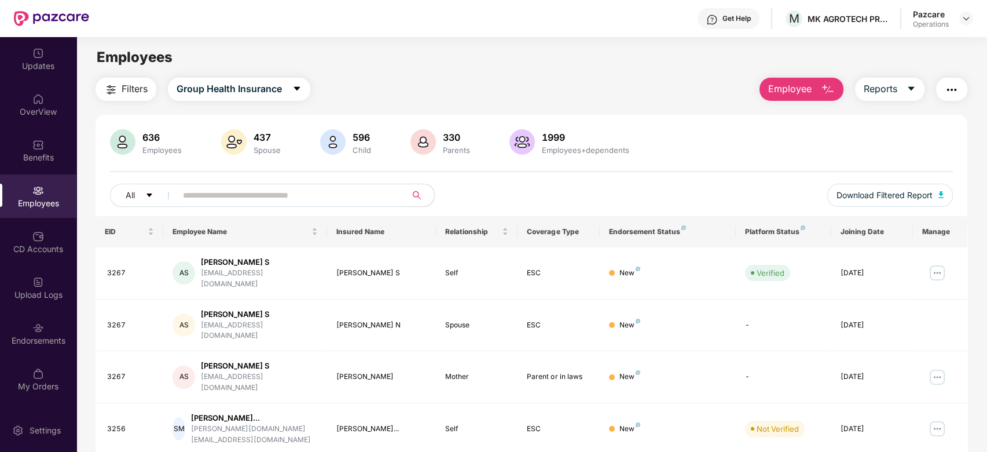
click at [295, 200] on input "text" at bounding box center [287, 194] width 208 height 17
paste input "*********"
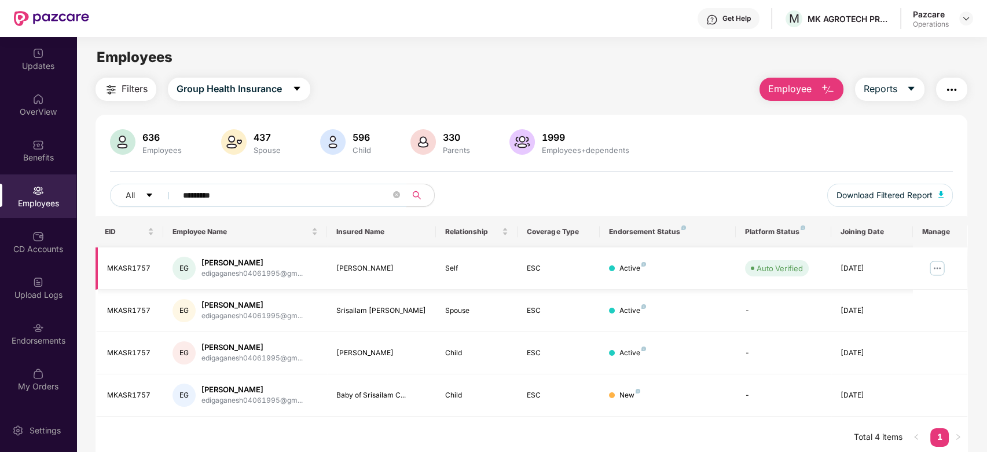
type input "*********"
click at [936, 267] on img at bounding box center [937, 268] width 19 height 19
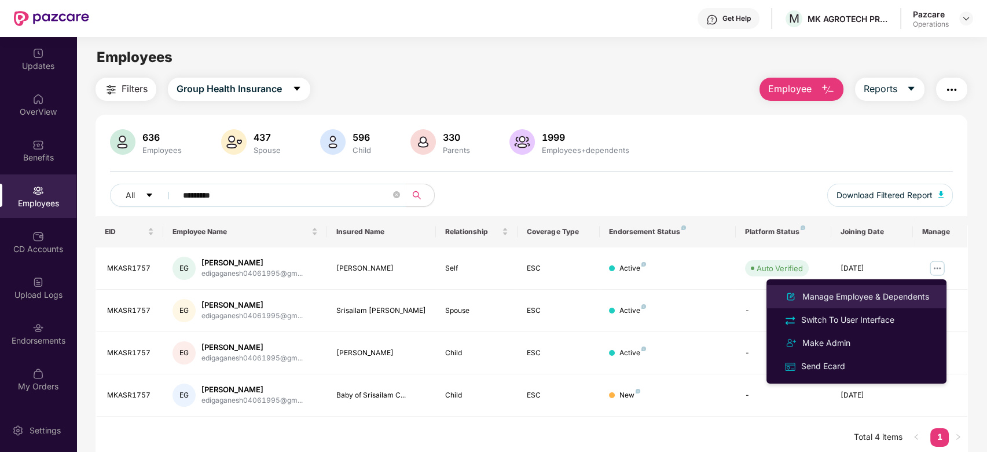
click at [844, 297] on div "Manage Employee & Dependents" at bounding box center [865, 296] width 131 height 13
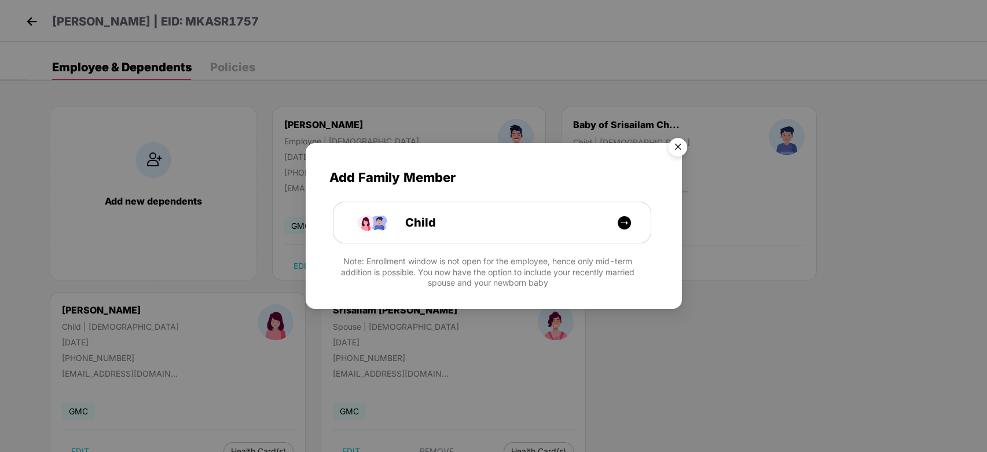
click at [680, 150] on img "Close" at bounding box center [678, 149] width 32 height 32
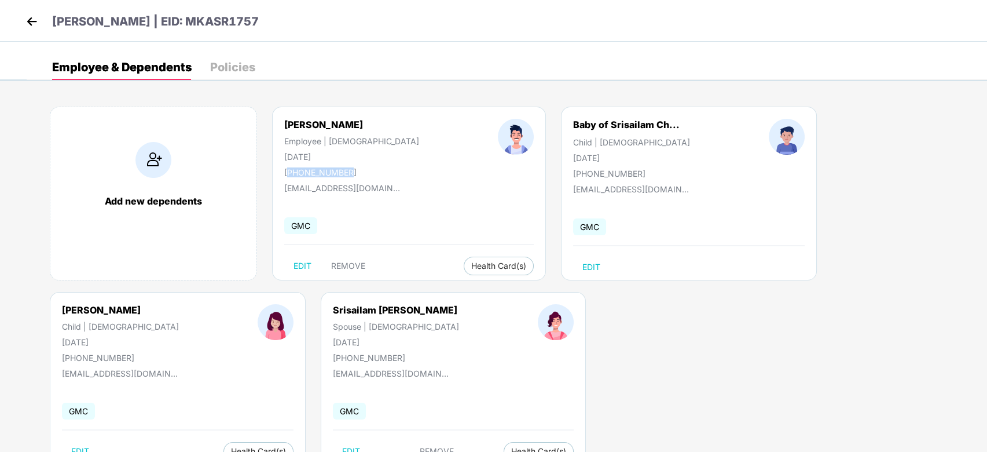
drag, startPoint x: 290, startPoint y: 169, endPoint x: 345, endPoint y: 167, distance: 55.0
click at [345, 167] on div "[PHONE_NUMBER]" at bounding box center [351, 172] width 135 height 10
drag, startPoint x: 280, startPoint y: 173, endPoint x: 345, endPoint y: 173, distance: 64.9
click at [345, 173] on div "[PERSON_NAME] Employee | [DEMOGRAPHIC_DATA] [DATE] [PHONE_NUMBER]" at bounding box center [352, 148] width 214 height 58
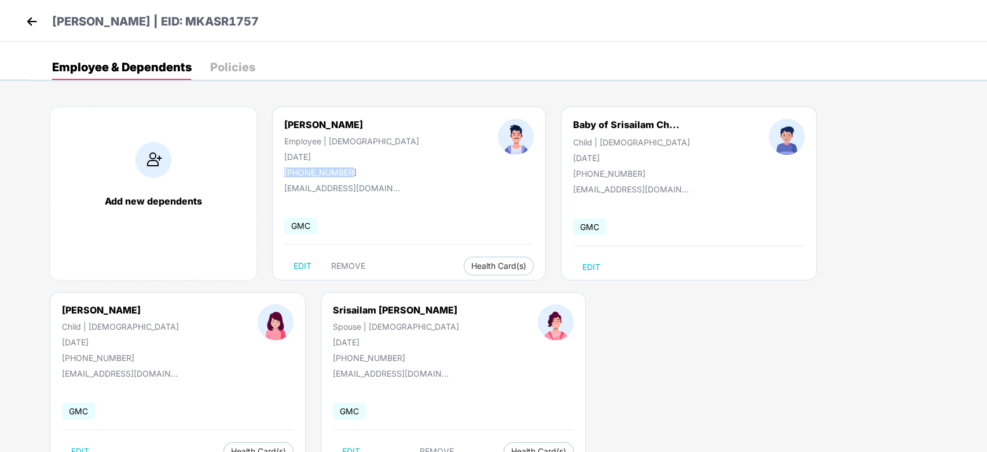
copy div "[PHONE_NUMBER]"
click at [31, 20] on img at bounding box center [31, 21] width 17 height 17
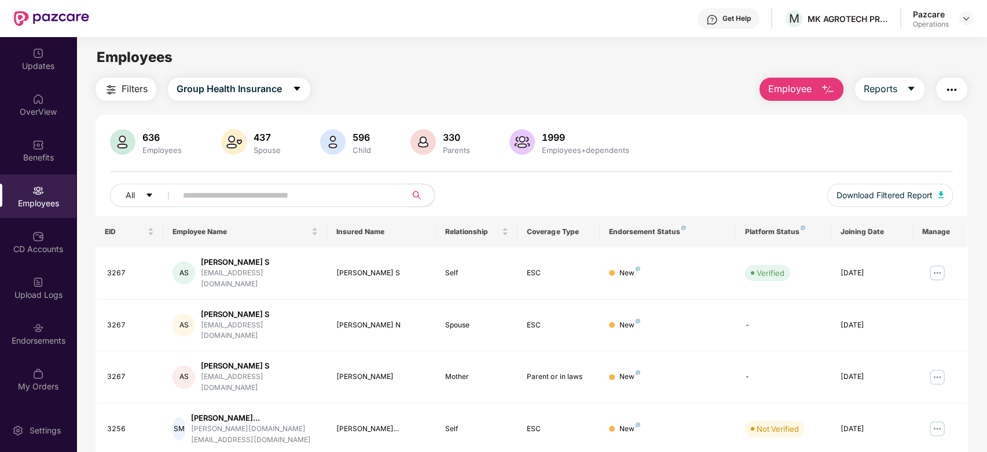
click at [239, 192] on input "text" at bounding box center [287, 194] width 208 height 17
paste input "*********"
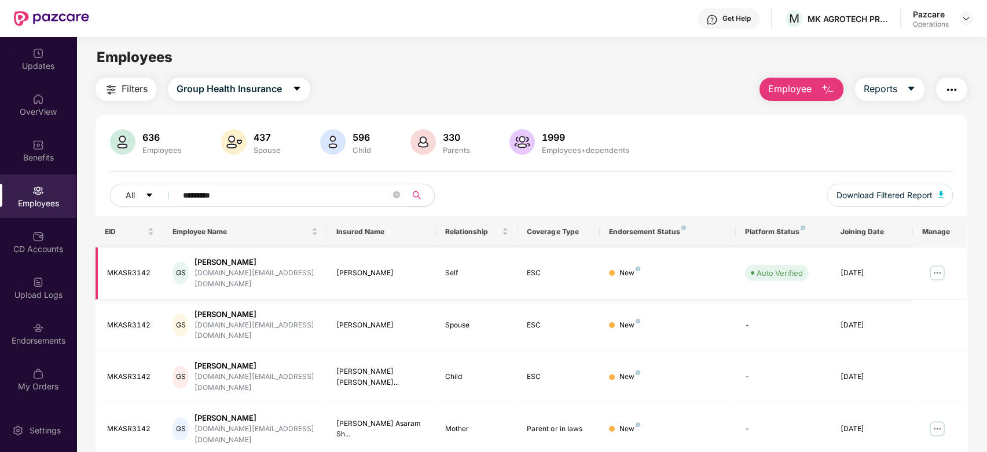
scroll to position [47, 0]
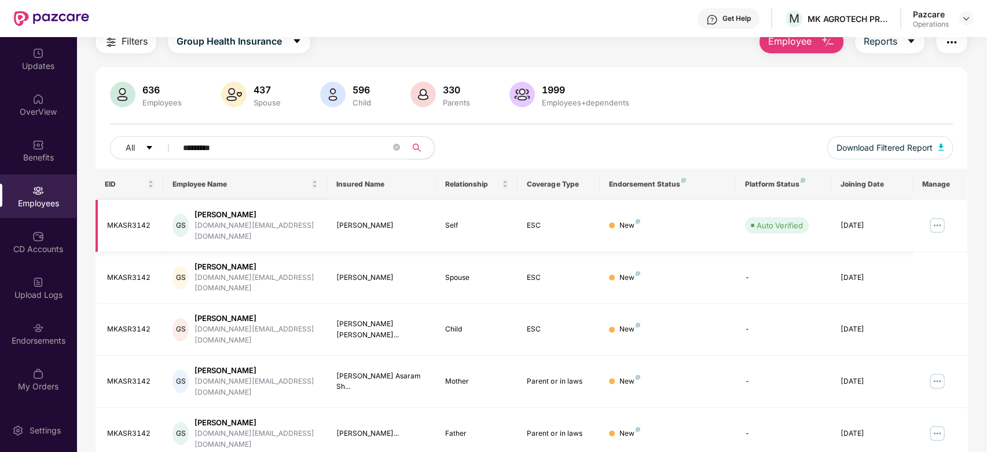
type input "*********"
click at [938, 216] on img at bounding box center [937, 225] width 19 height 19
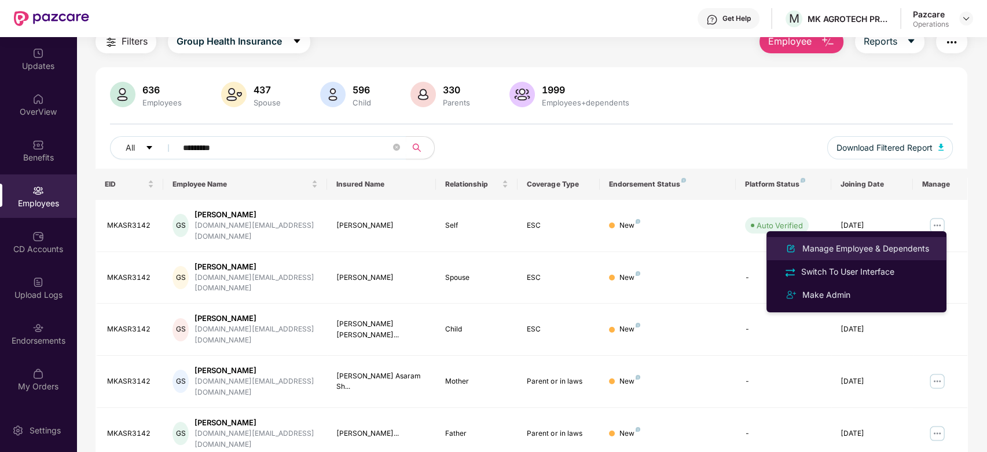
click at [838, 248] on div "Manage Employee & Dependents" at bounding box center [865, 248] width 131 height 13
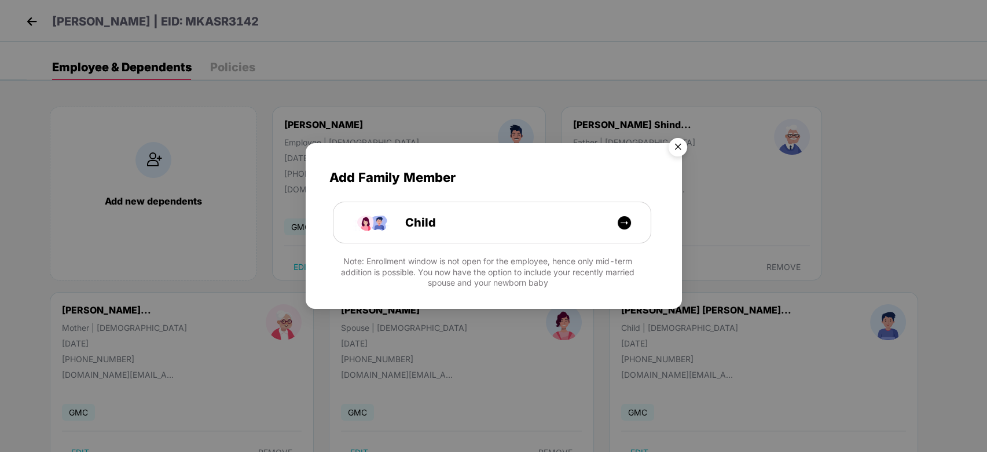
click at [678, 149] on img "Close" at bounding box center [678, 149] width 32 height 32
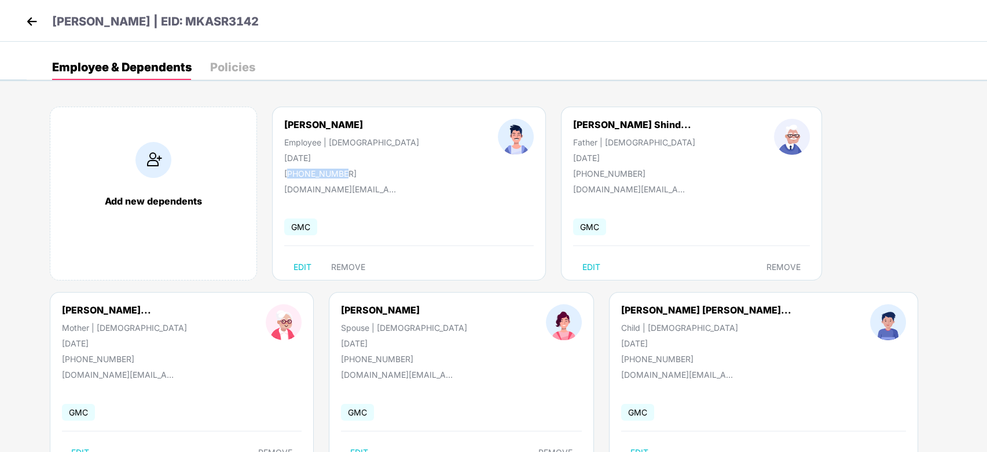
drag, startPoint x: 288, startPoint y: 174, endPoint x: 342, endPoint y: 171, distance: 54.5
click at [342, 171] on div "[PHONE_NUMBER]" at bounding box center [351, 174] width 135 height 10
copy div "917083163212"
click at [34, 21] on img at bounding box center [31, 21] width 17 height 17
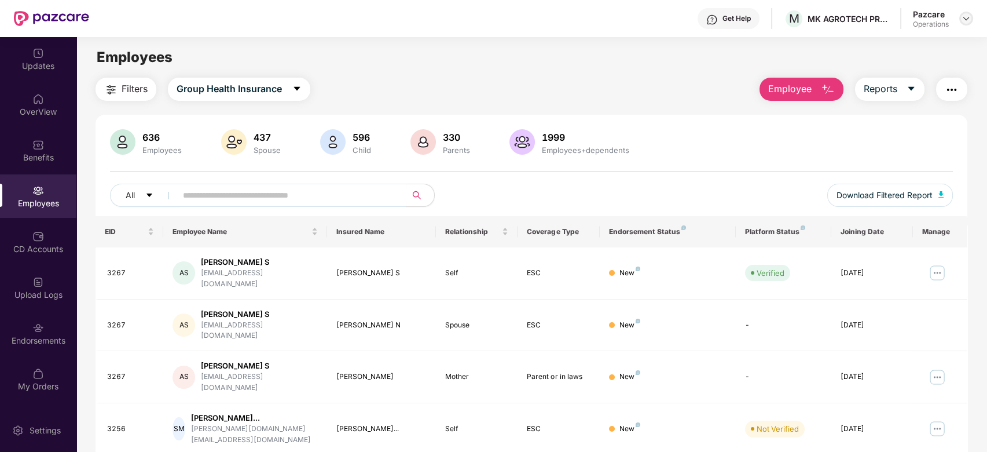
click at [968, 16] on img at bounding box center [966, 18] width 9 height 9
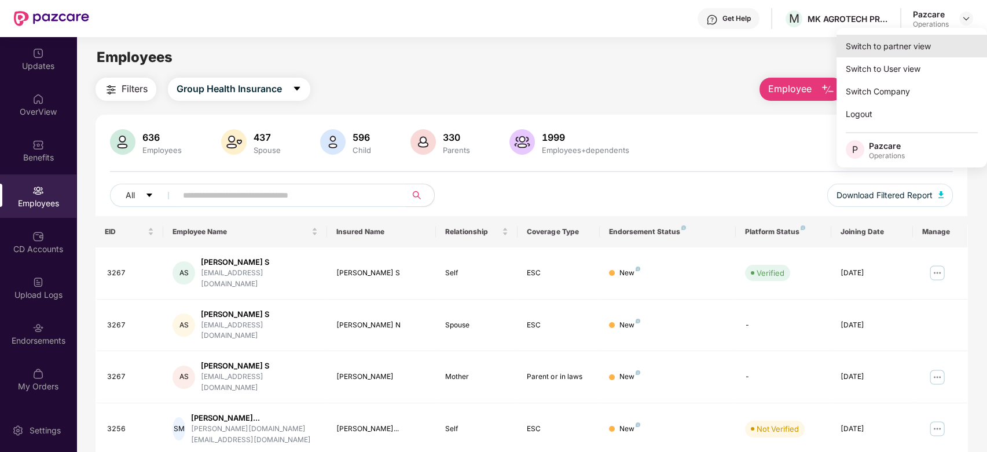
click at [873, 45] on div "Switch to partner view" at bounding box center [912, 46] width 151 height 23
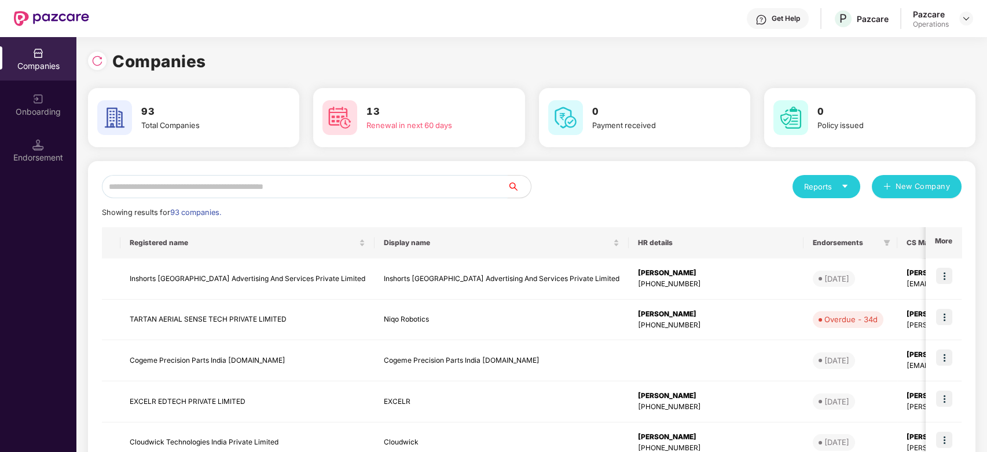
click at [382, 188] on input "text" at bounding box center [305, 186] width 406 height 23
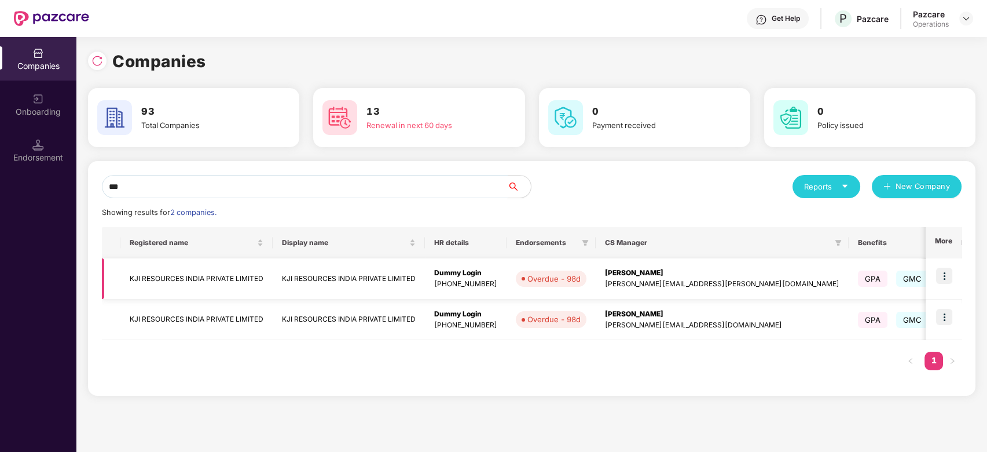
type input "***"
click at [946, 272] on img at bounding box center [944, 276] width 16 height 16
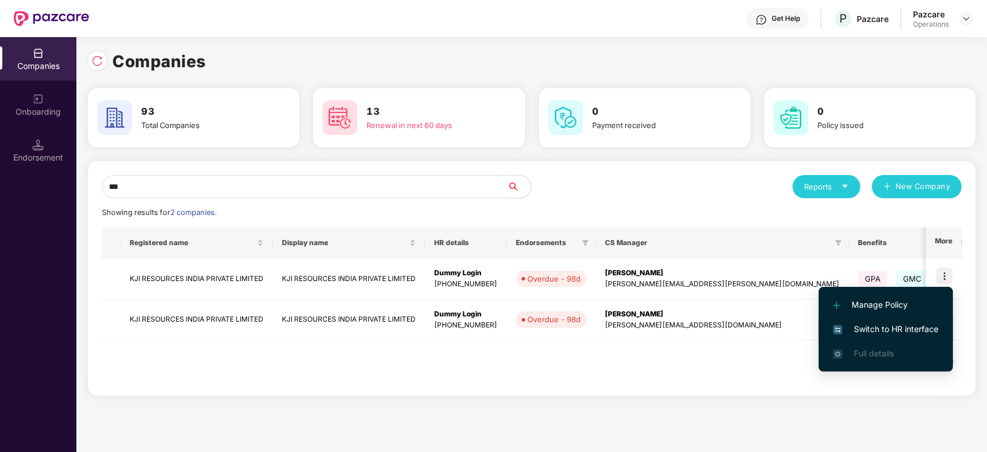
click at [883, 330] on span "Switch to HR interface" at bounding box center [885, 329] width 105 height 13
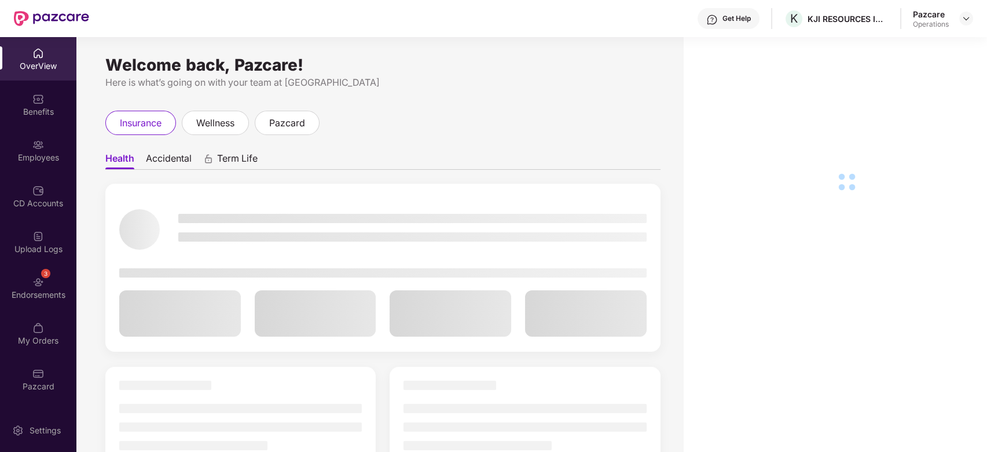
click at [30, 247] on div "Upload Logs" at bounding box center [38, 249] width 76 height 12
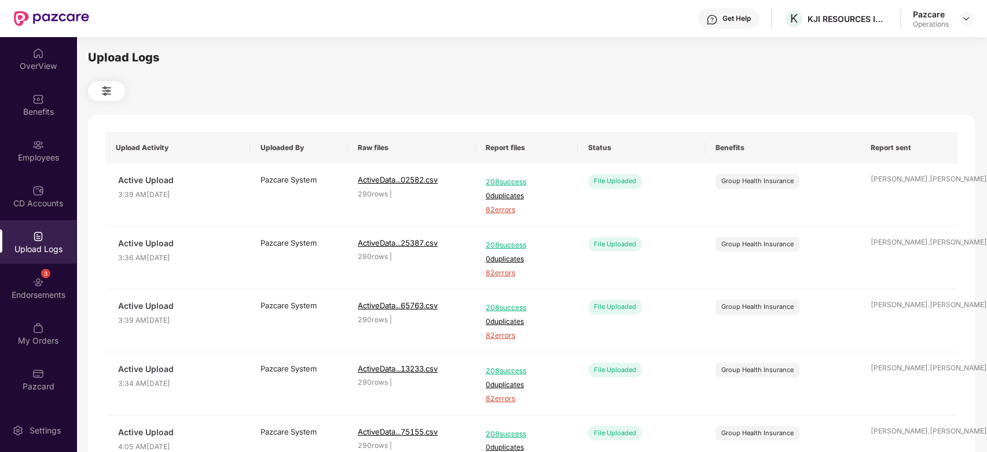
click at [23, 288] on div "3 Endorsements" at bounding box center [38, 287] width 76 height 43
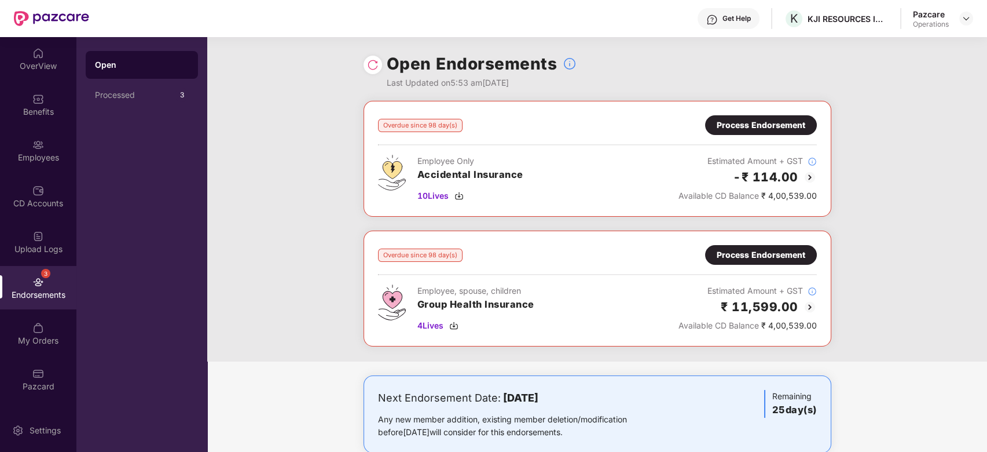
click at [737, 127] on div "Process Endorsement" at bounding box center [761, 125] width 89 height 13
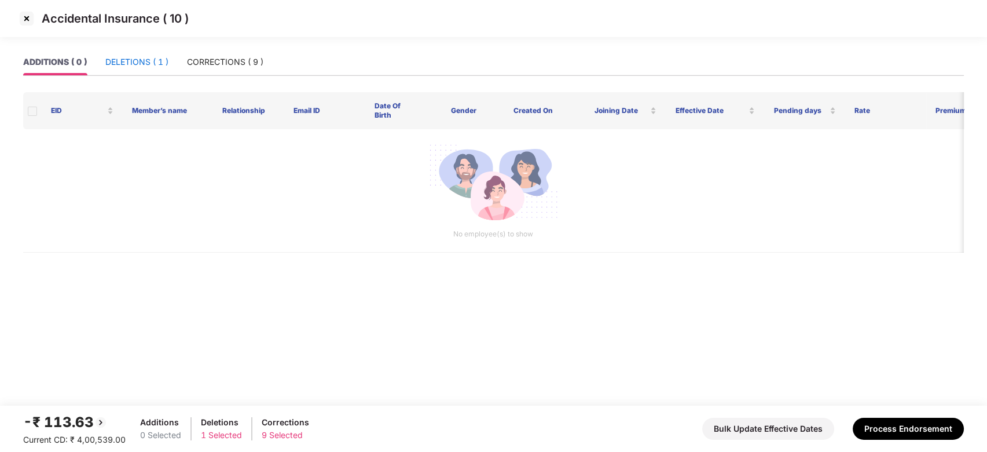
click at [115, 57] on div "DELETIONS ( 1 )" at bounding box center [136, 62] width 63 height 13
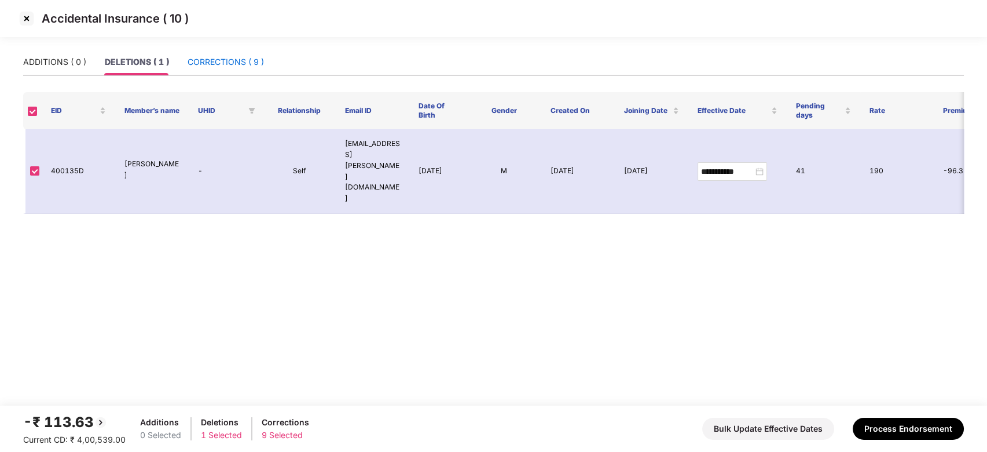
click at [213, 60] on div "CORRECTIONS ( 9 )" at bounding box center [226, 62] width 76 height 13
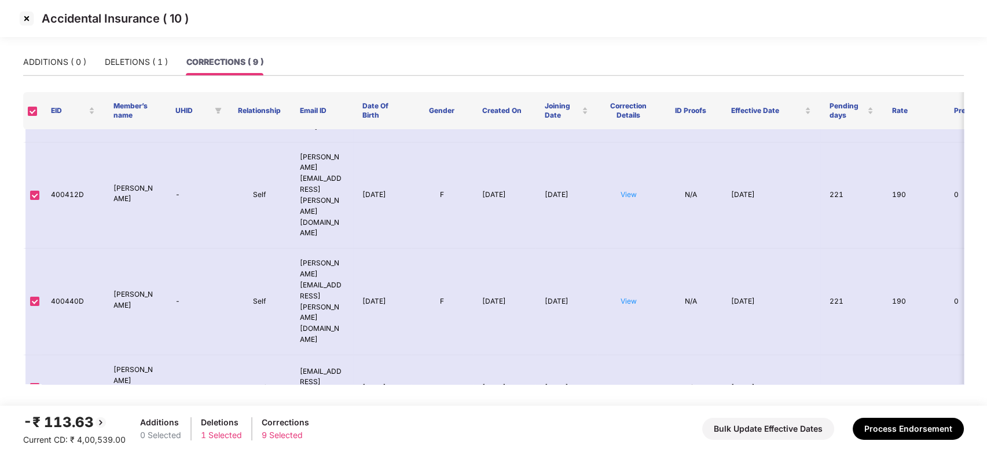
scroll to position [0, 0]
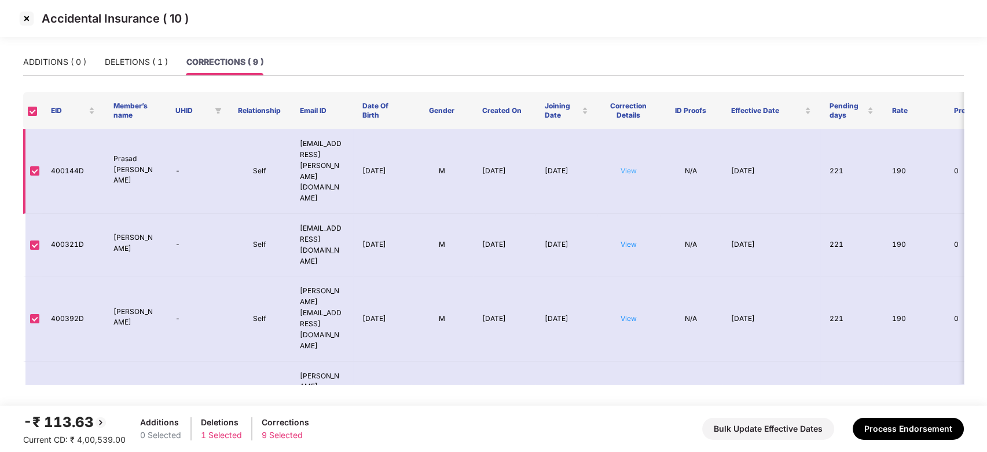
click at [634, 166] on link "View" at bounding box center [629, 170] width 16 height 9
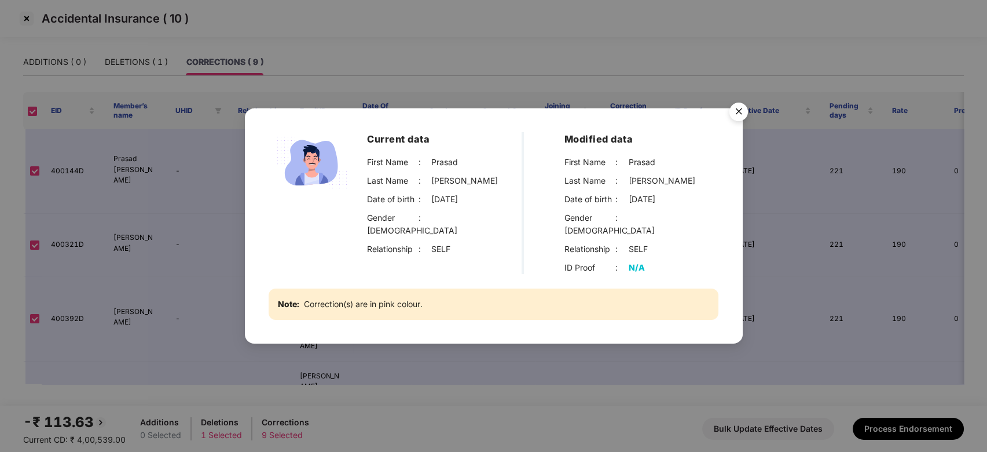
click at [739, 119] on img "Close" at bounding box center [739, 113] width 32 height 32
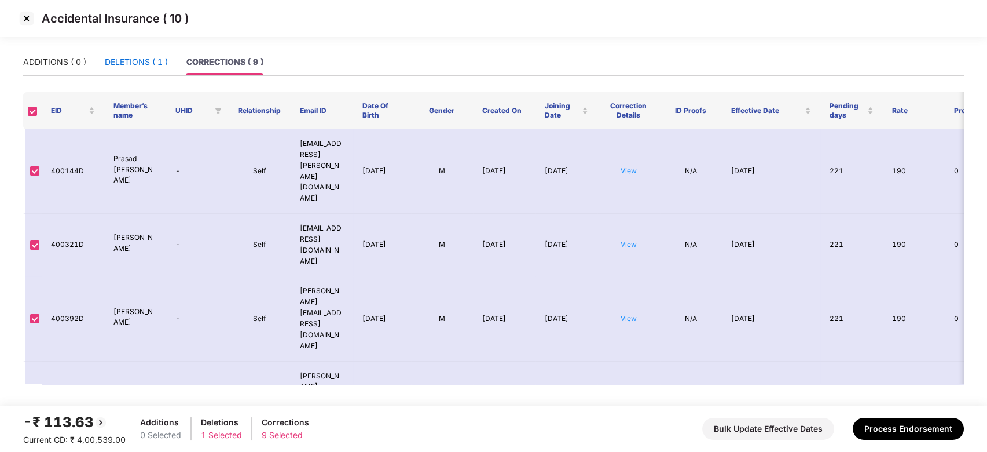
click at [121, 58] on div "DELETIONS ( 1 )" at bounding box center [136, 62] width 63 height 13
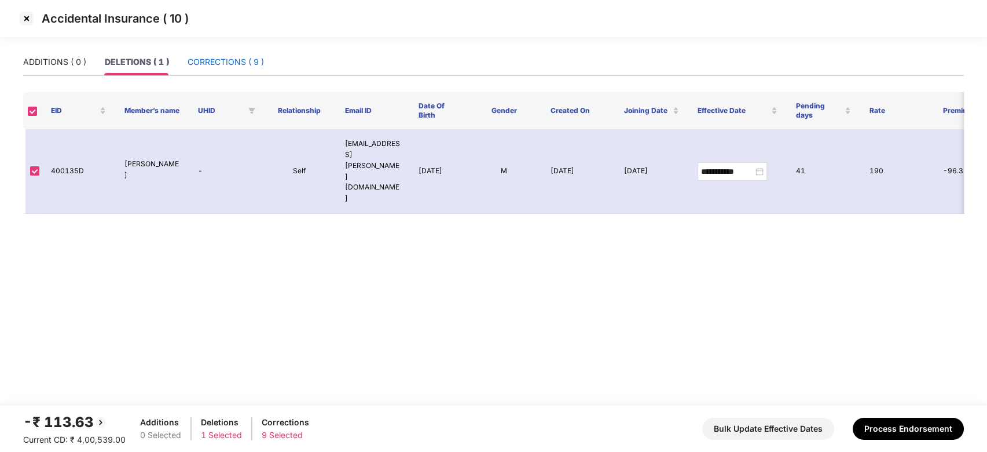
click at [236, 57] on div "CORRECTIONS ( 9 )" at bounding box center [226, 62] width 76 height 13
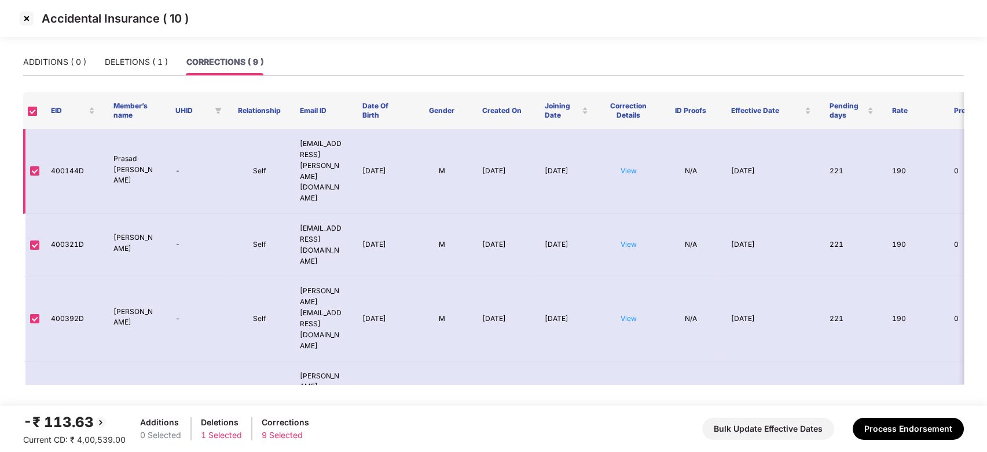
click at [71, 159] on td "400144D" at bounding box center [73, 171] width 63 height 85
copy td "400144D"
click at [130, 64] on div "DELETIONS ( 1 )" at bounding box center [136, 62] width 63 height 13
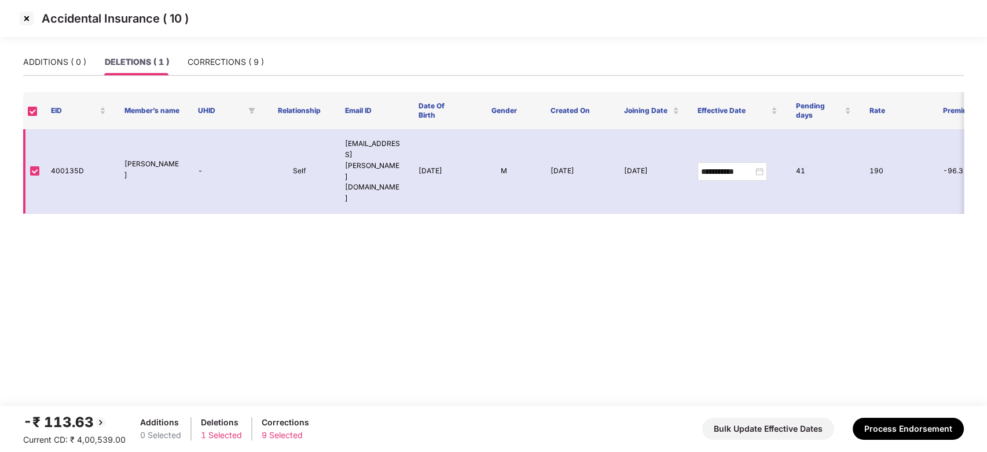
click at [63, 149] on td "400135D" at bounding box center [79, 171] width 74 height 85
copy td "400135D"
click at [174, 200] on main "**********" at bounding box center [493, 227] width 987 height 357
click at [219, 60] on div "CORRECTIONS ( 9 )" at bounding box center [226, 62] width 76 height 13
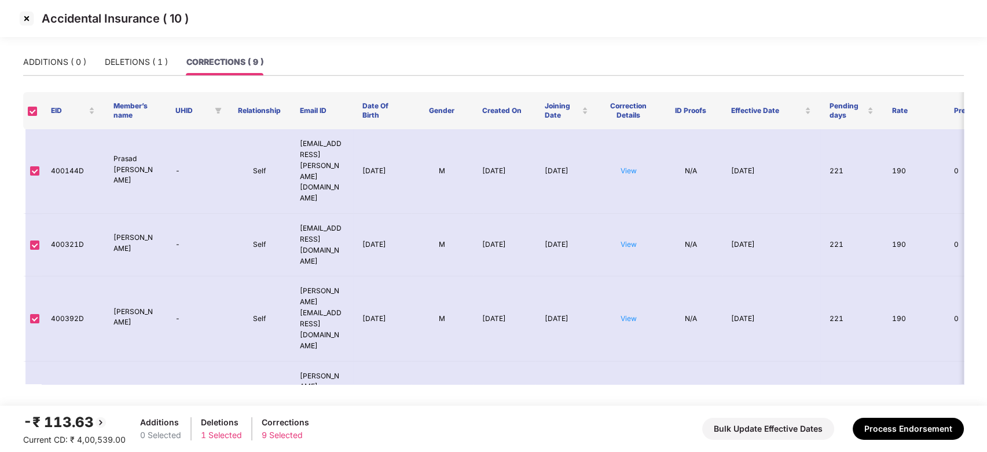
click at [24, 16] on img at bounding box center [26, 18] width 19 height 19
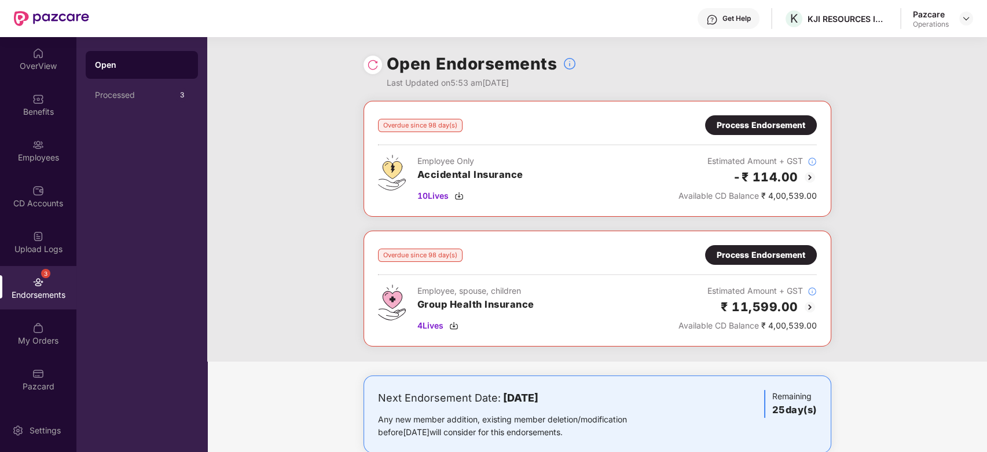
click at [762, 125] on div "Process Endorsement" at bounding box center [761, 125] width 89 height 13
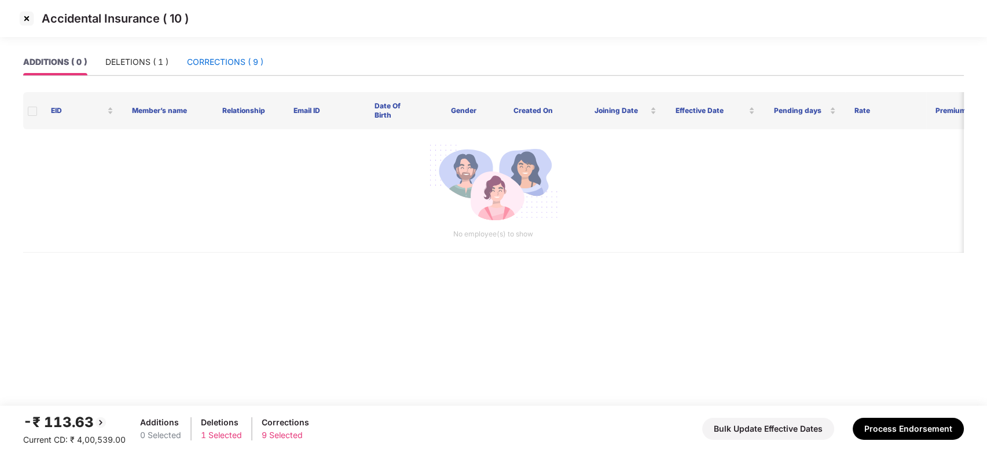
click at [211, 59] on div "CORRECTIONS ( 9 )" at bounding box center [225, 62] width 76 height 13
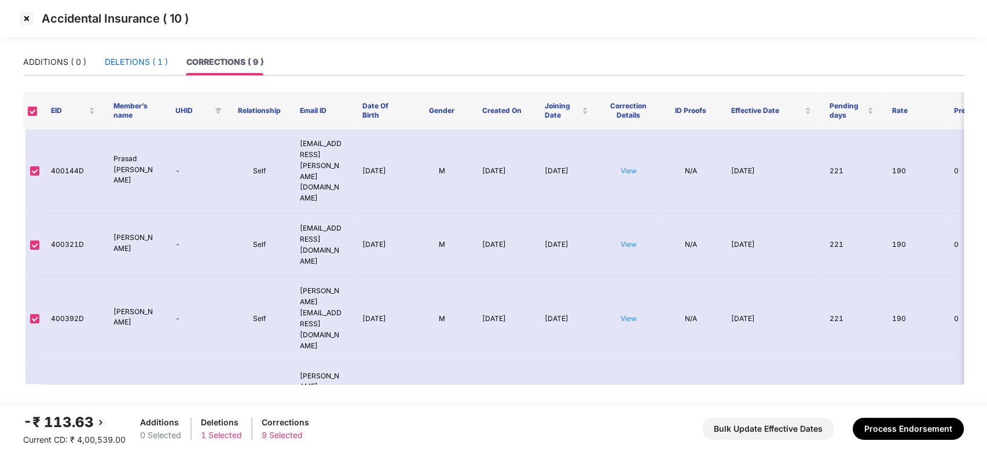
click at [138, 58] on div "DELETIONS ( 1 )" at bounding box center [136, 62] width 63 height 13
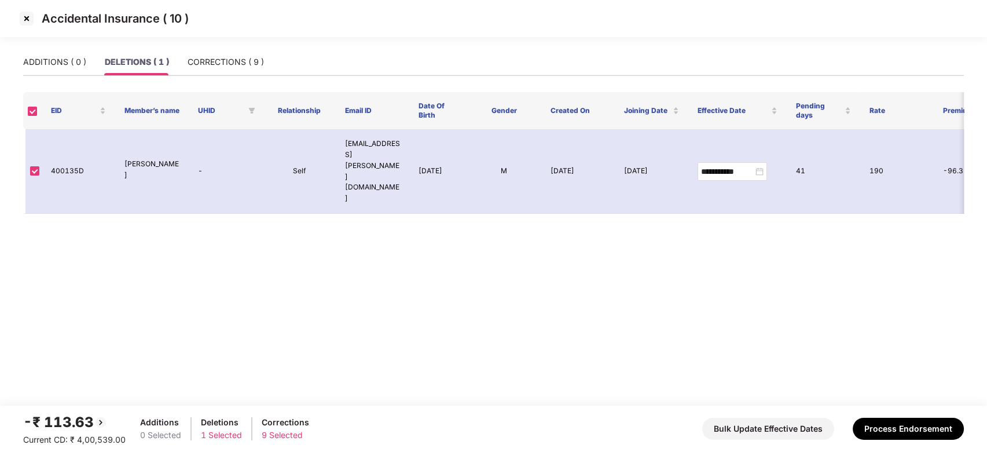
click at [23, 17] on img at bounding box center [26, 18] width 19 height 19
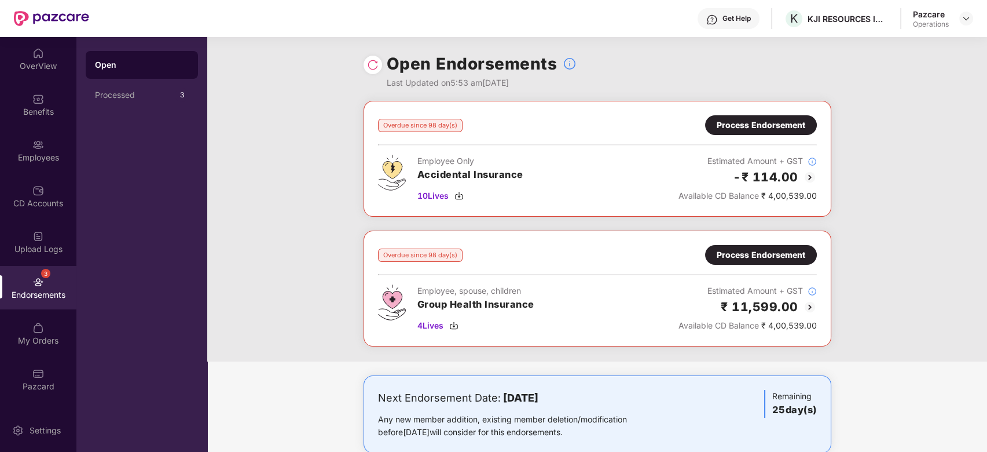
scroll to position [23, 0]
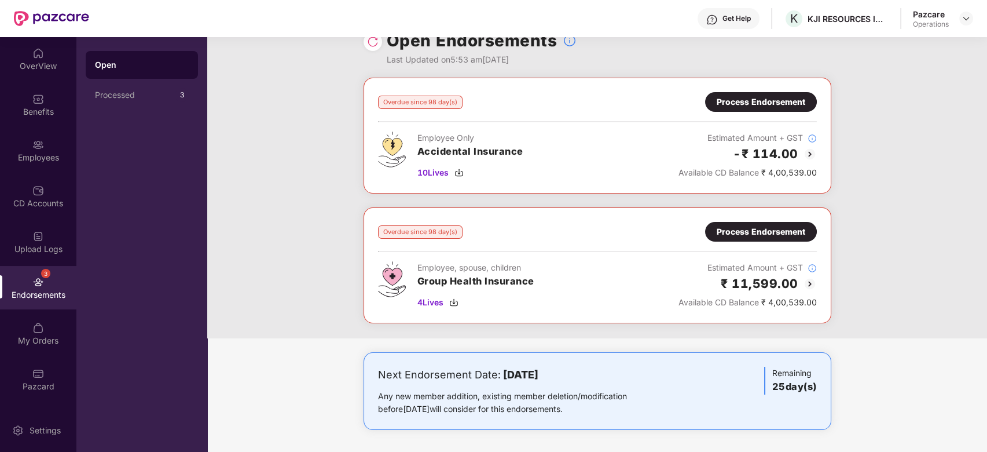
click at [746, 232] on div "Process Endorsement" at bounding box center [761, 231] width 89 height 13
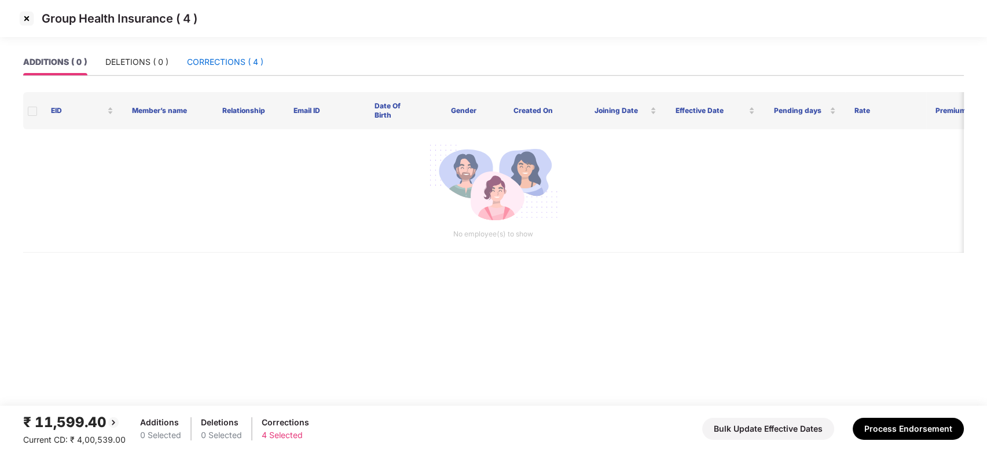
click at [217, 65] on div "CORRECTIONS ( 4 )" at bounding box center [225, 62] width 76 height 13
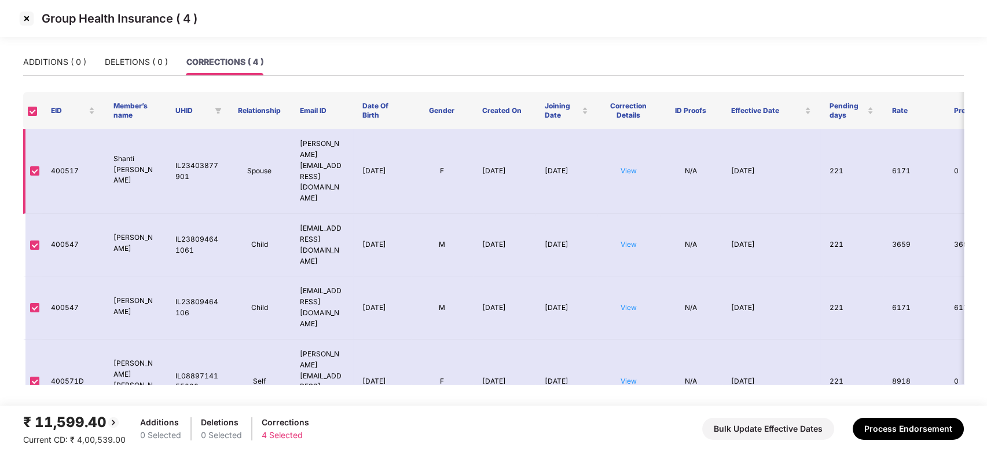
click at [56, 154] on td "400517" at bounding box center [73, 171] width 63 height 85
copy td "400517"
click at [56, 154] on td "400517" at bounding box center [73, 171] width 63 height 85
copy td "400517"
click at [69, 214] on td "400547" at bounding box center [73, 245] width 63 height 63
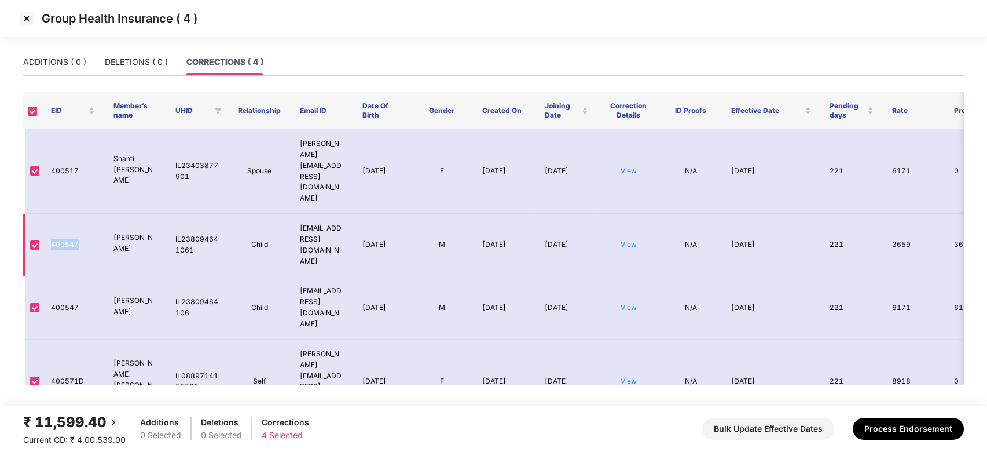
click at [69, 214] on td "400547" at bounding box center [73, 245] width 63 height 63
copy td "400547"
click at [65, 276] on td "400547" at bounding box center [73, 307] width 63 height 63
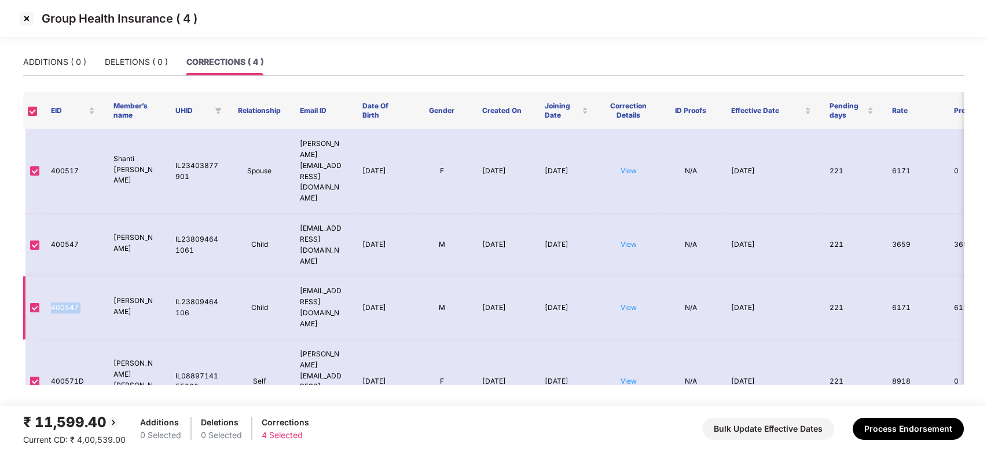
click at [65, 276] on td "400547" at bounding box center [73, 307] width 63 height 63
click at [69, 339] on td "400571D" at bounding box center [73, 381] width 63 height 85
click at [27, 17] on img at bounding box center [26, 18] width 19 height 19
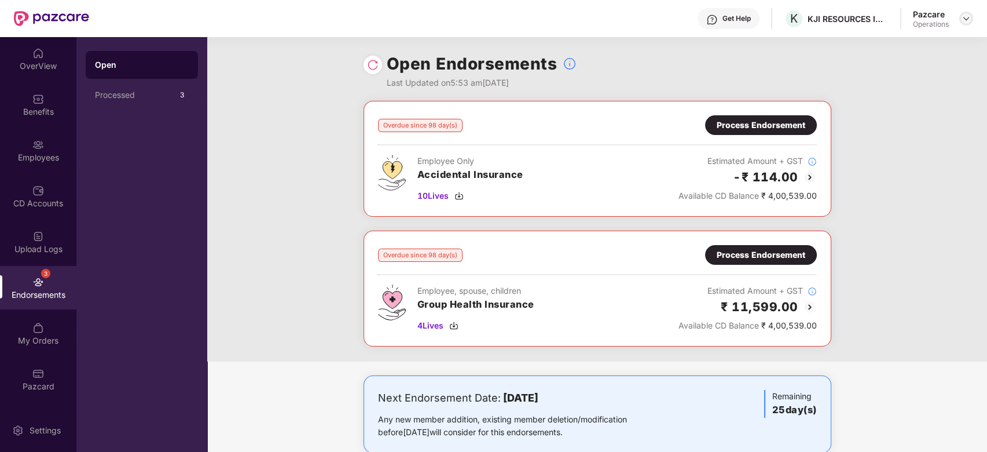
click at [964, 14] on img at bounding box center [966, 18] width 9 height 9
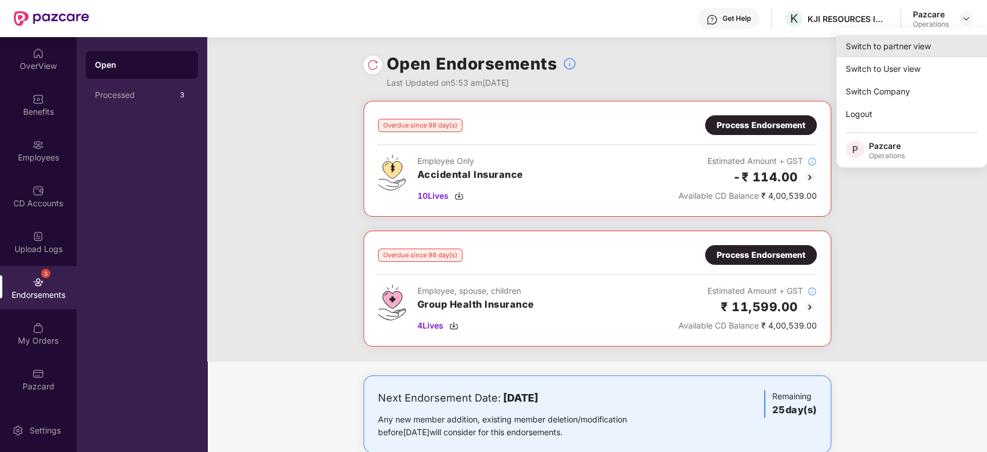
click at [880, 49] on div "Switch to partner view" at bounding box center [912, 46] width 151 height 23
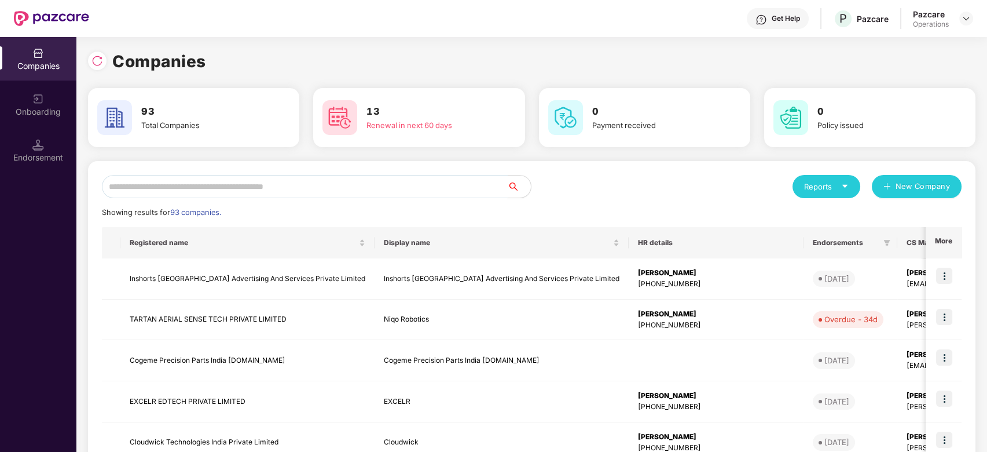
click at [379, 189] on input "text" at bounding box center [305, 186] width 406 height 23
click at [352, 184] on input "text" at bounding box center [305, 186] width 406 height 23
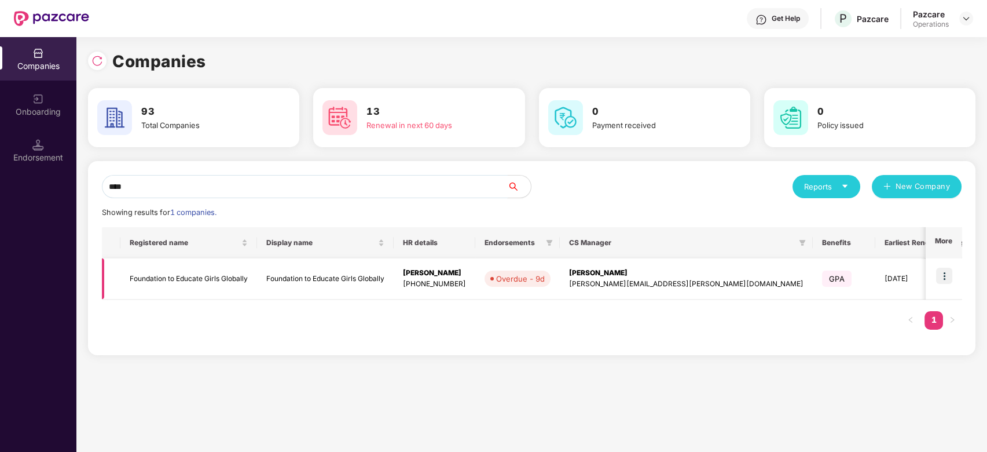
type input "****"
click at [940, 276] on img at bounding box center [944, 276] width 16 height 16
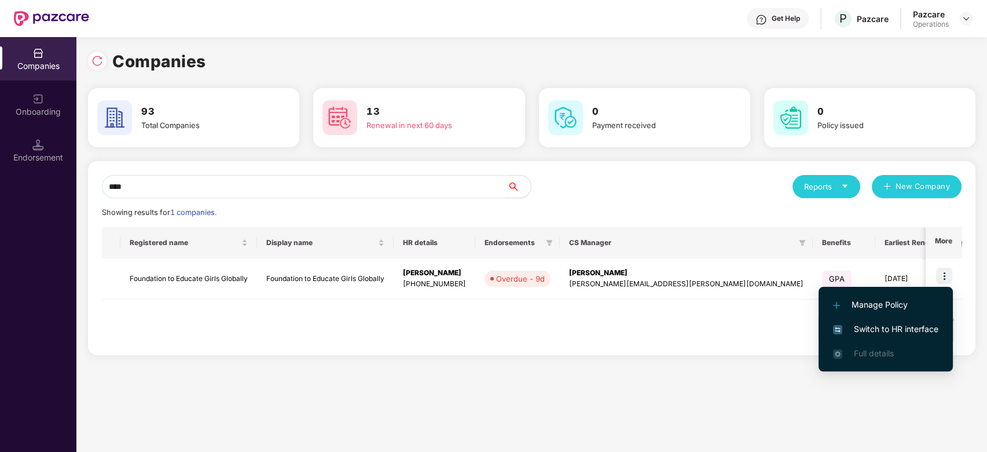
click at [885, 328] on span "Switch to HR interface" at bounding box center [885, 329] width 105 height 13
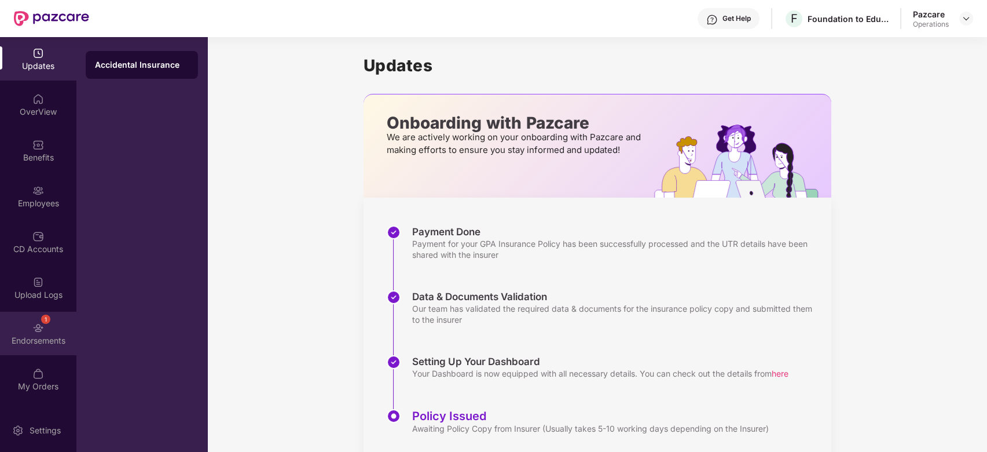
click at [19, 338] on div "Endorsements" at bounding box center [38, 341] width 76 height 12
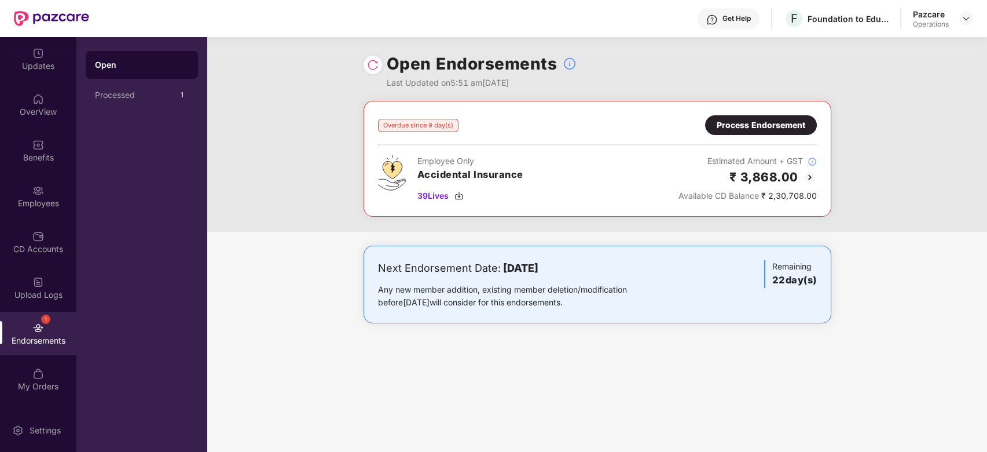
click at [746, 127] on div "Process Endorsement" at bounding box center [761, 125] width 89 height 13
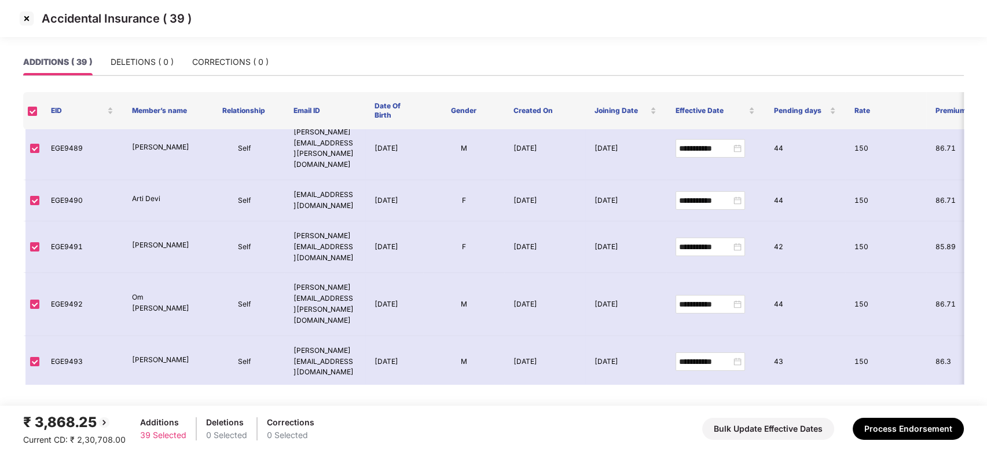
scroll to position [274, 0]
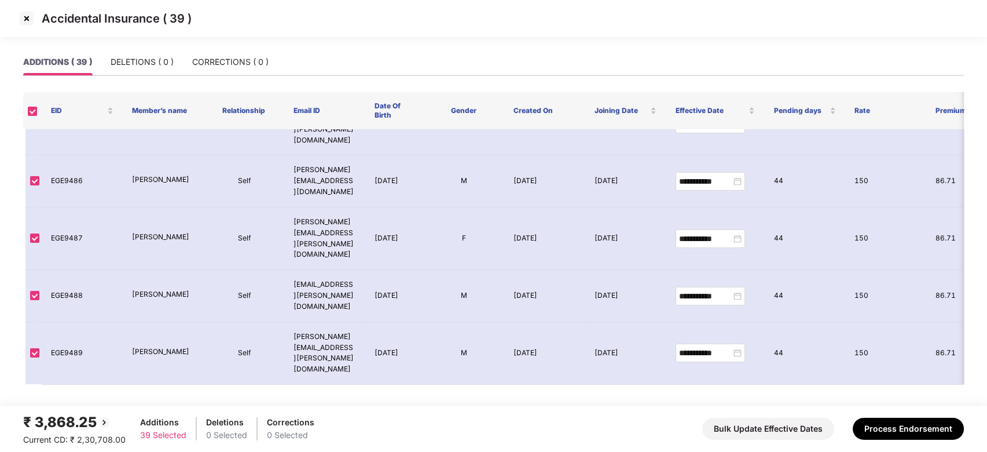
click at [22, 19] on img at bounding box center [26, 18] width 19 height 19
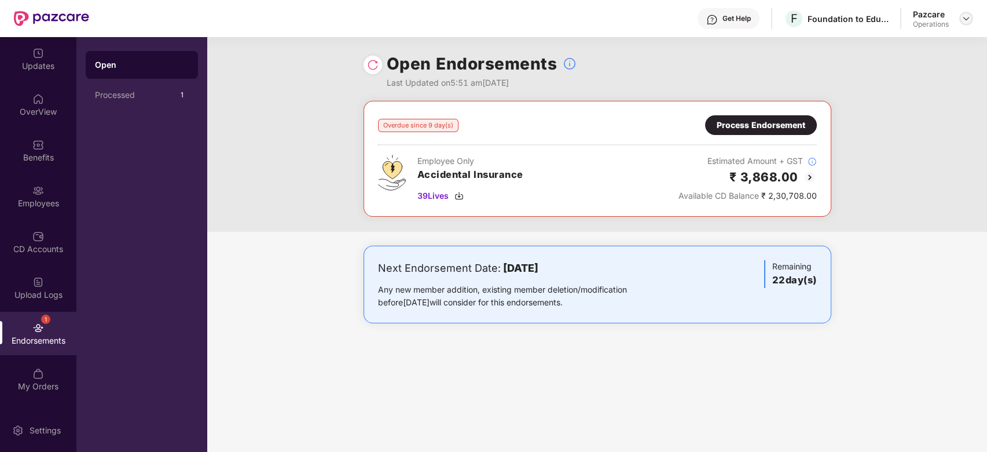
click at [962, 16] on img at bounding box center [966, 18] width 9 height 9
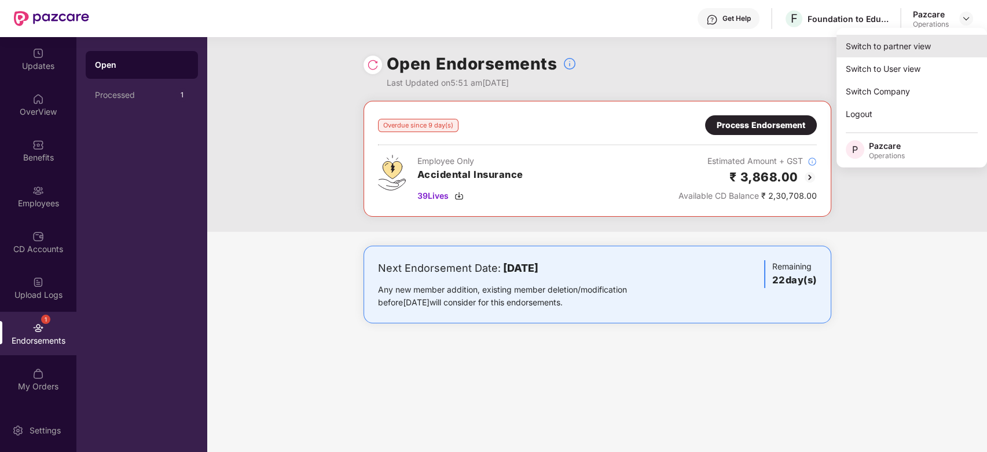
click at [883, 49] on div "Switch to partner view" at bounding box center [912, 46] width 151 height 23
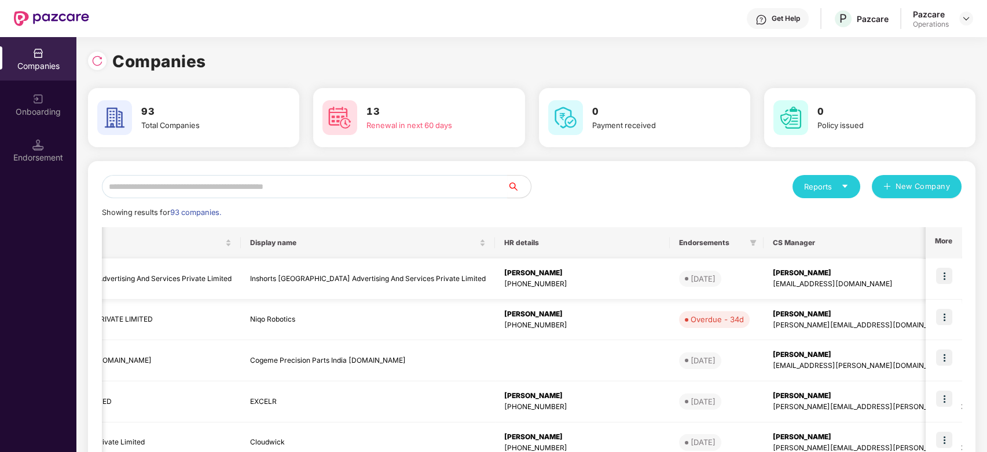
scroll to position [0, 134]
click at [987, 244] on icon "filter" at bounding box center [1005, 242] width 7 height 7
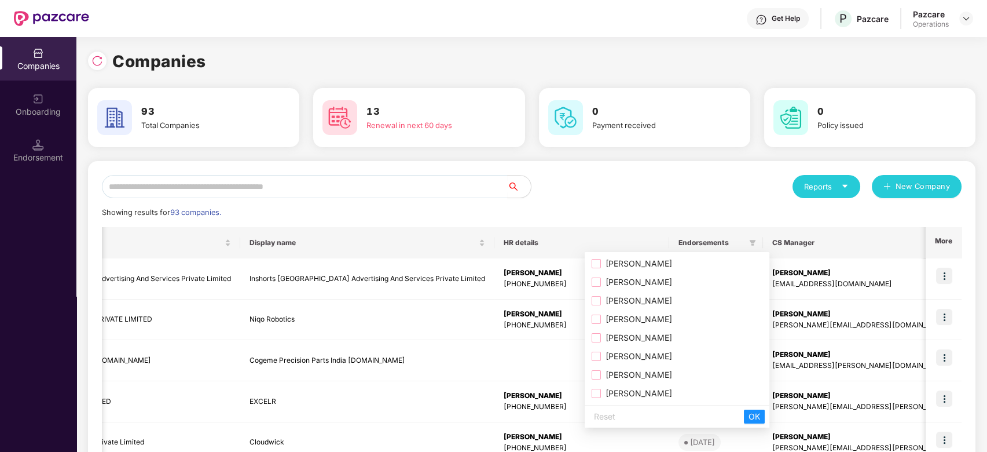
scroll to position [290, 0]
click at [623, 277] on span "[PERSON_NAME]" at bounding box center [636, 282] width 71 height 10
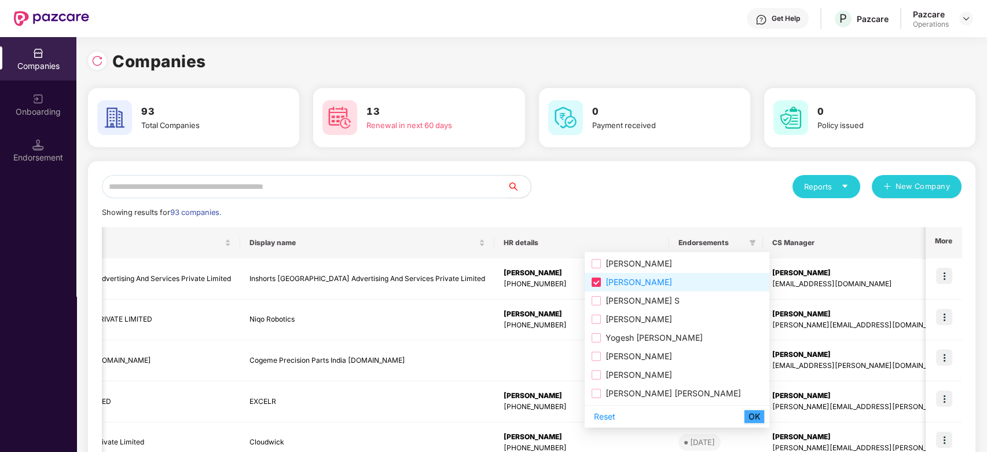
click at [749, 416] on span "OK" at bounding box center [755, 416] width 12 height 13
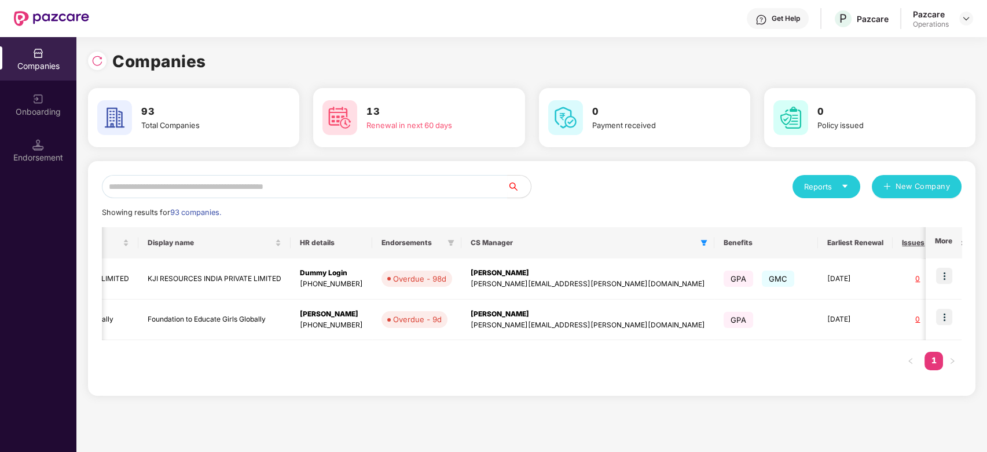
scroll to position [0, 104]
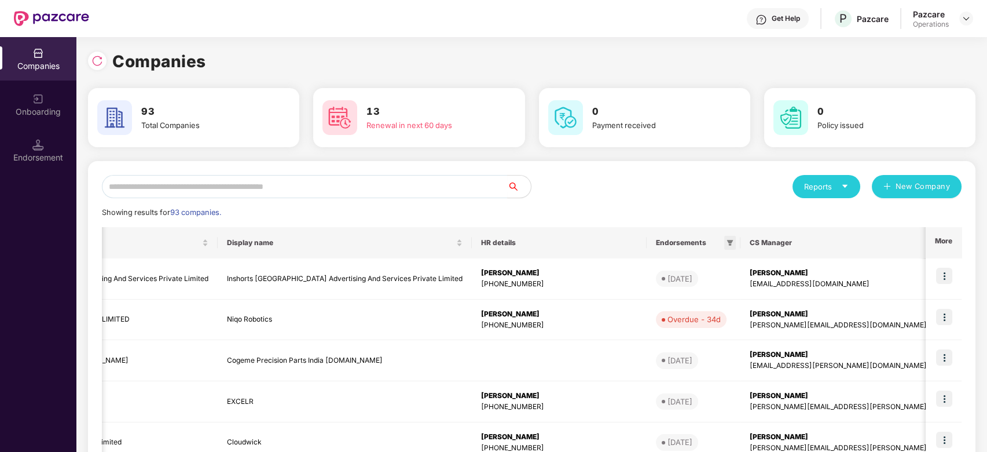
scroll to position [0, 164]
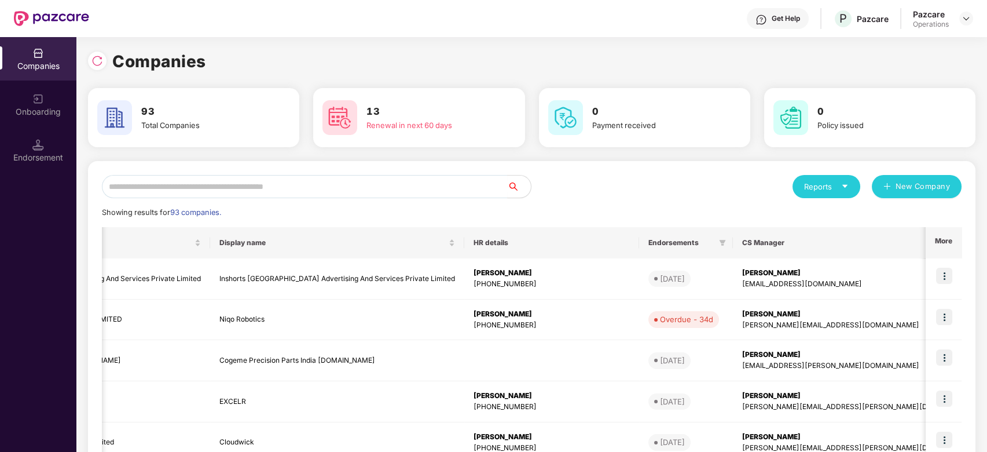
click at [972, 243] on icon "filter" at bounding box center [975, 242] width 7 height 7
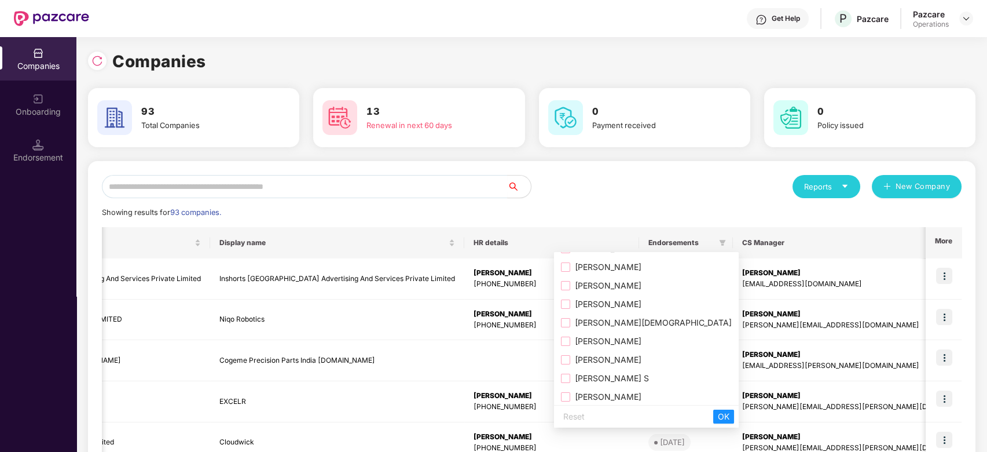
scroll to position [207, 0]
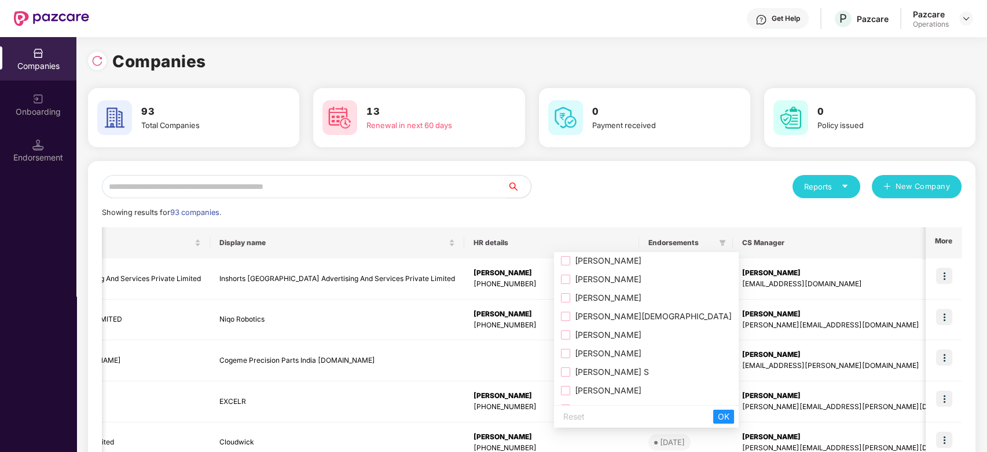
click at [591, 358] on span "[PERSON_NAME]" at bounding box center [605, 353] width 71 height 10
click at [681, 408] on div "Reset OK" at bounding box center [646, 416] width 185 height 23
click at [718, 415] on span "OK" at bounding box center [724, 416] width 12 height 13
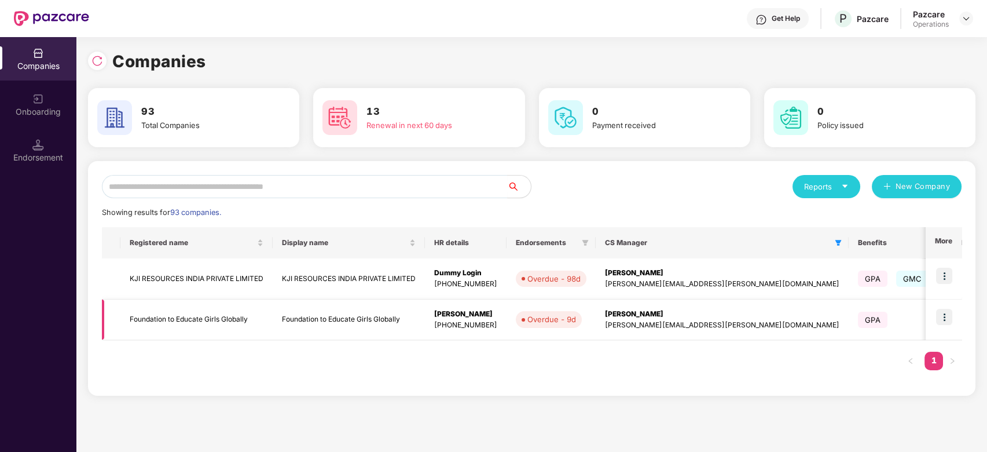
scroll to position [0, 104]
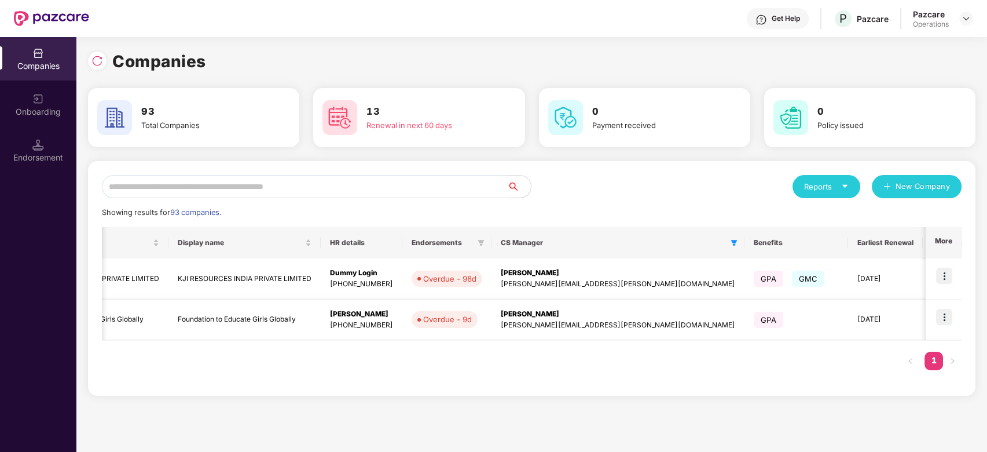
click at [949, 321] on img at bounding box center [944, 317] width 16 height 16
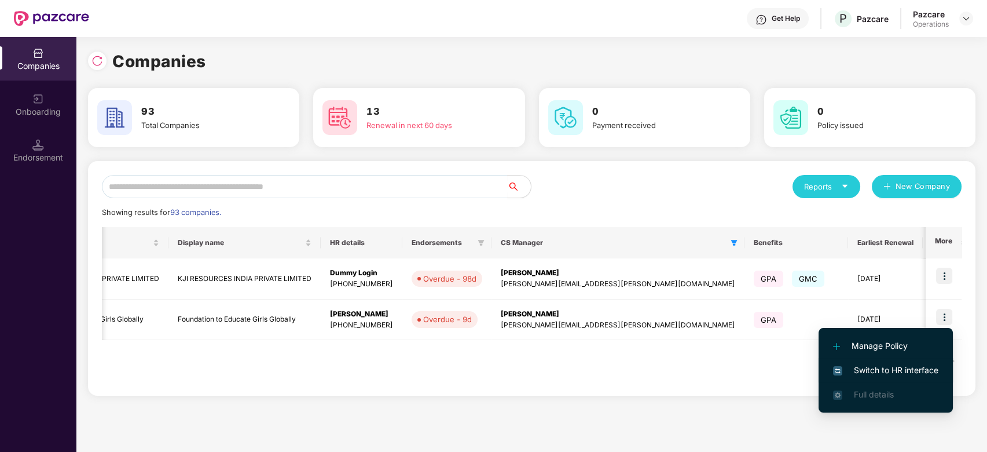
click at [883, 372] on span "Switch to HR interface" at bounding box center [885, 370] width 105 height 13
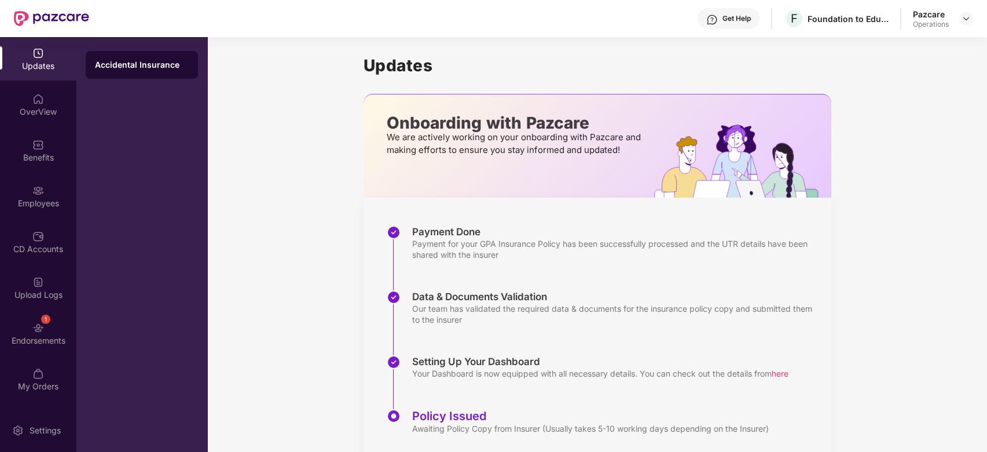
click at [28, 289] on div "Upload Logs" at bounding box center [38, 295] width 76 height 12
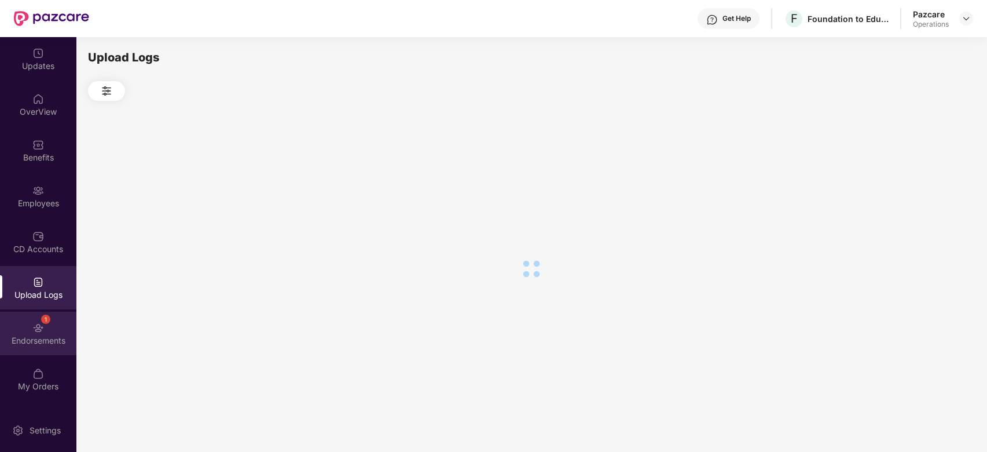
click at [28, 320] on div "1 Endorsements" at bounding box center [38, 333] width 76 height 43
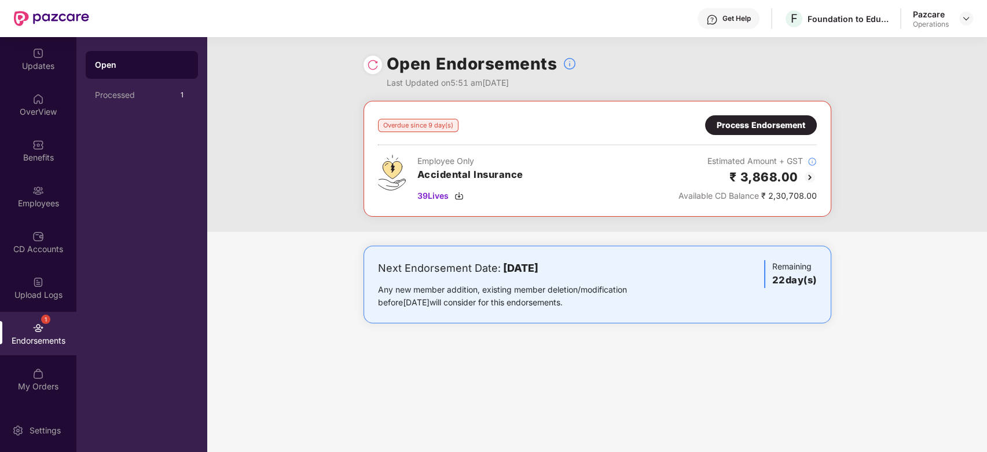
click at [770, 120] on div "Process Endorsement" at bounding box center [761, 125] width 89 height 13
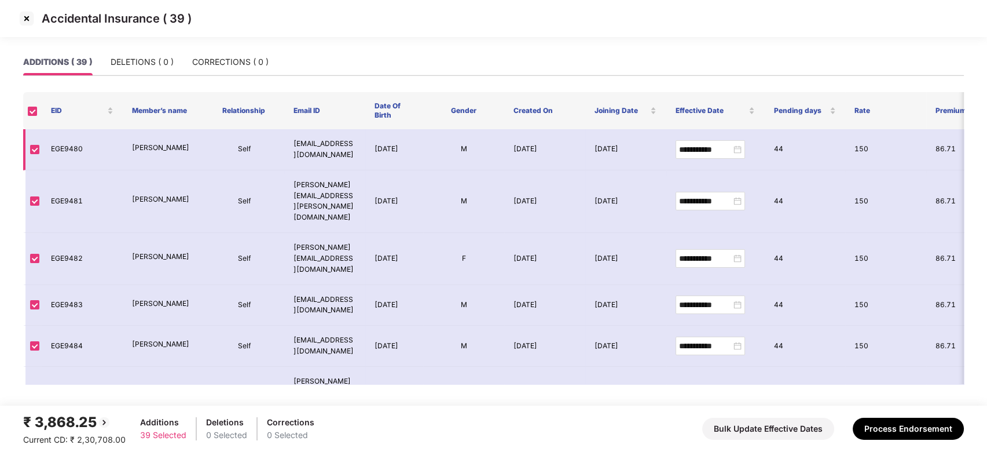
click at [61, 150] on td "EGE9480" at bounding box center [82, 149] width 81 height 41
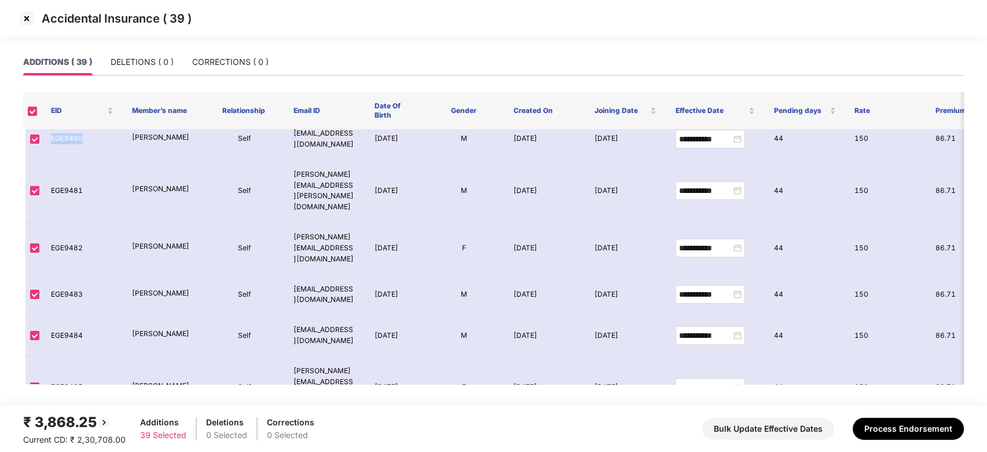
click at [25, 18] on img at bounding box center [26, 18] width 19 height 19
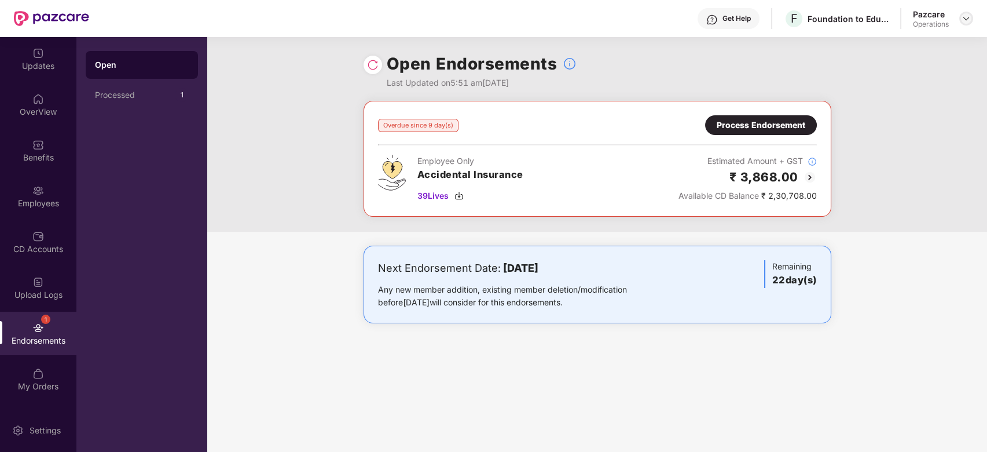
click at [967, 16] on img at bounding box center [966, 18] width 9 height 9
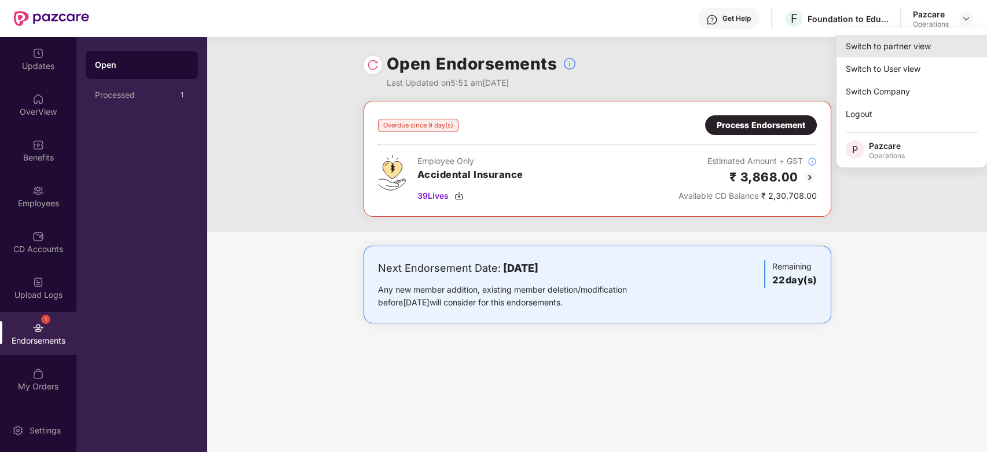
click at [920, 47] on div "Switch to partner view" at bounding box center [912, 46] width 151 height 23
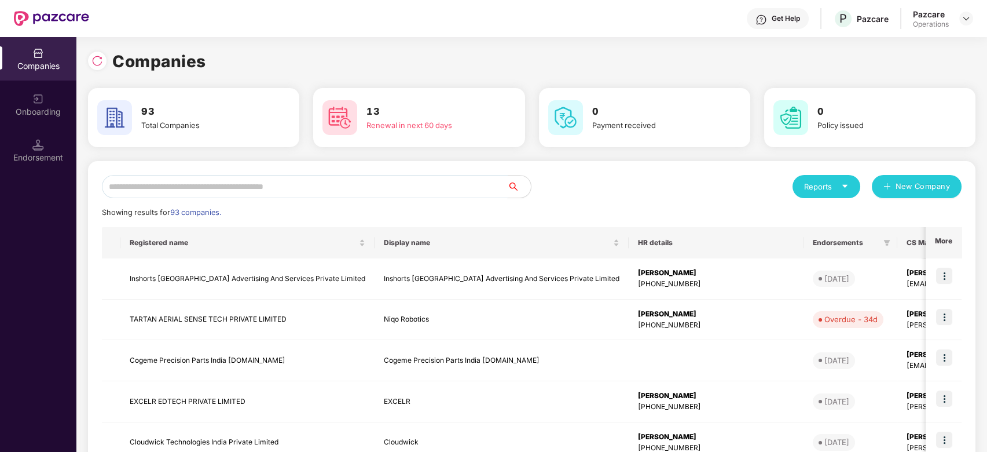
click at [263, 181] on input "text" at bounding box center [305, 186] width 406 height 23
click at [268, 186] on input "text" at bounding box center [305, 186] width 406 height 23
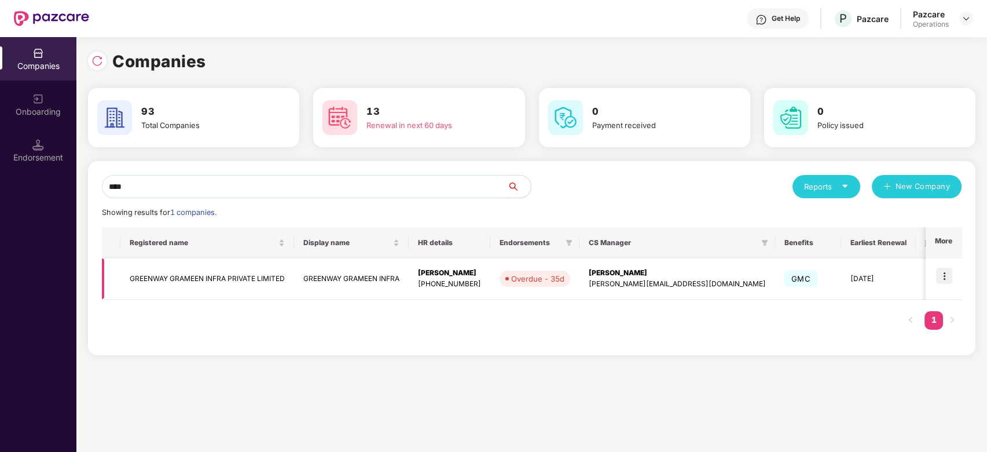
type input "****"
click at [949, 278] on img at bounding box center [944, 276] width 16 height 16
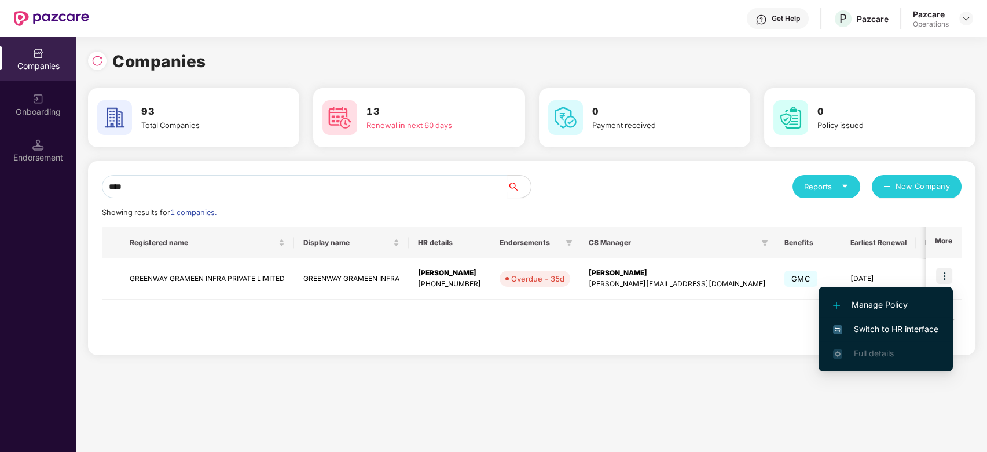
click at [862, 328] on span "Switch to HR interface" at bounding box center [885, 329] width 105 height 13
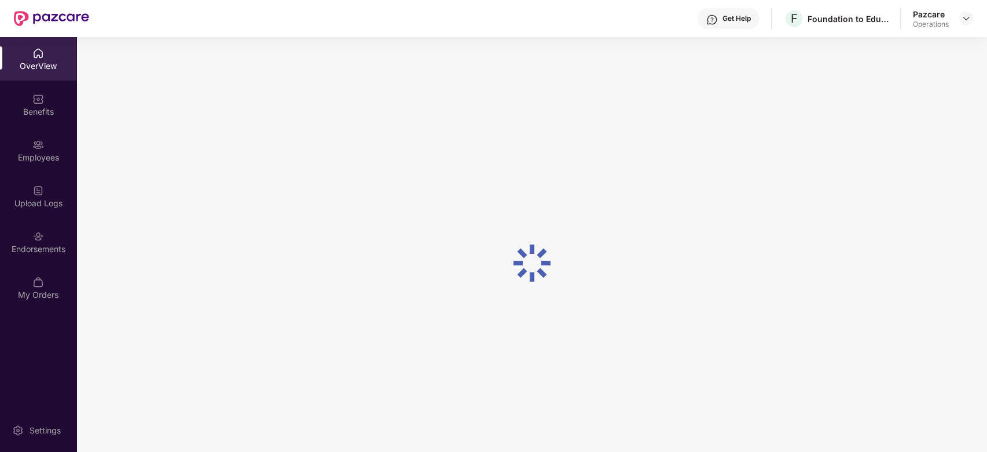
scroll to position [37, 0]
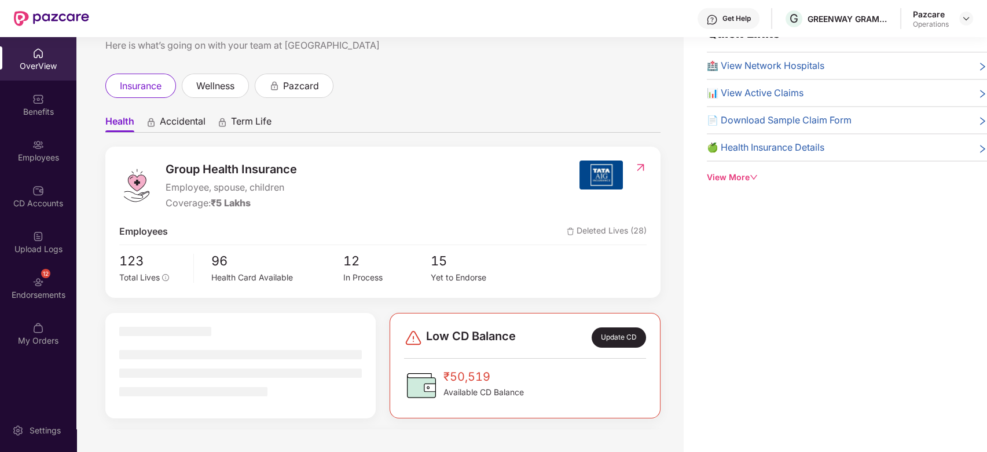
click at [30, 297] on div "Endorsements" at bounding box center [38, 295] width 76 height 12
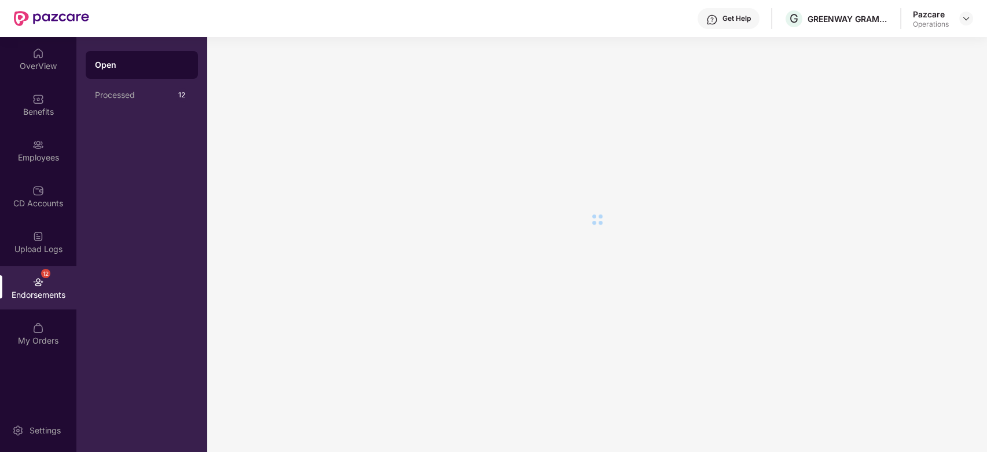
scroll to position [0, 0]
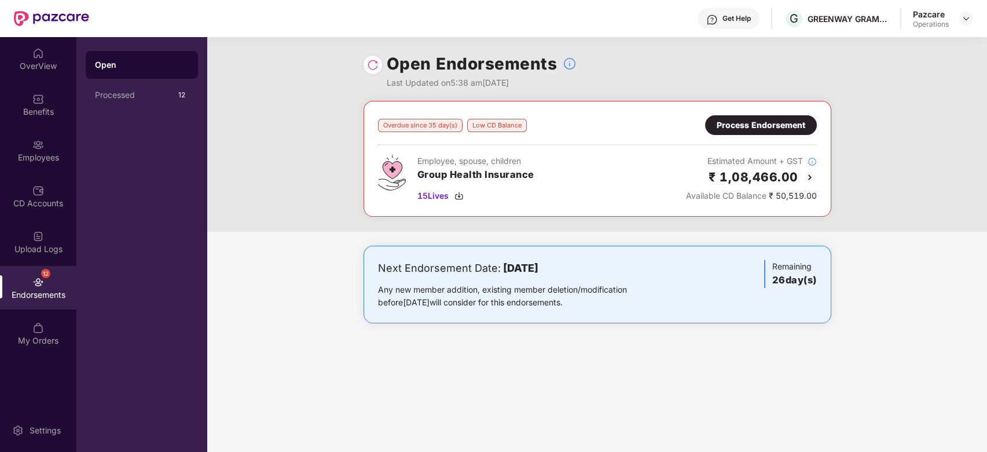
click at [744, 126] on div "Process Endorsement" at bounding box center [761, 125] width 89 height 13
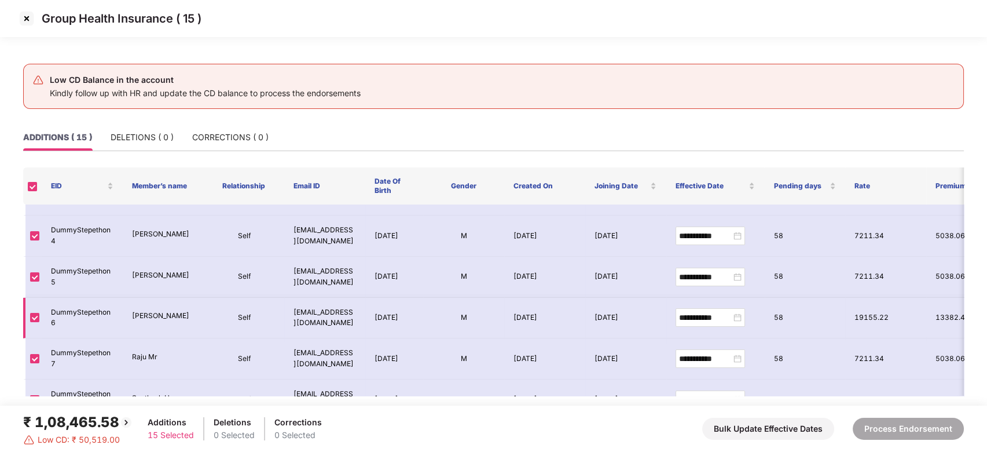
scroll to position [430, 0]
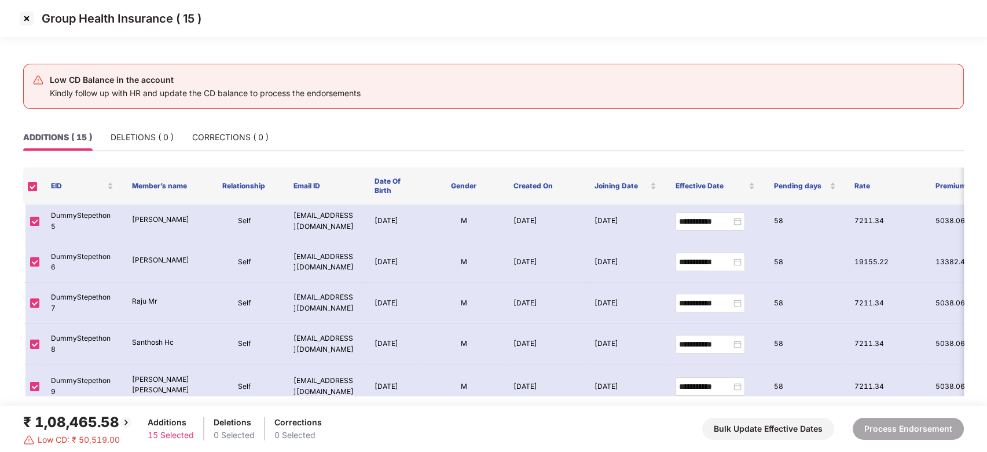
click at [24, 14] on img at bounding box center [26, 18] width 19 height 19
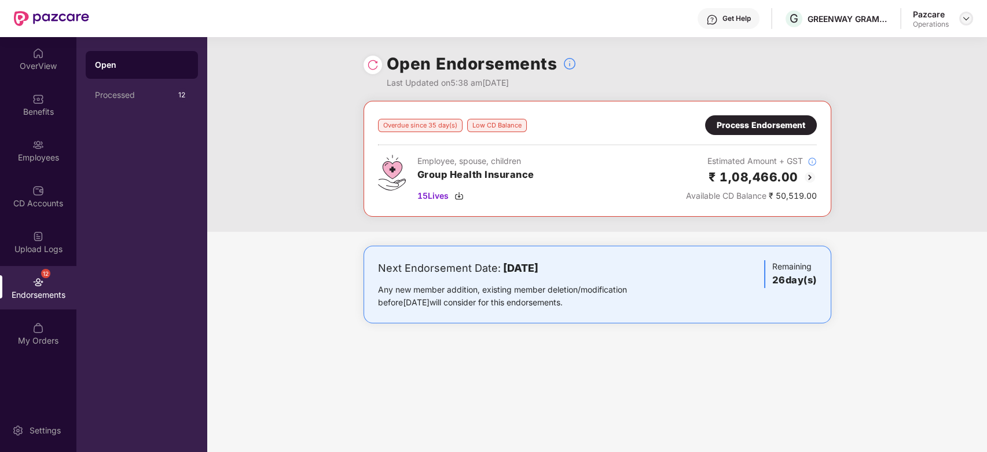
click at [969, 15] on img at bounding box center [966, 18] width 9 height 9
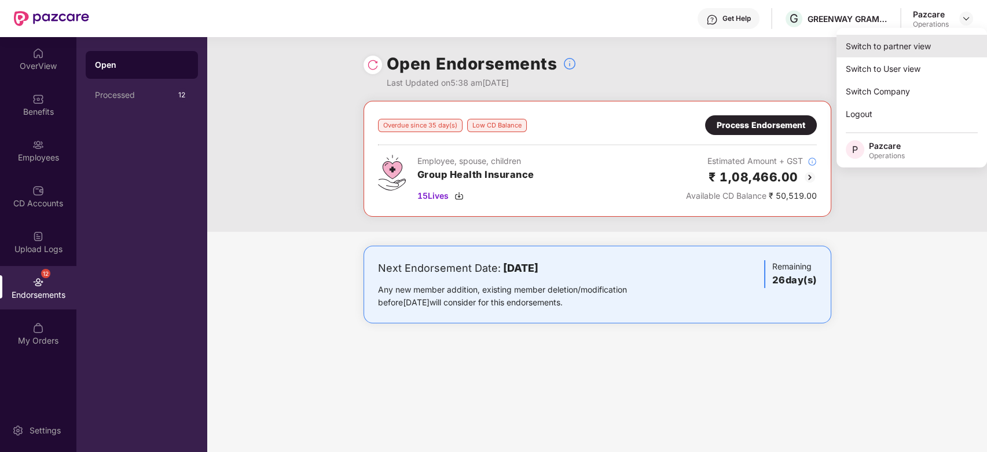
click at [874, 44] on div "Switch to partner view" at bounding box center [912, 46] width 151 height 23
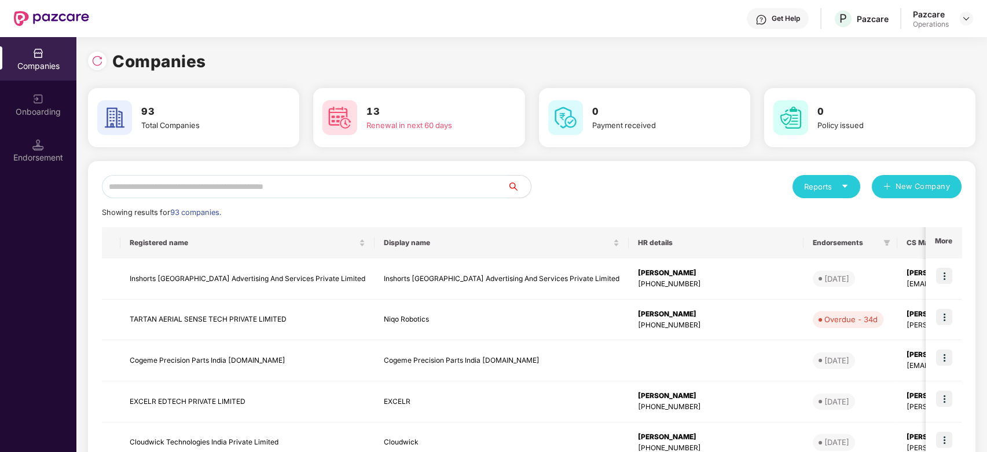
click at [155, 194] on input "text" at bounding box center [305, 186] width 406 height 23
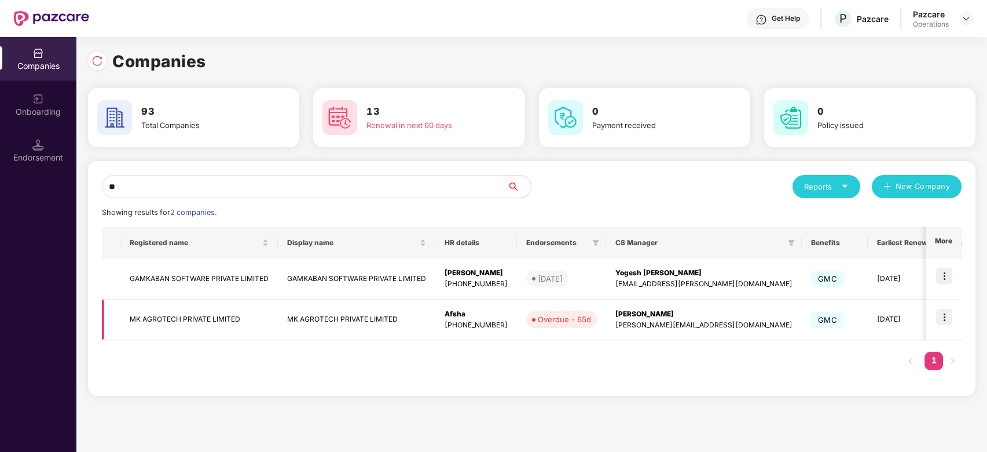
type input "**"
click at [943, 310] on img at bounding box center [944, 317] width 16 height 16
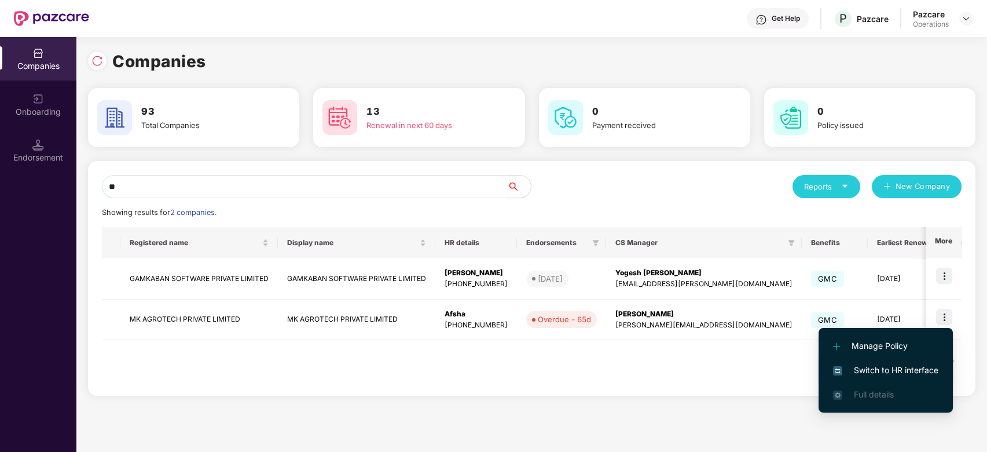
click at [869, 369] on span "Switch to HR interface" at bounding box center [885, 370] width 105 height 13
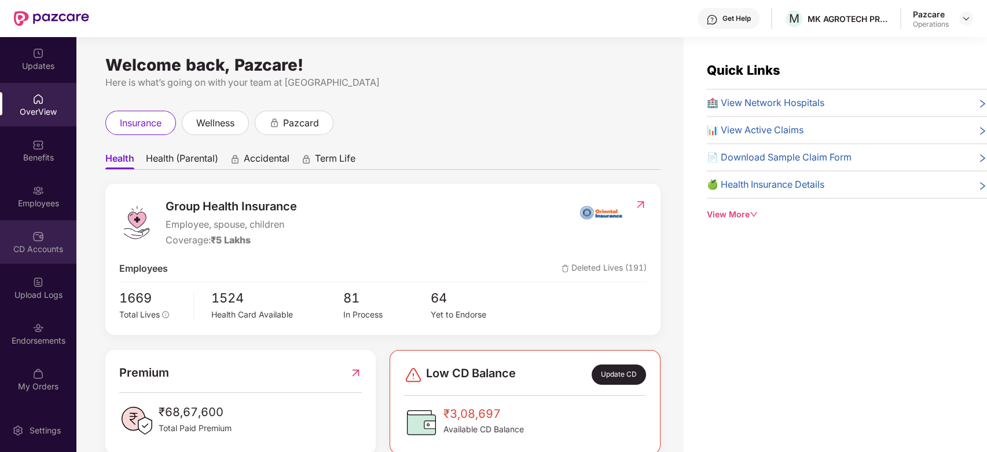
scroll to position [37, 0]
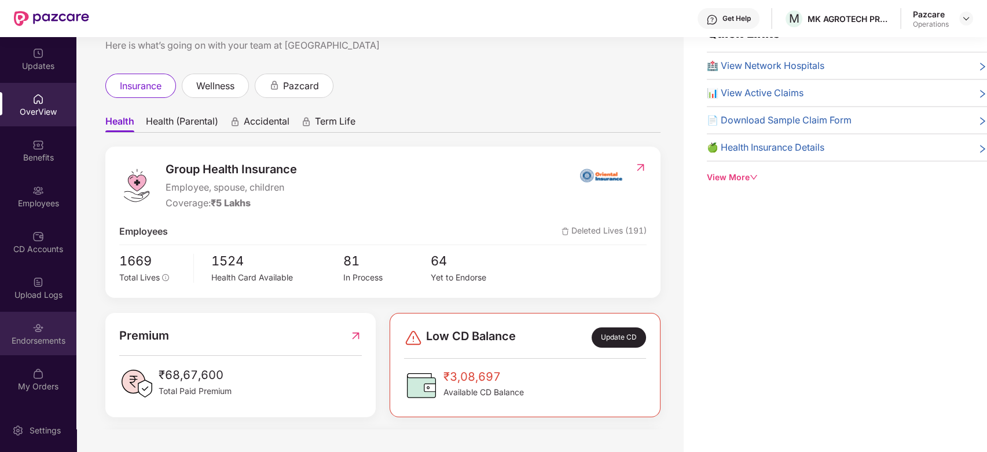
click at [34, 325] on img at bounding box center [38, 328] width 12 height 12
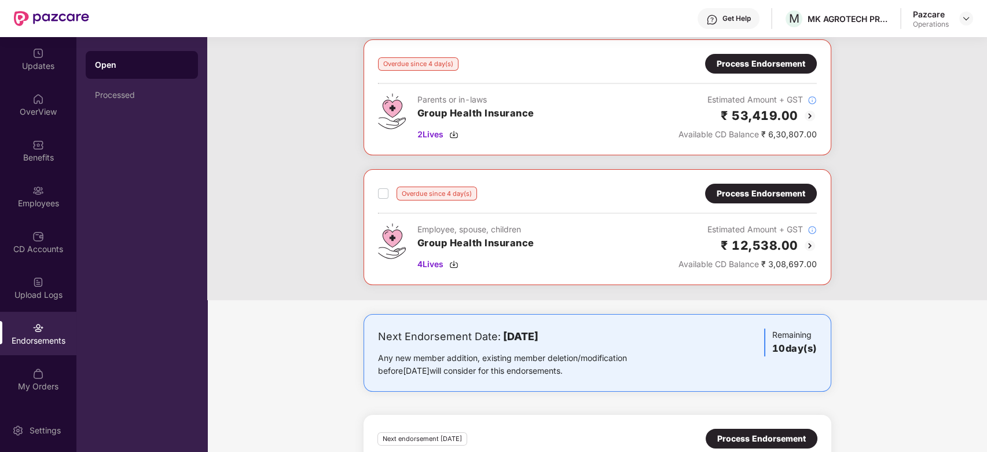
scroll to position [357, 0]
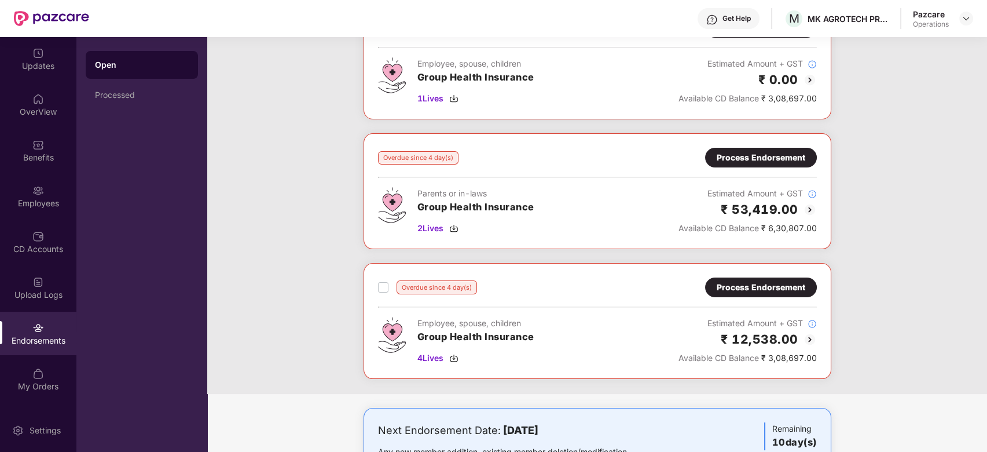
click at [748, 283] on div "Process Endorsement" at bounding box center [761, 287] width 89 height 13
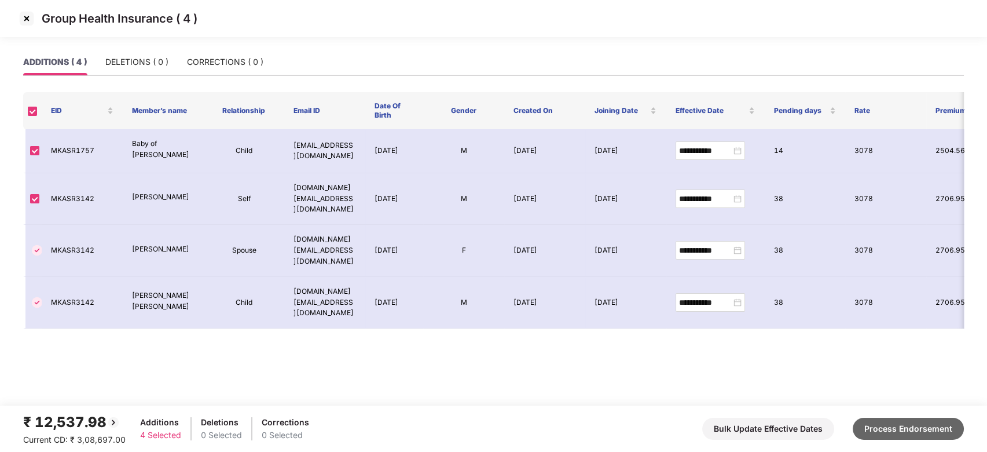
click at [873, 425] on button "Process Endorsement" at bounding box center [908, 429] width 111 height 22
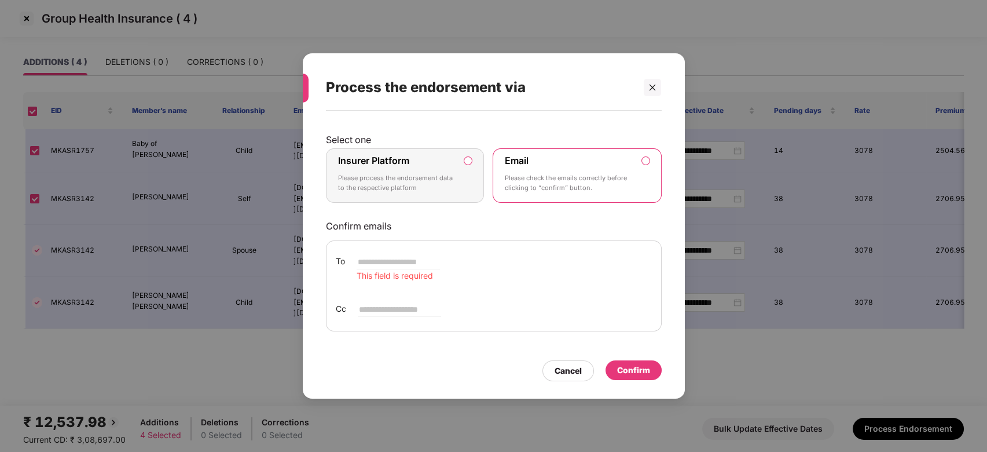
click at [434, 186] on p "Please process the endorsement data to the respective platform" at bounding box center [397, 183] width 118 height 20
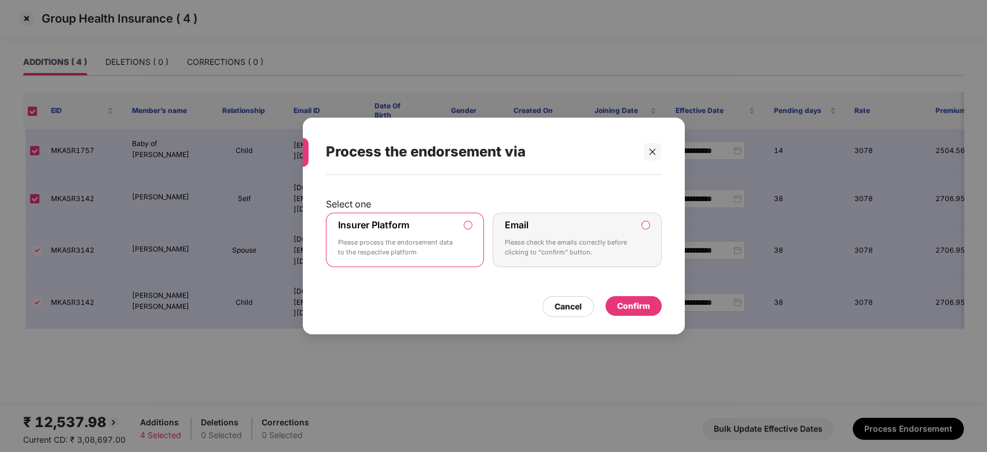
click at [640, 303] on div "Confirm" at bounding box center [633, 305] width 33 height 13
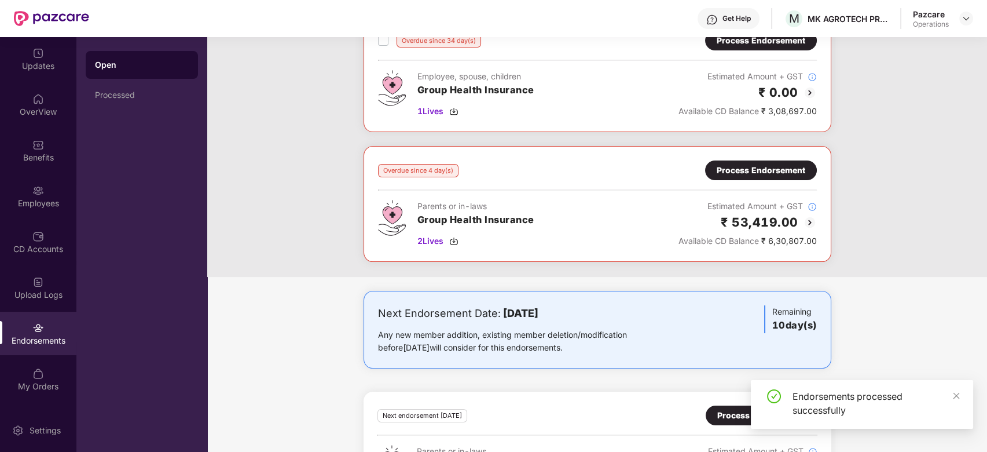
scroll to position [336, 0]
